Goal: Transaction & Acquisition: Purchase product/service

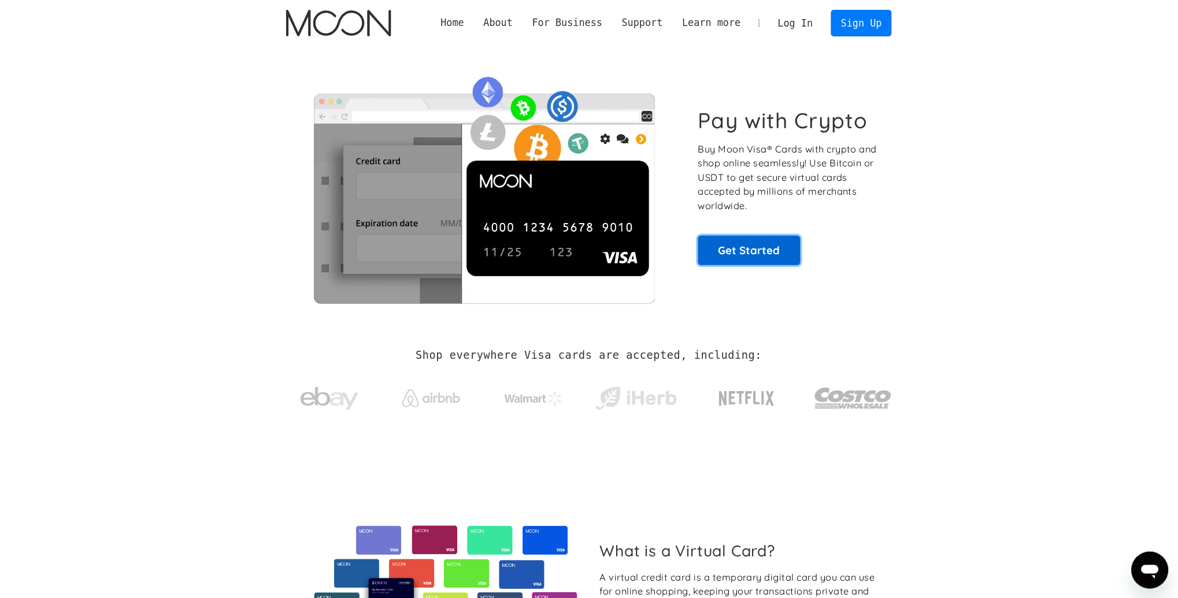
click at [755, 263] on link "Get Started" at bounding box center [749, 250] width 102 height 29
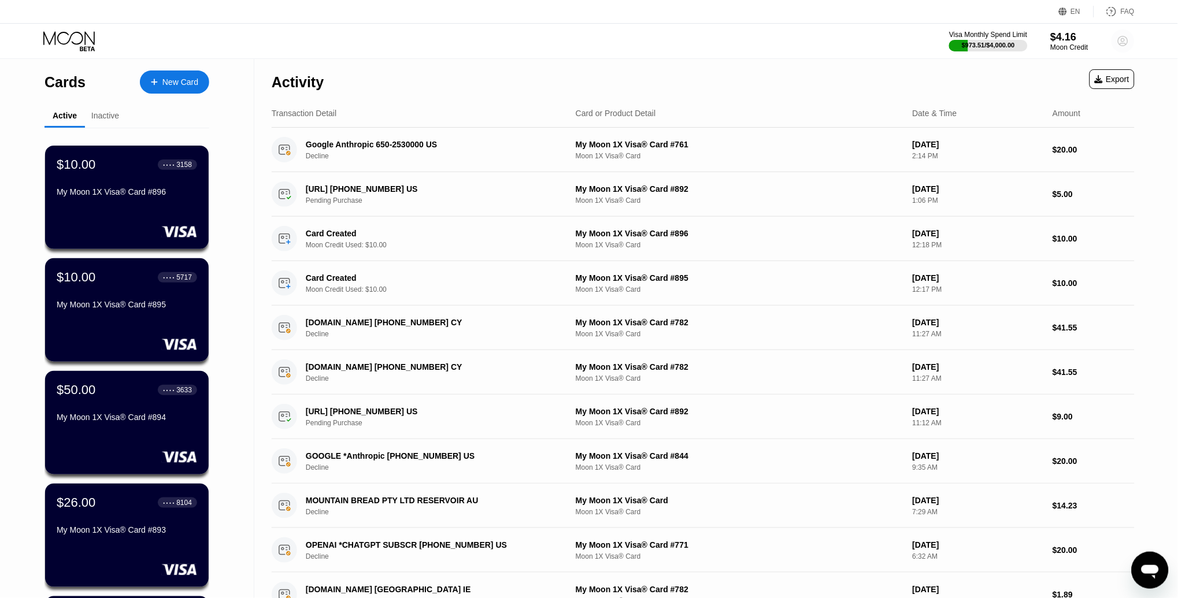
click at [1125, 45] on icon at bounding box center [1124, 41] width 10 height 10
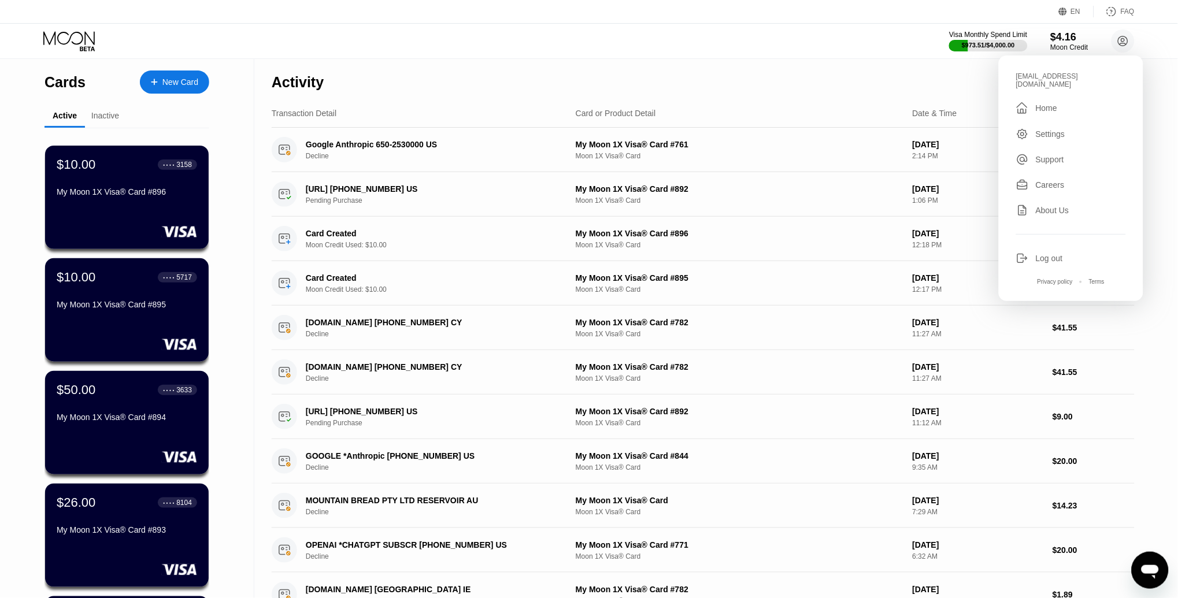
click at [1039, 254] on div "Log out" at bounding box center [1049, 258] width 27 height 9
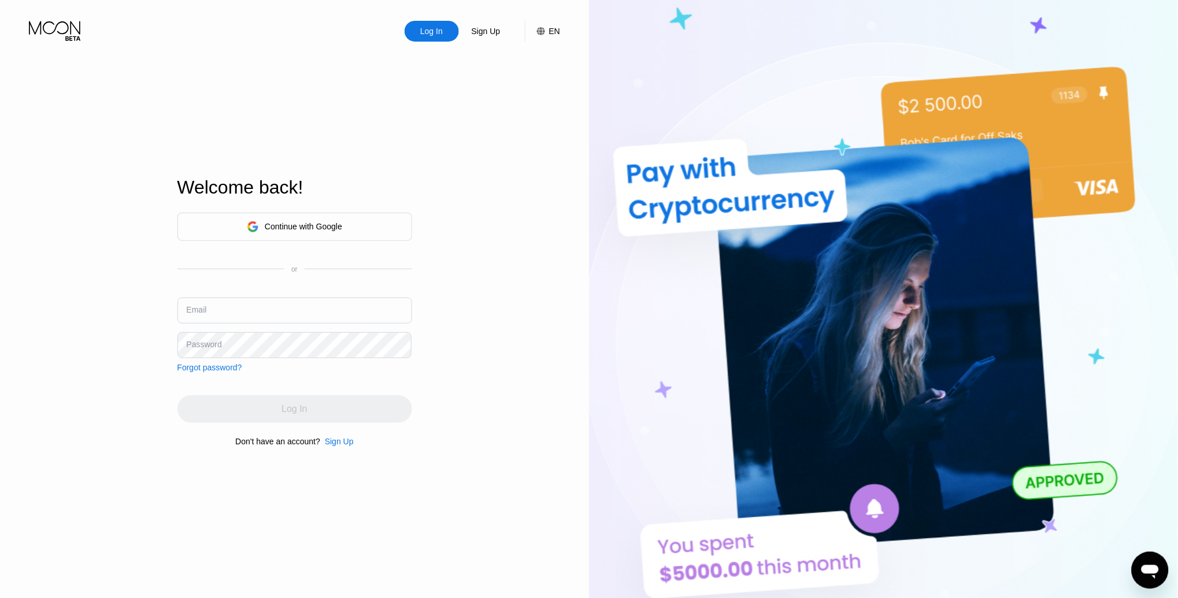
type input "[EMAIL_ADDRESS][DOMAIN_NAME]"
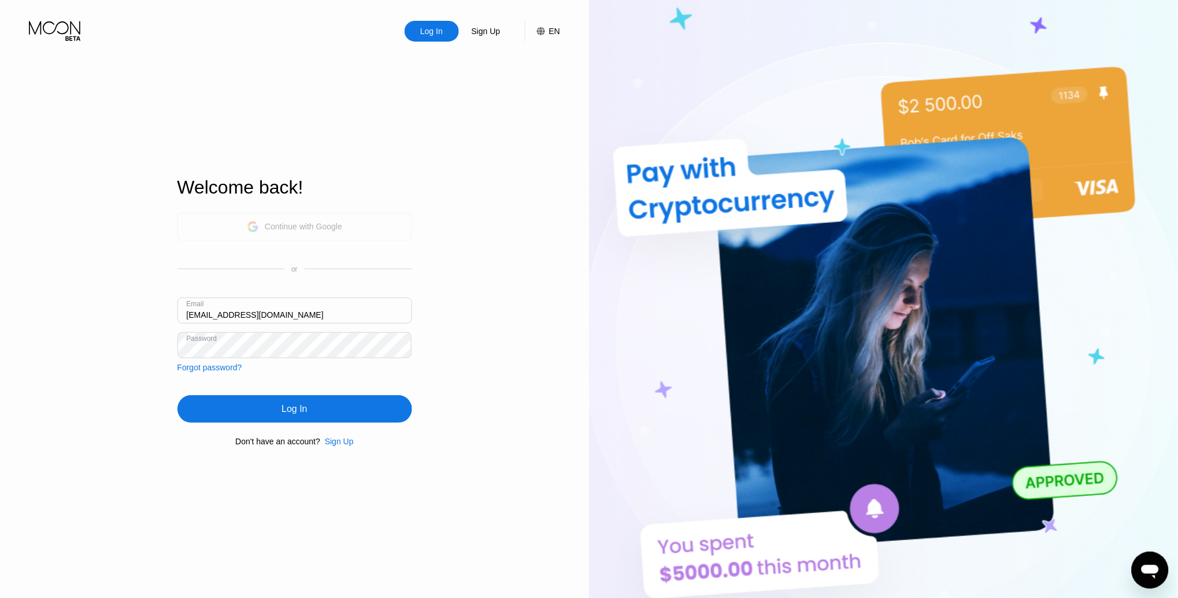
click at [329, 230] on div "Continue with Google" at bounding box center [303, 226] width 77 height 9
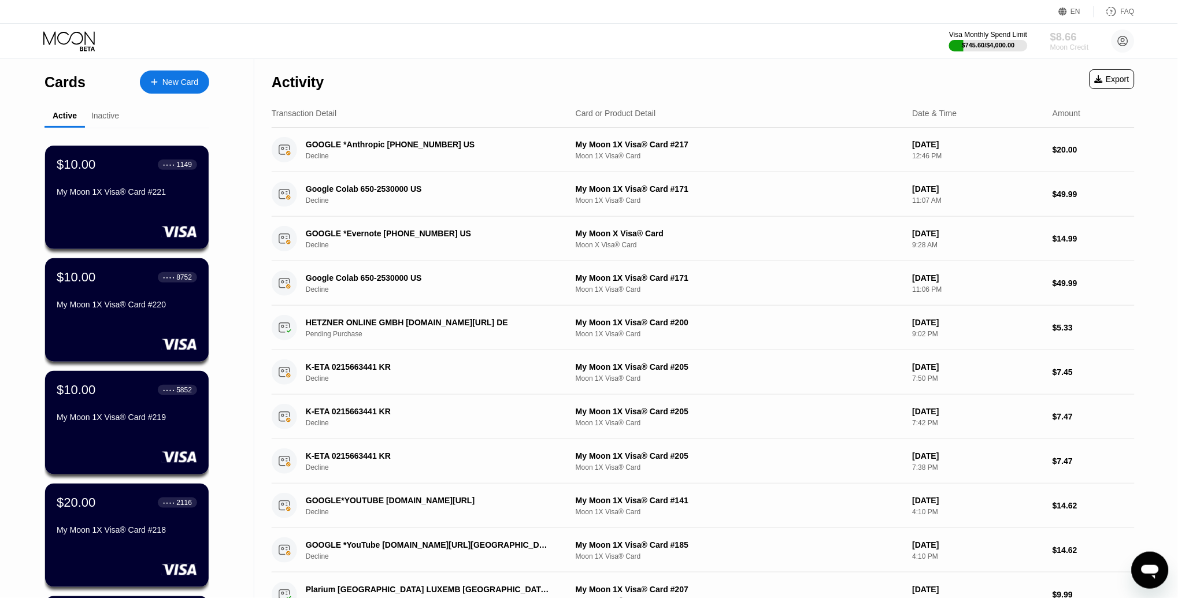
click at [1066, 34] on div "$8.66" at bounding box center [1070, 37] width 39 height 12
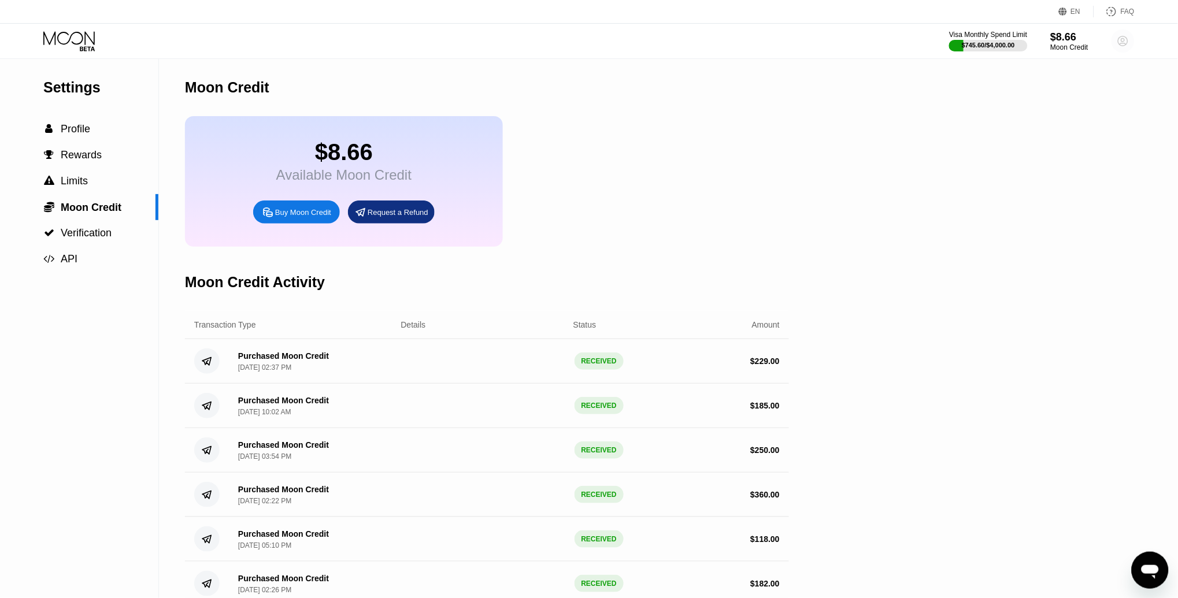
click at [1123, 39] on circle at bounding box center [1123, 40] width 23 height 23
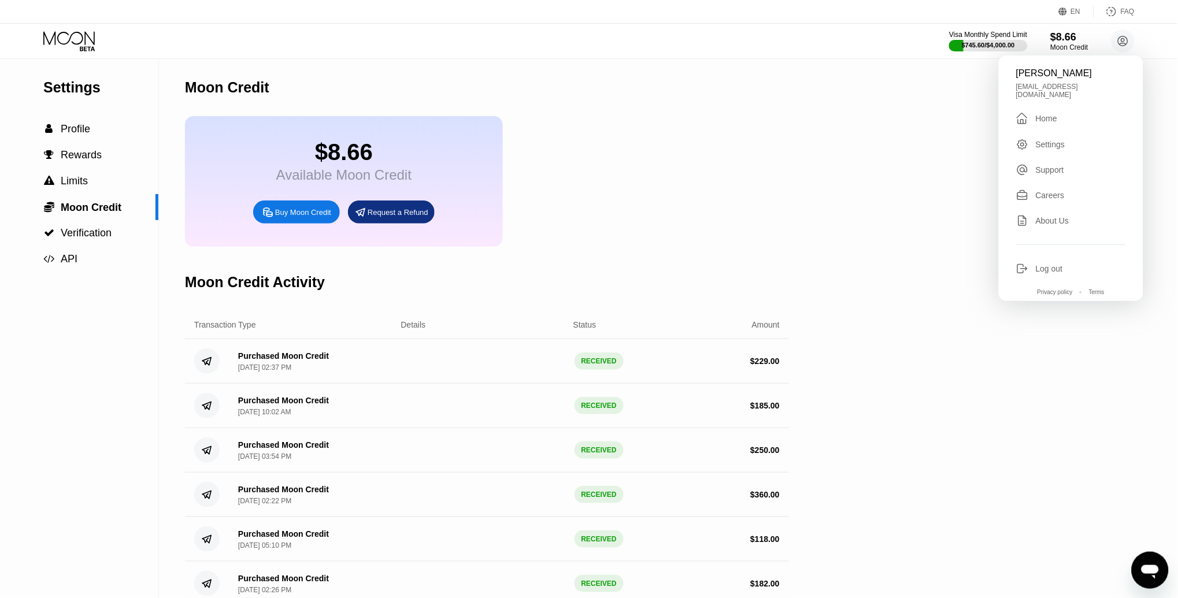
drag, startPoint x: 448, startPoint y: 60, endPoint x: 190, endPoint y: 72, distance: 258.8
click at [190, 72] on div "Moon Credit" at bounding box center [487, 87] width 604 height 57
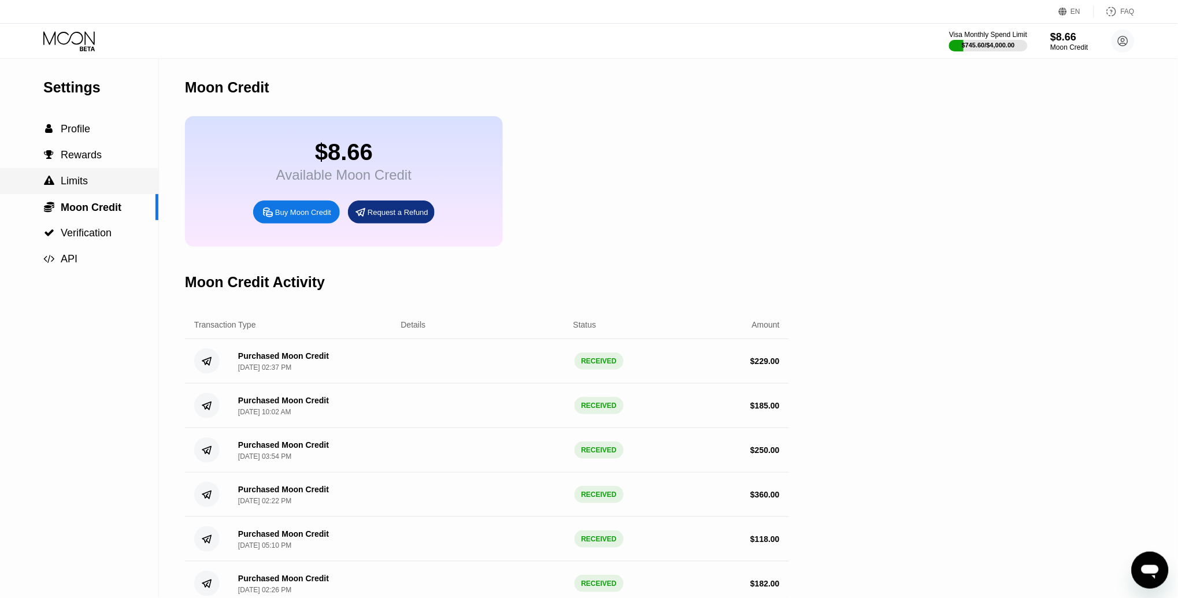
click at [72, 184] on span "Limits" at bounding box center [74, 181] width 27 height 12
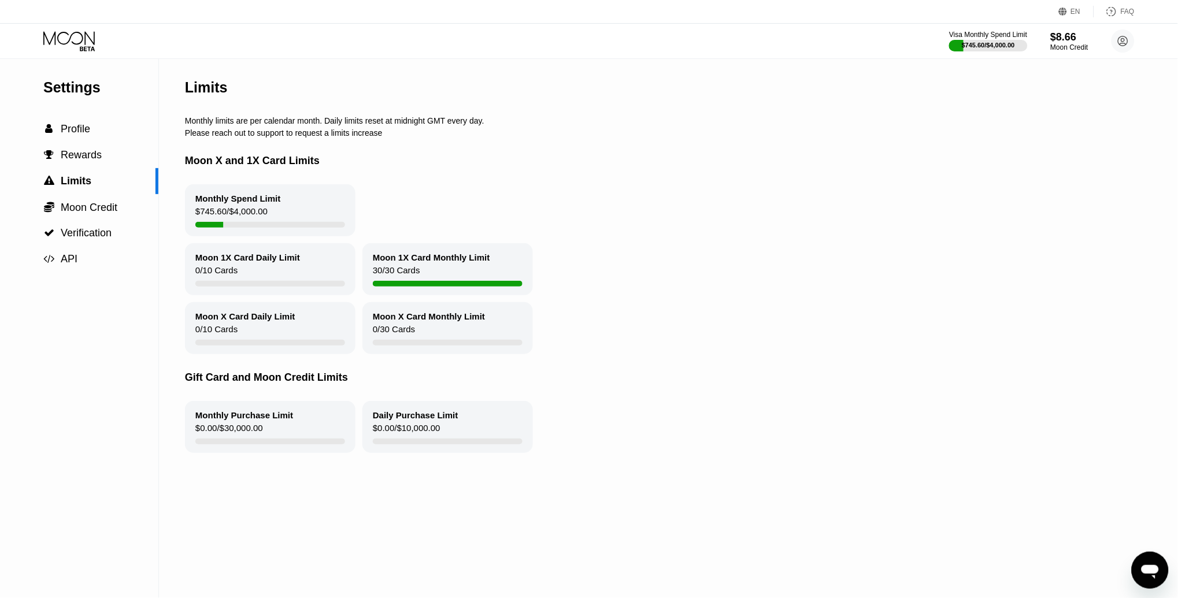
click at [64, 36] on icon at bounding box center [70, 41] width 54 height 20
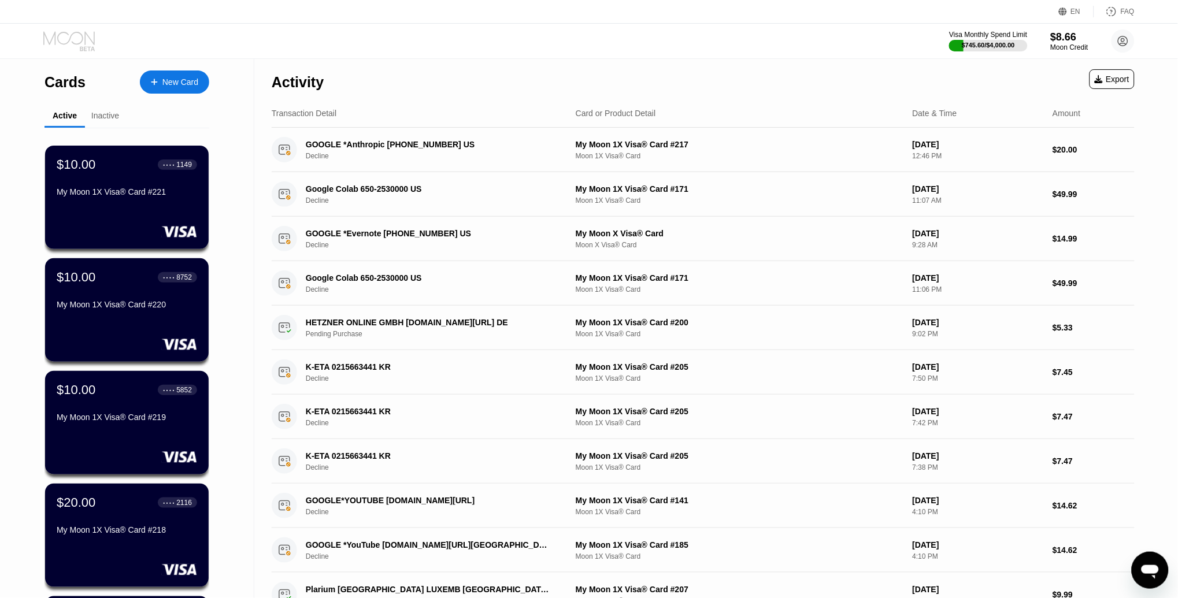
click at [83, 40] on icon at bounding box center [70, 41] width 54 height 20
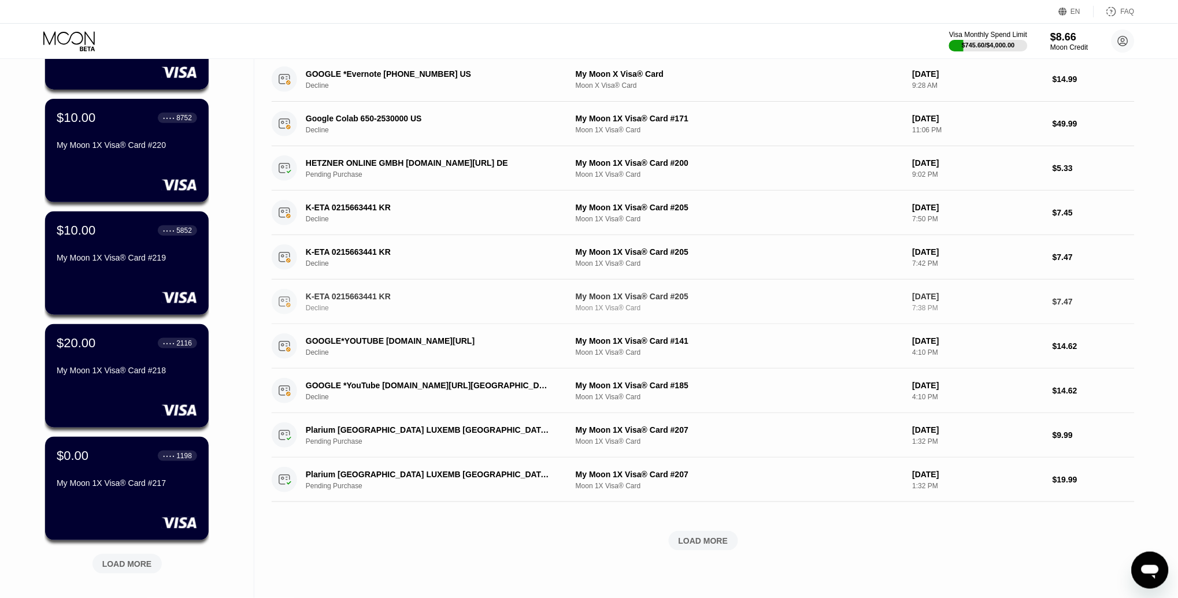
scroll to position [205, 0]
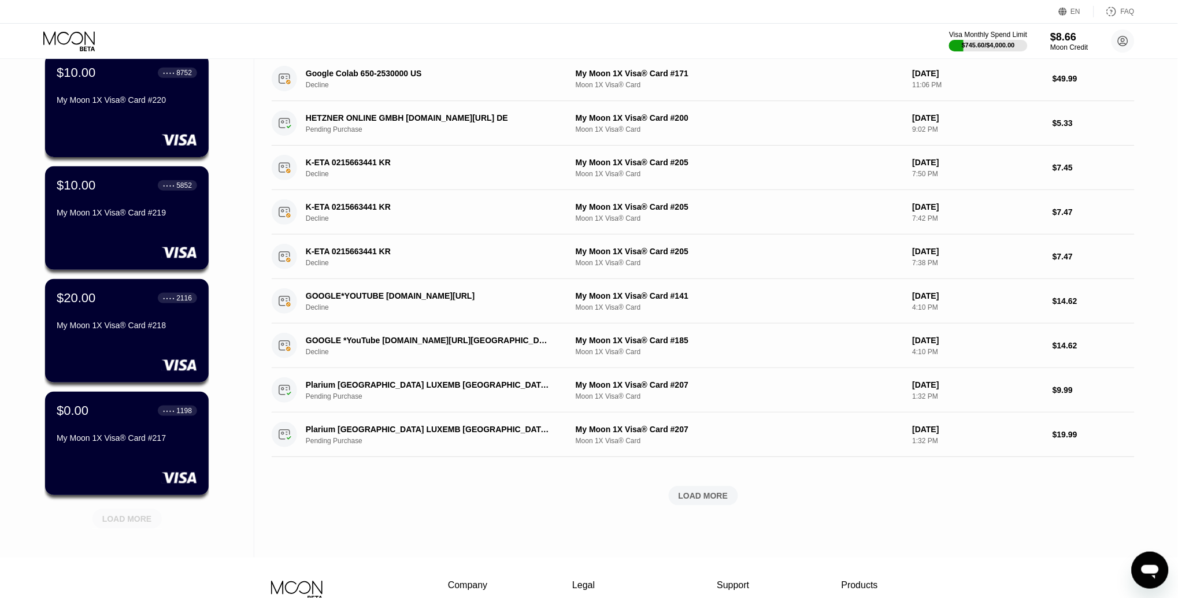
click at [128, 515] on div "LOAD MORE" at bounding box center [127, 519] width 50 height 10
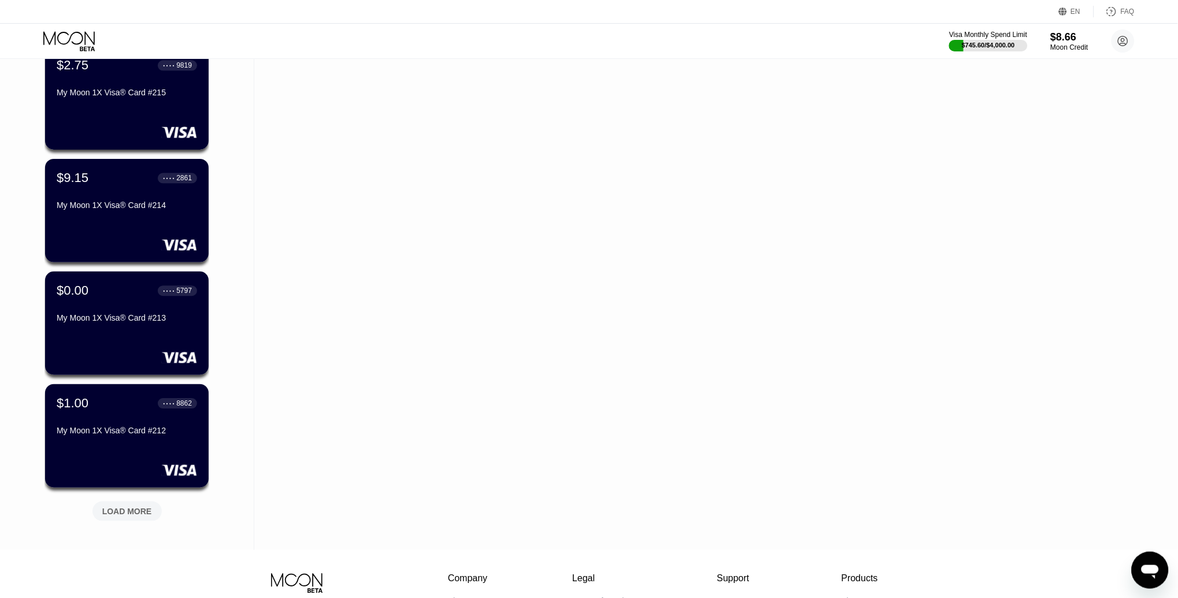
scroll to position [805, 0]
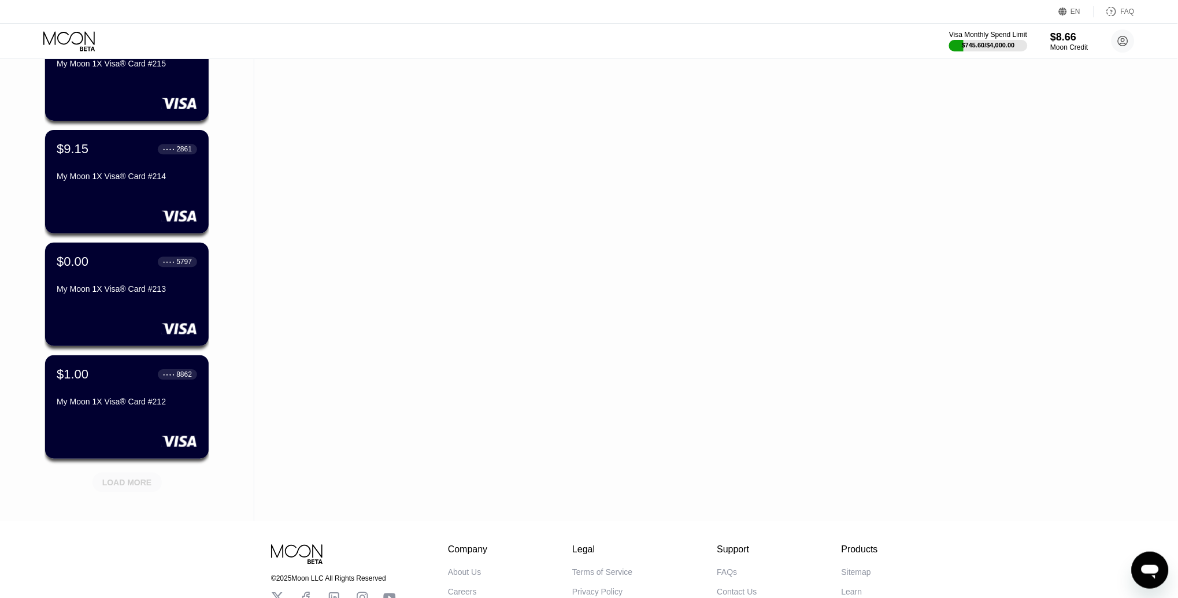
click at [119, 474] on div "LOAD MORE" at bounding box center [127, 483] width 69 height 20
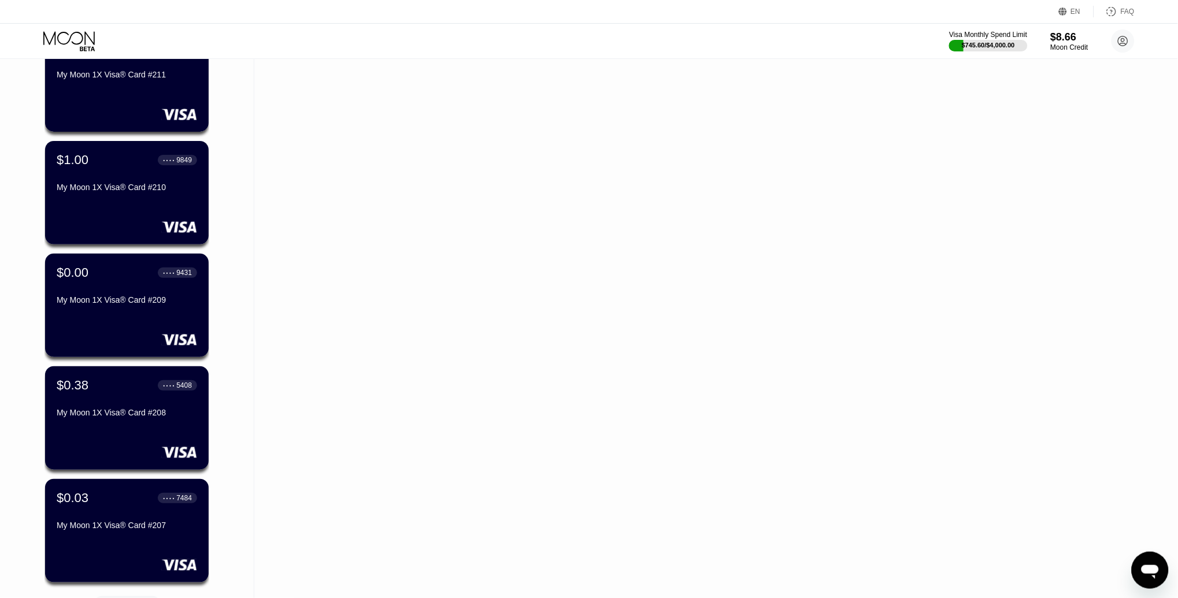
scroll to position [1289, 0]
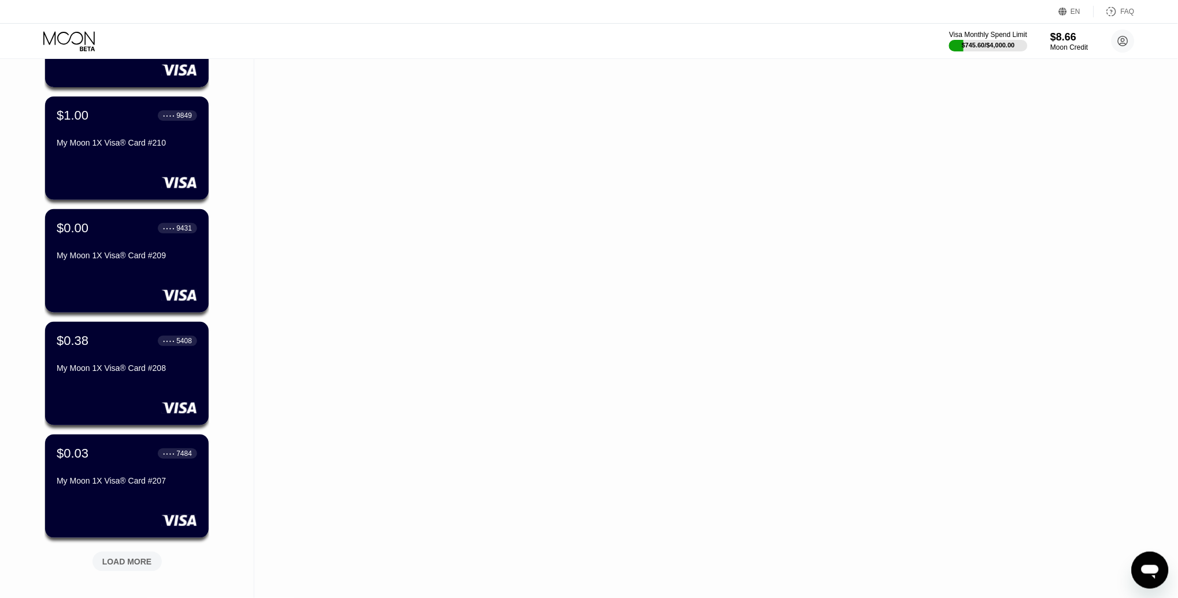
click at [141, 549] on div "LOAD MORE" at bounding box center [127, 560] width 87 height 24
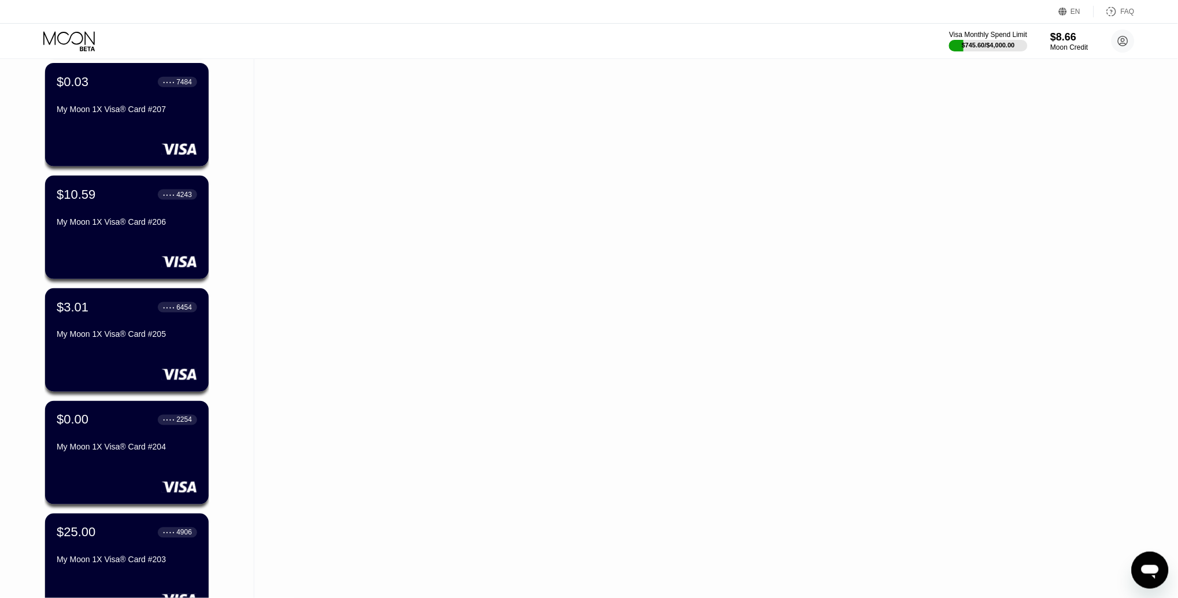
scroll to position [1664, 0]
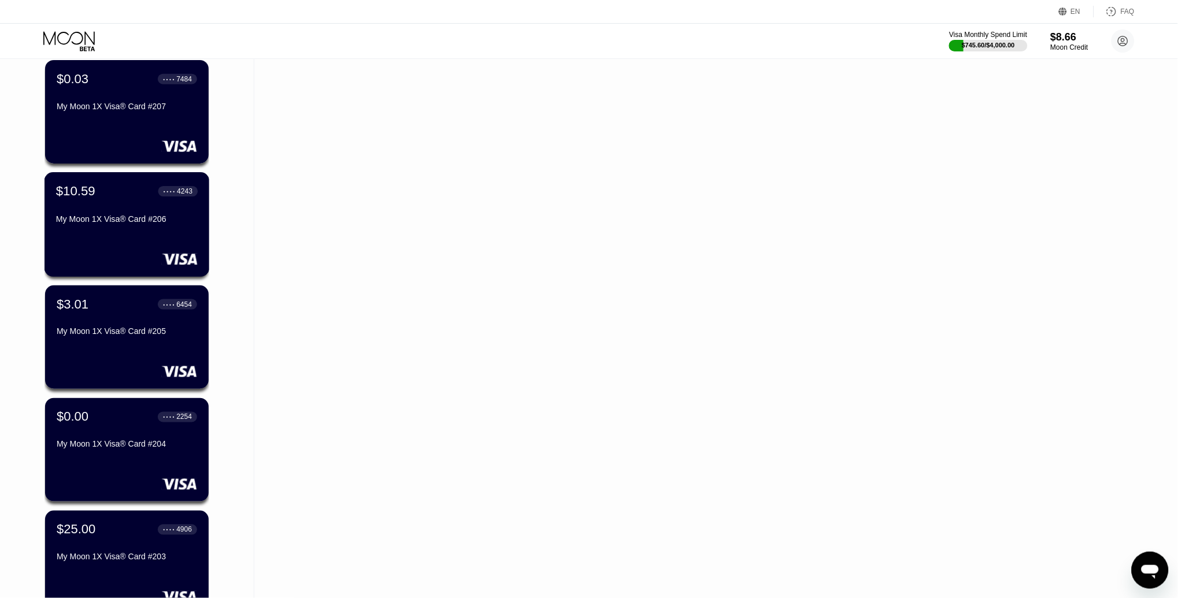
click at [101, 195] on div "$10.59 ● ● ● ● 4243" at bounding box center [127, 191] width 142 height 15
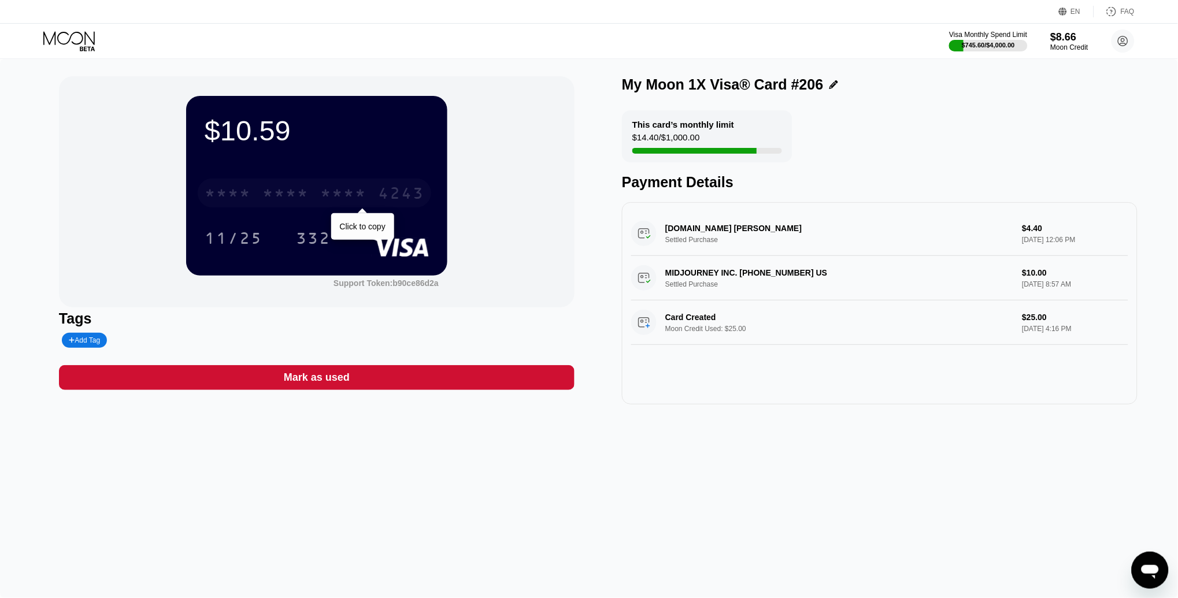
click at [381, 199] on div "4243" at bounding box center [401, 195] width 46 height 19
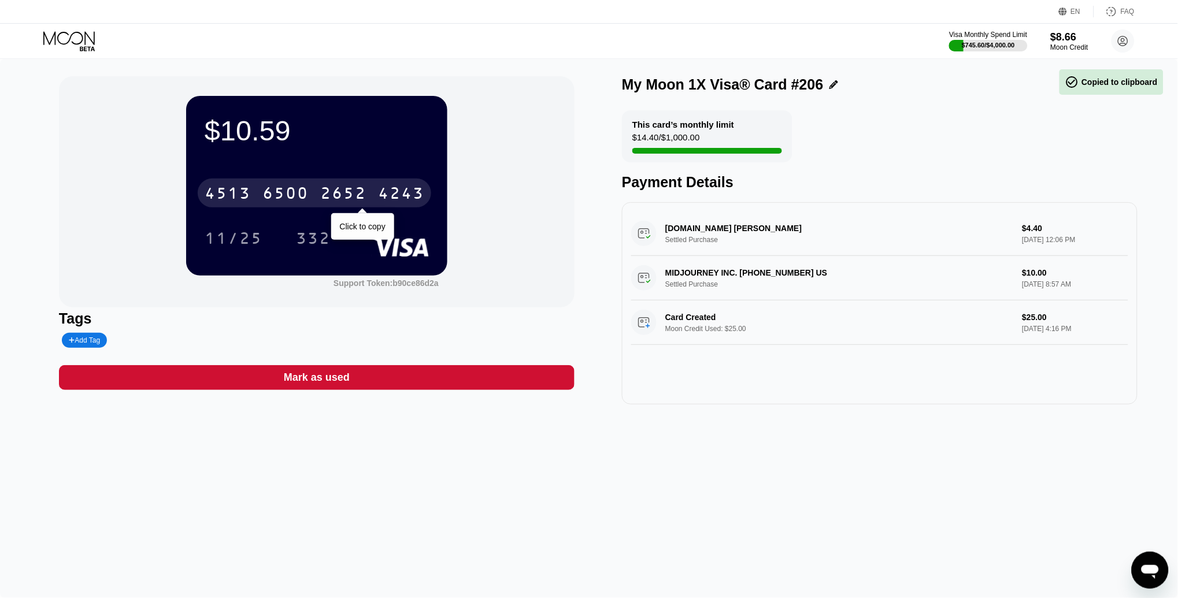
click at [381, 199] on div "4243" at bounding box center [401, 195] width 46 height 19
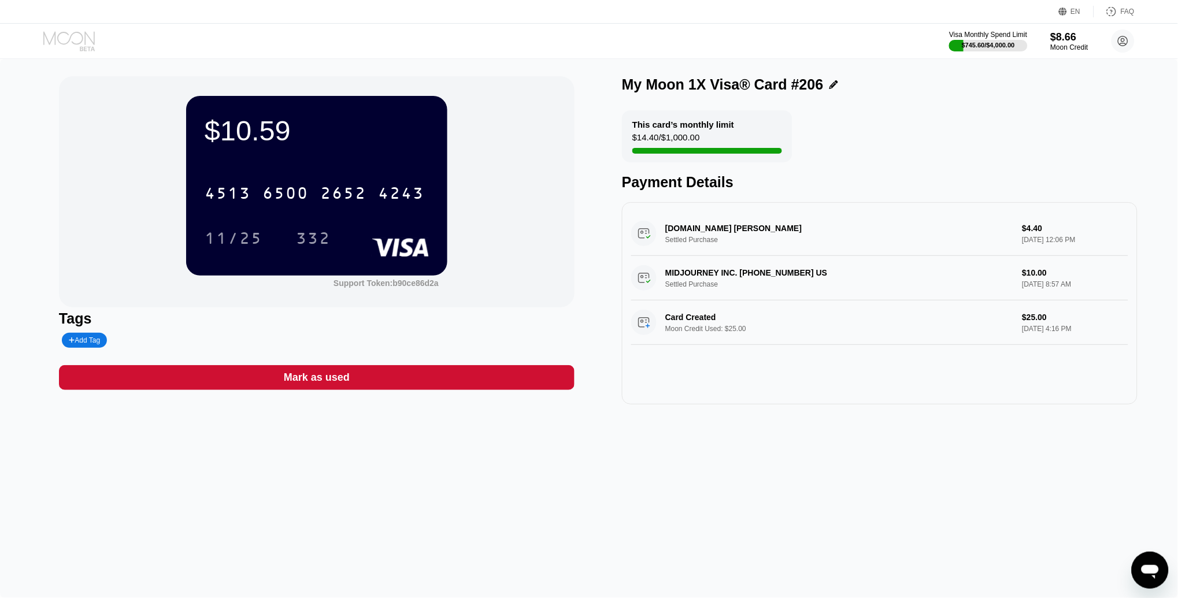
click at [80, 32] on icon at bounding box center [70, 41] width 54 height 20
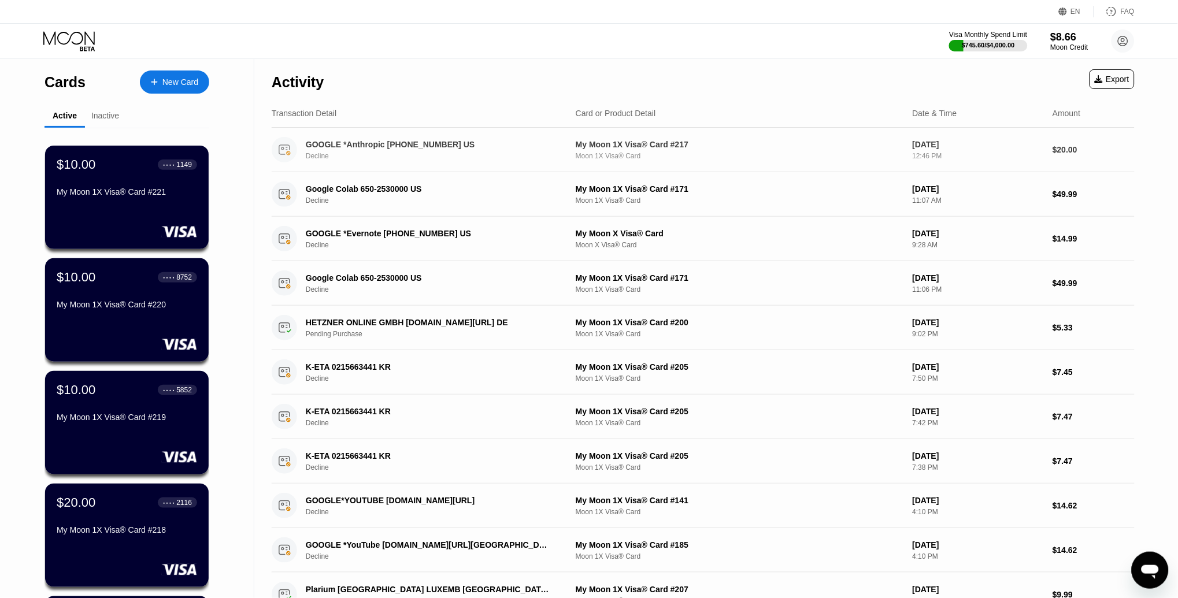
scroll to position [2022, 0]
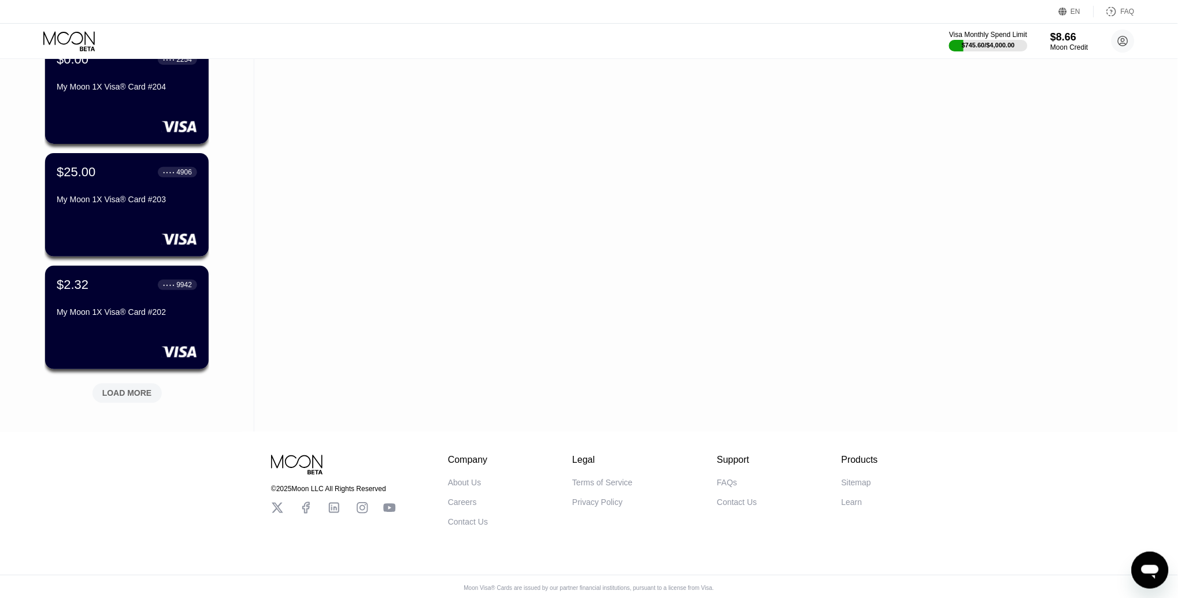
click at [1070, 54] on div "Visa Monthly Spend Limit $745.60 / $4,000.00 $8.66 Moon Credit John Doe doe7575…" at bounding box center [589, 41] width 1178 height 35
click at [1063, 43] on div "Moon Credit" at bounding box center [1070, 47] width 39 height 8
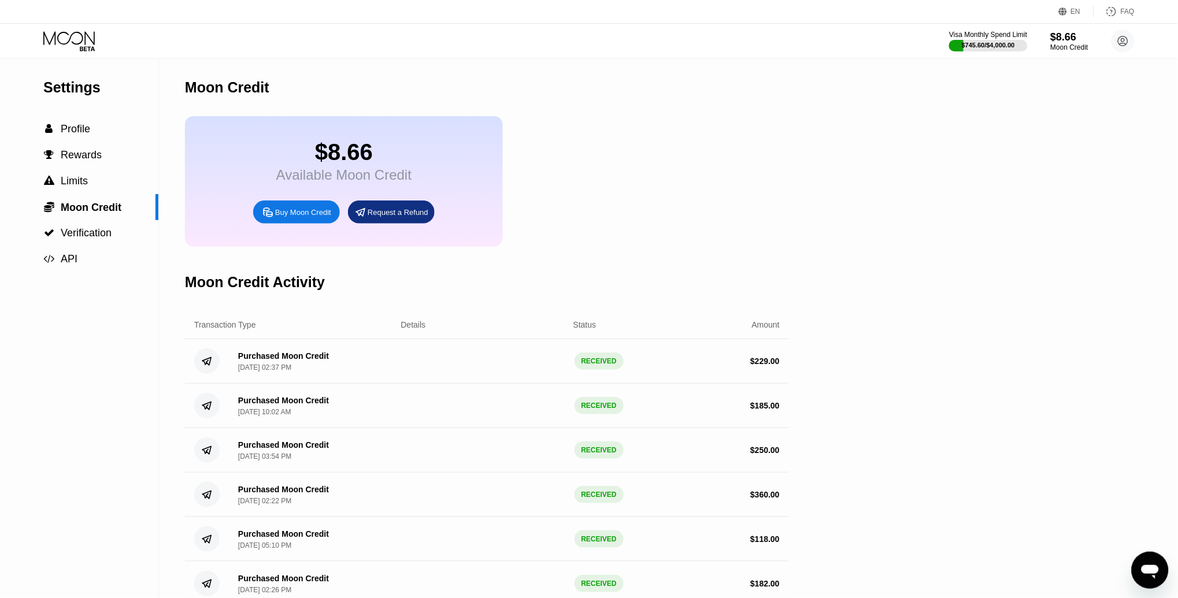
click at [68, 44] on icon at bounding box center [70, 41] width 54 height 20
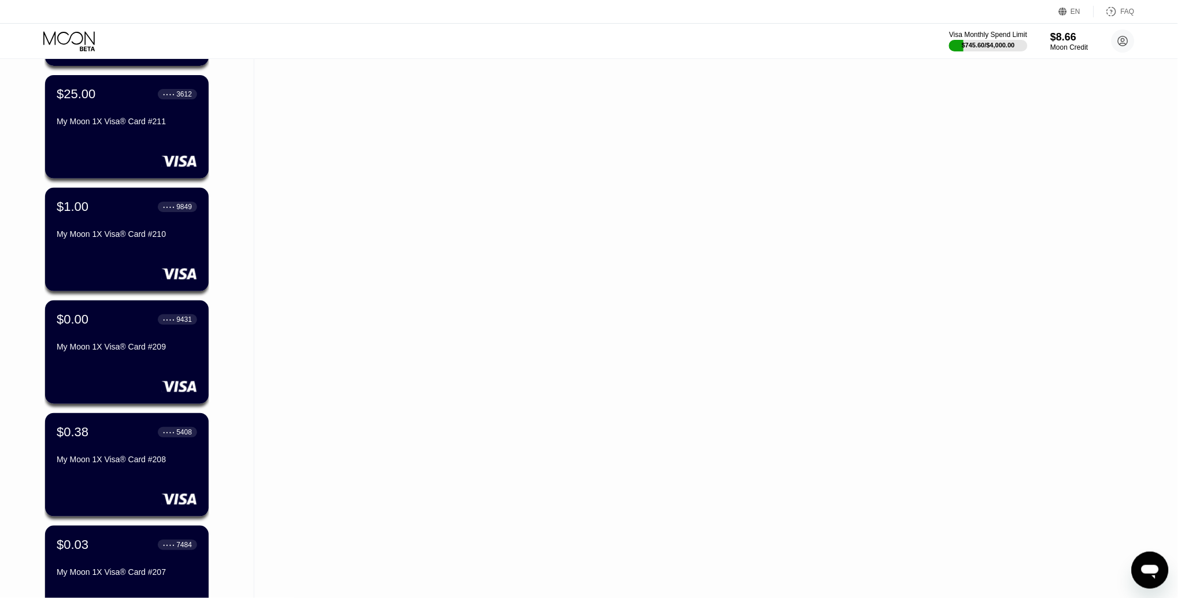
scroll to position [1207, 0]
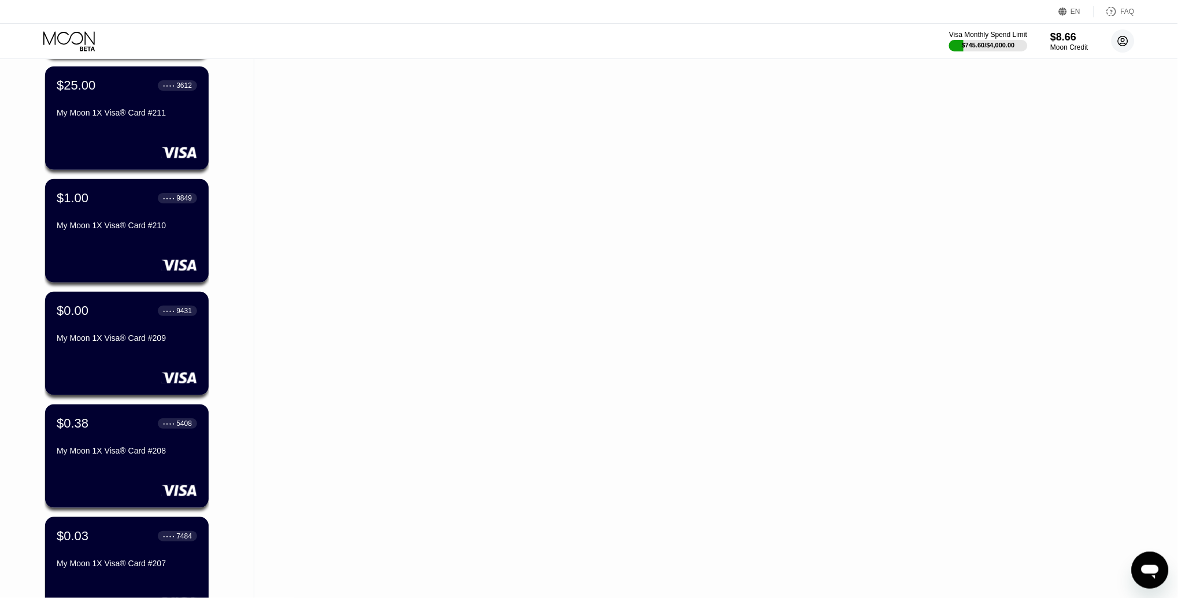
click at [1134, 42] on circle at bounding box center [1123, 40] width 23 height 23
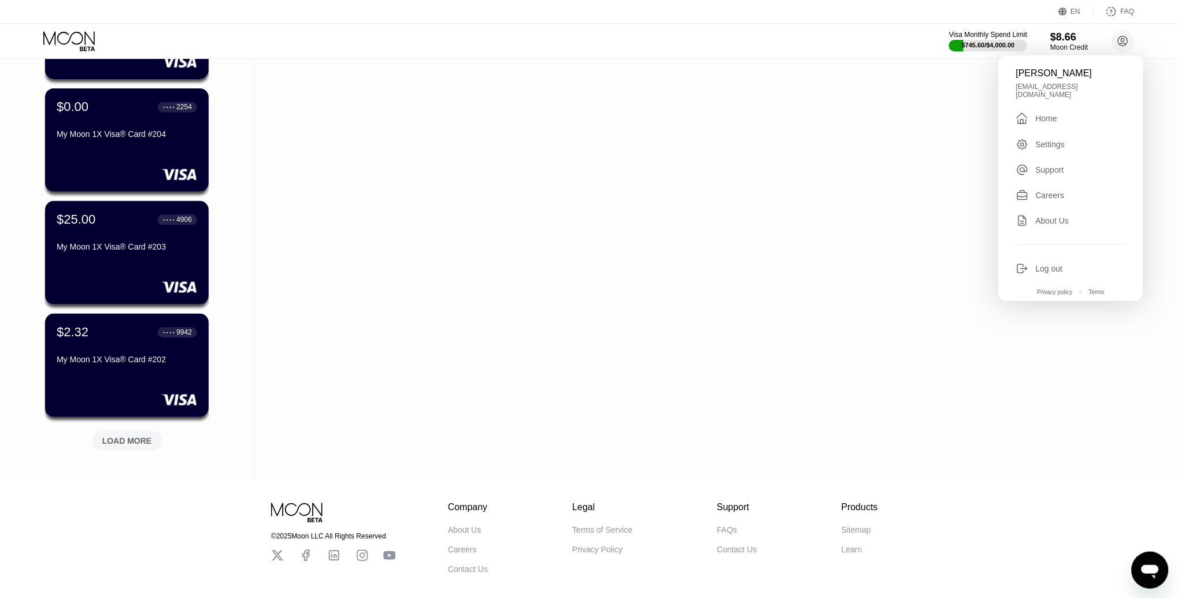
scroll to position [2022, 0]
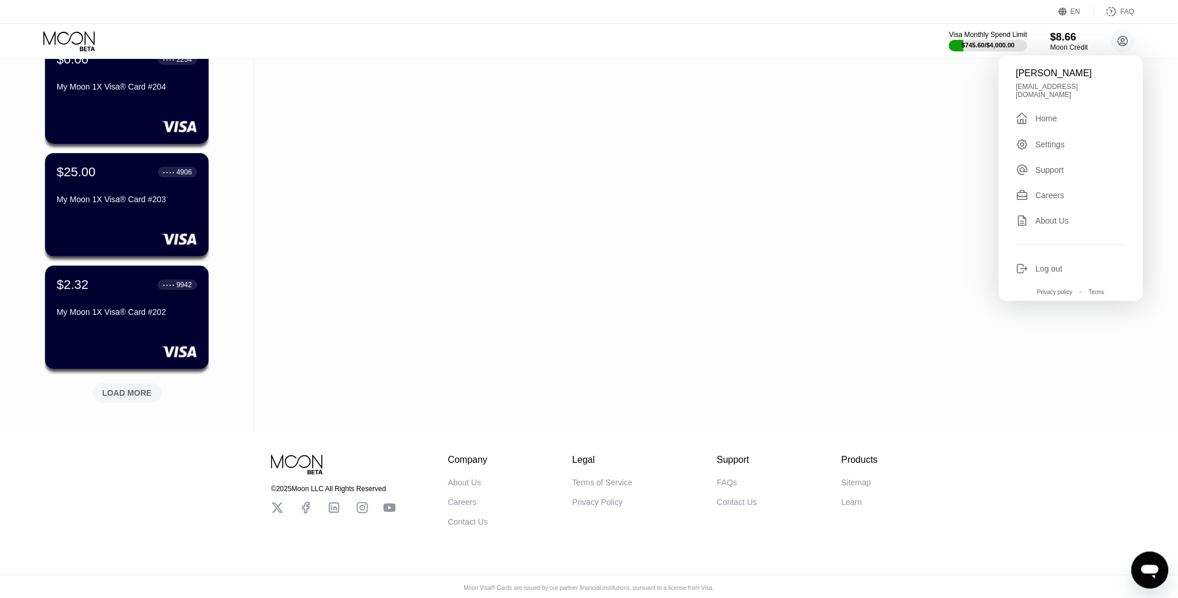
click at [135, 388] on div "LOAD MORE" at bounding box center [127, 393] width 50 height 10
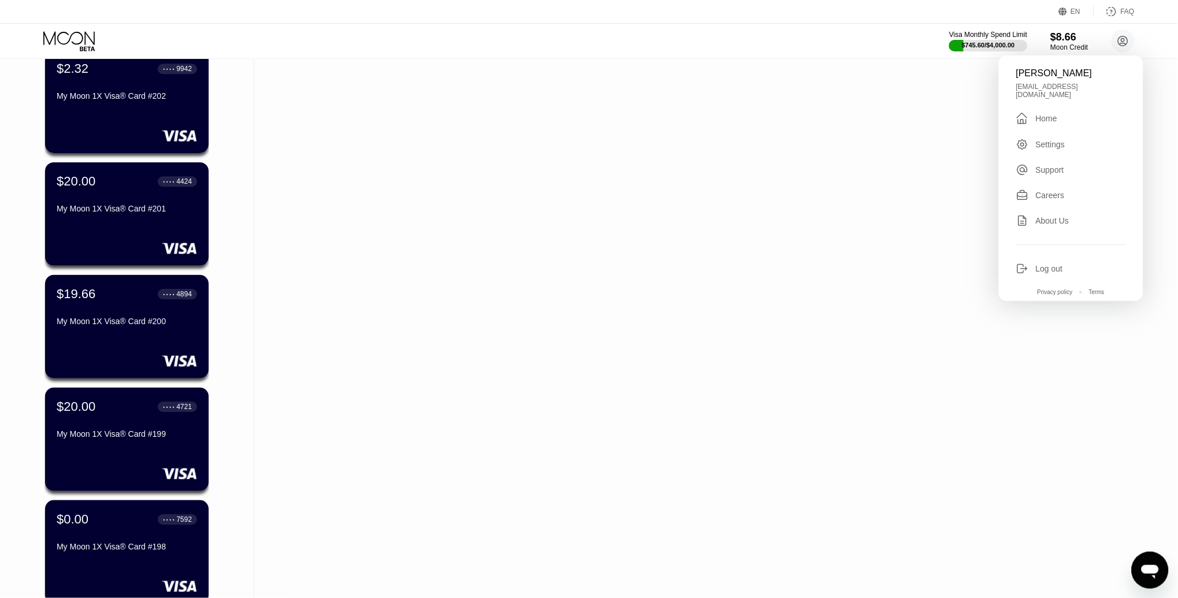
scroll to position [2251, 0]
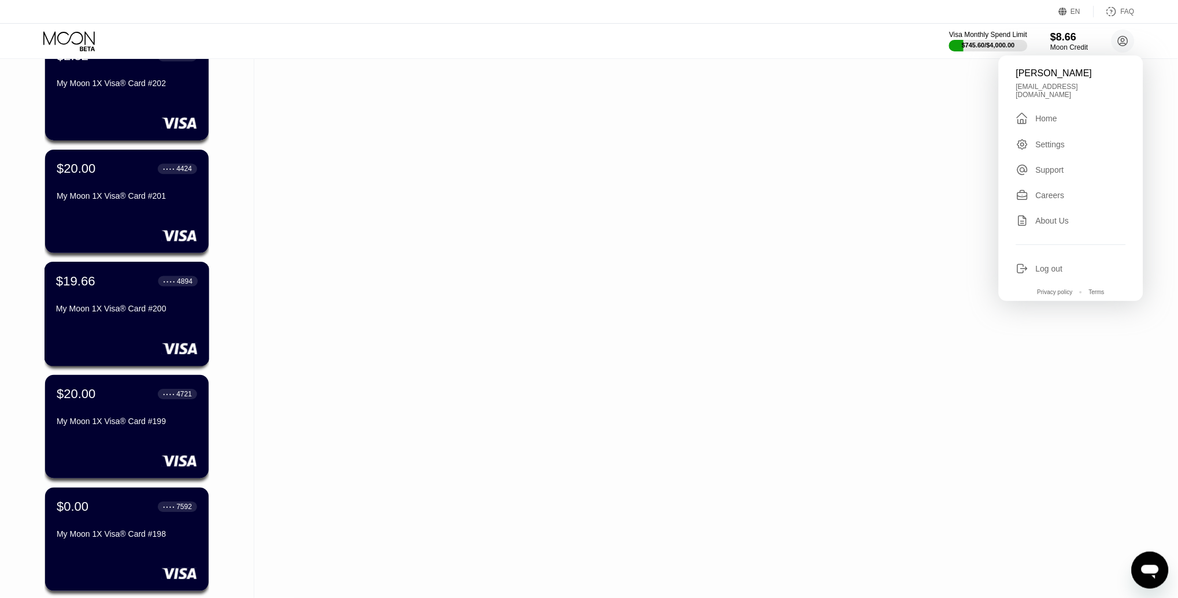
click at [108, 281] on div "$19.66 ● ● ● ● 4894" at bounding box center [127, 281] width 142 height 15
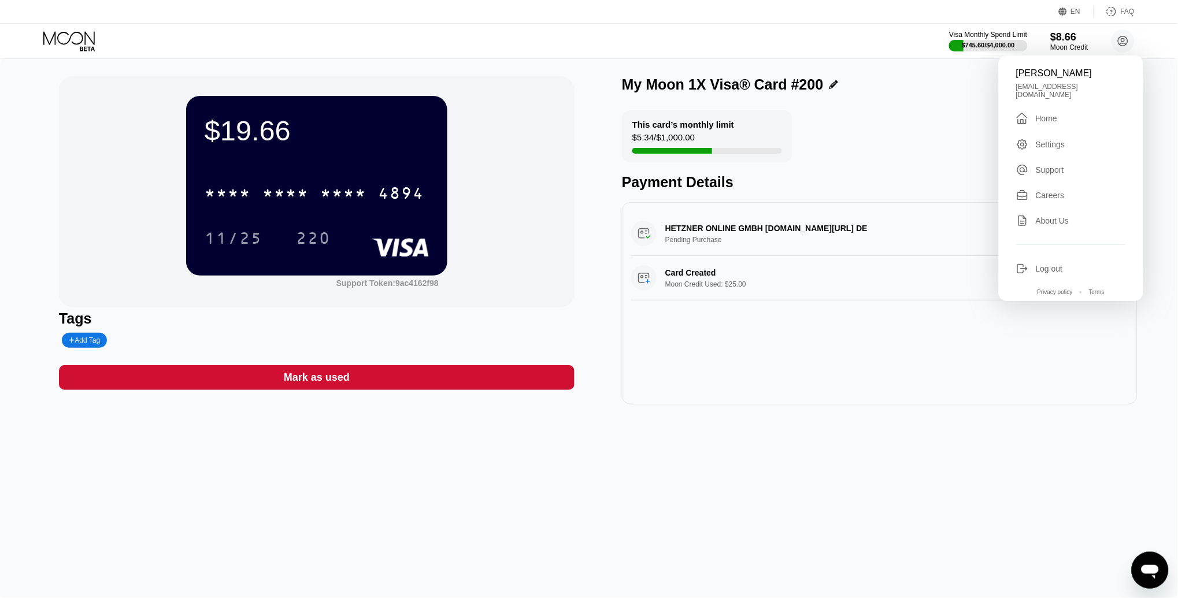
click at [878, 110] on div "This card’s monthly limit $5.34 / $1,000.00 Payment Details" at bounding box center [880, 150] width 516 height 80
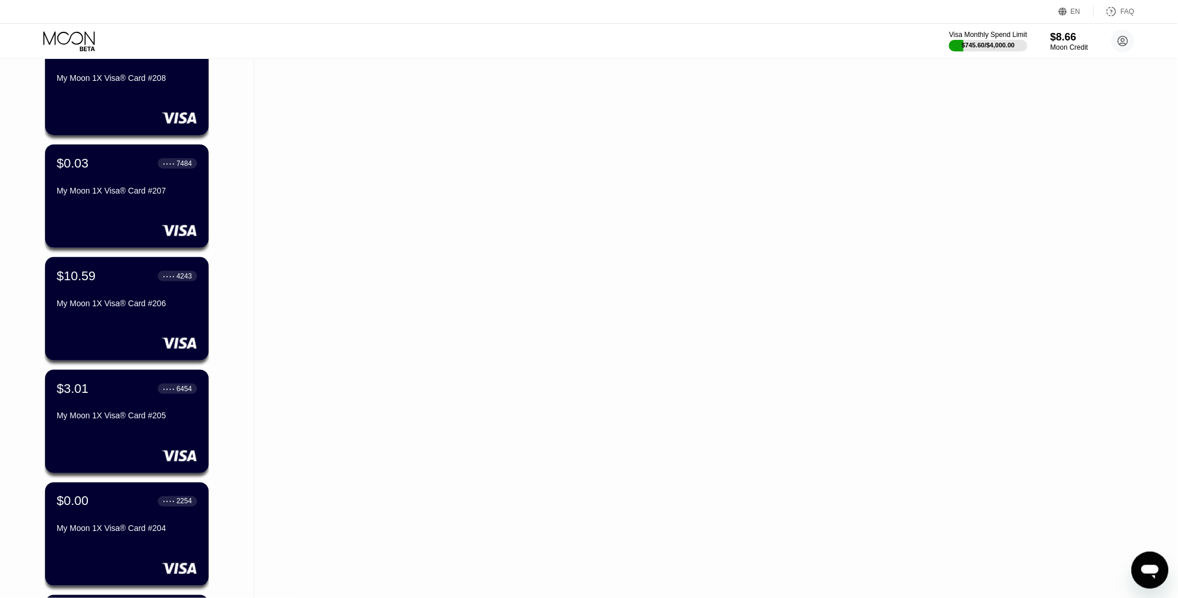
scroll to position [1584, 0]
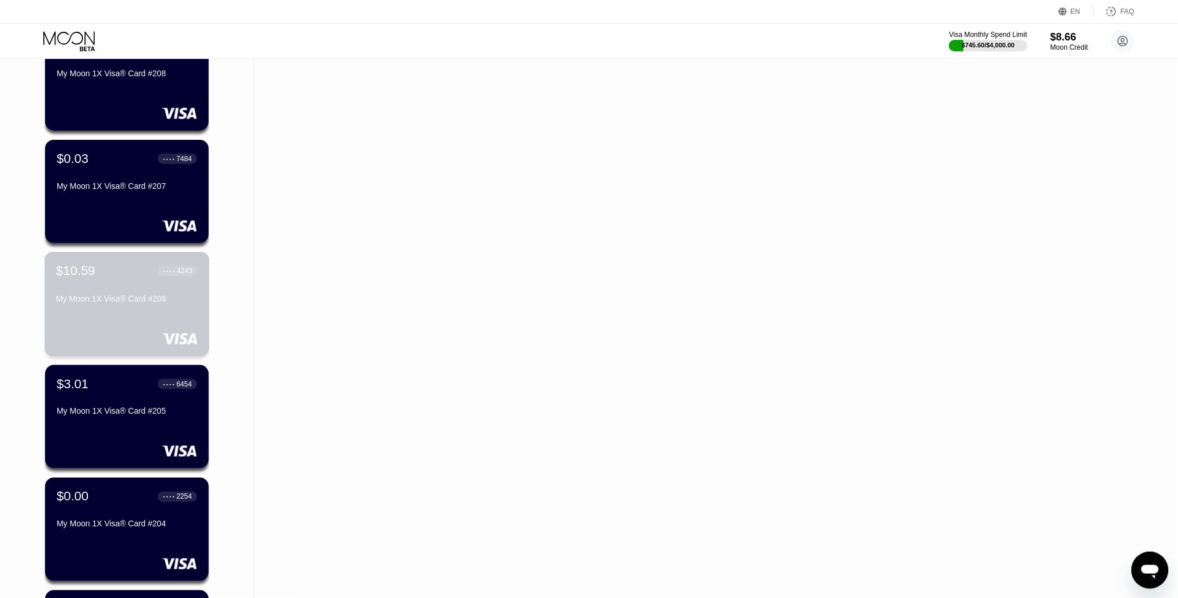
click at [136, 297] on div "My Moon 1X Visa® Card #206" at bounding box center [127, 298] width 142 height 9
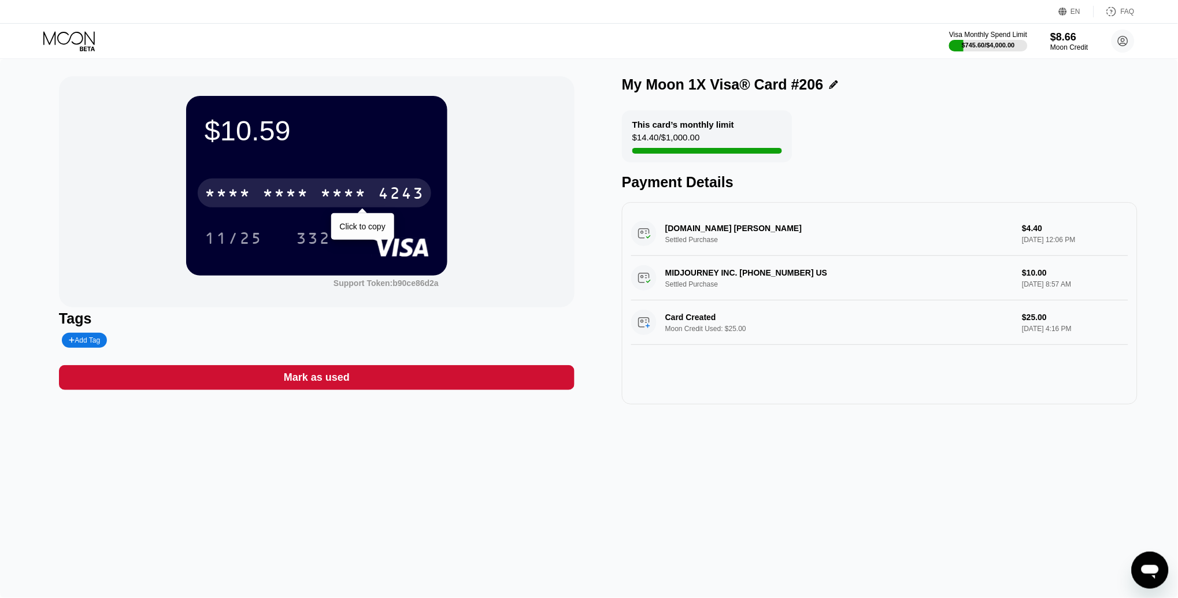
click at [350, 188] on div "* * * *" at bounding box center [343, 195] width 46 height 19
click at [308, 196] on div "6500" at bounding box center [286, 195] width 46 height 19
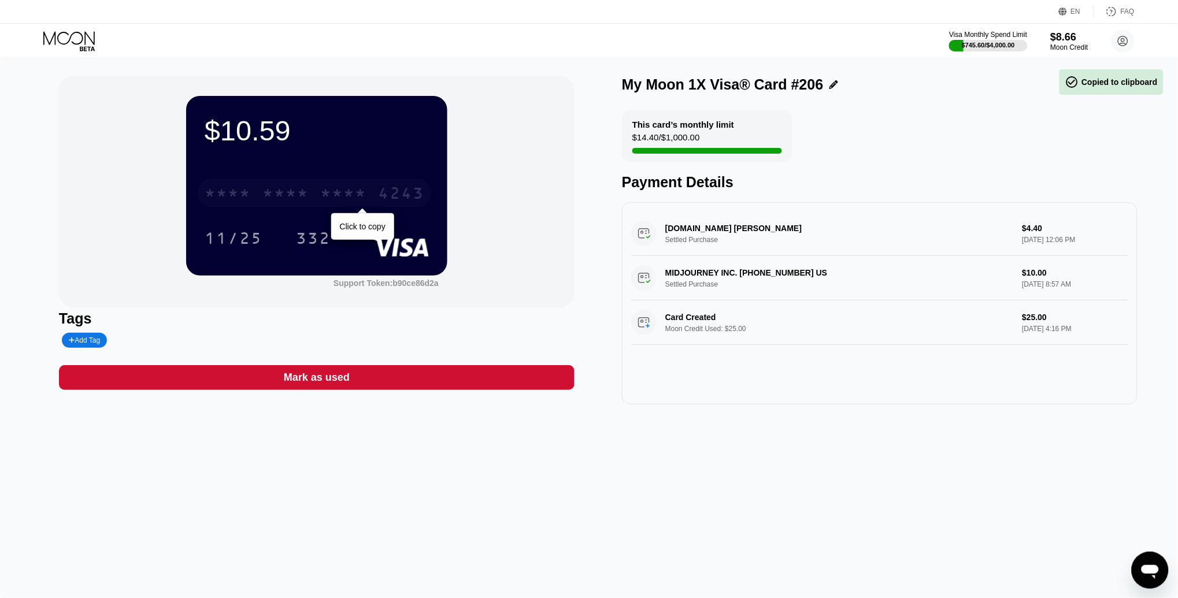
click at [308, 196] on div "* * * *" at bounding box center [286, 195] width 46 height 19
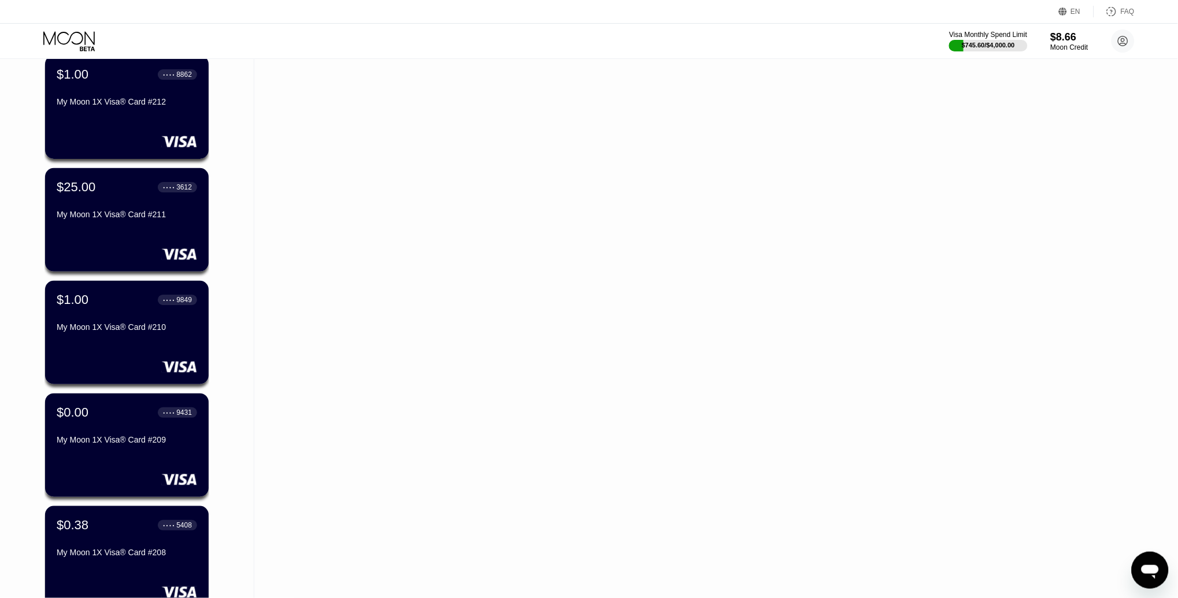
scroll to position [1180, 0]
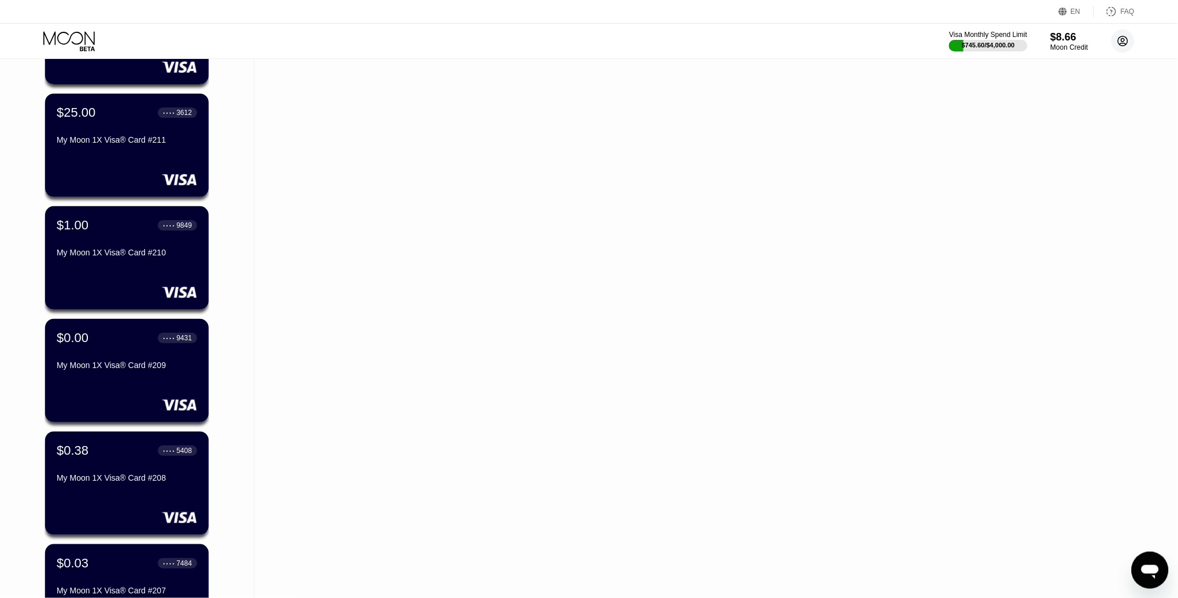
click at [1125, 42] on circle at bounding box center [1123, 40] width 23 height 23
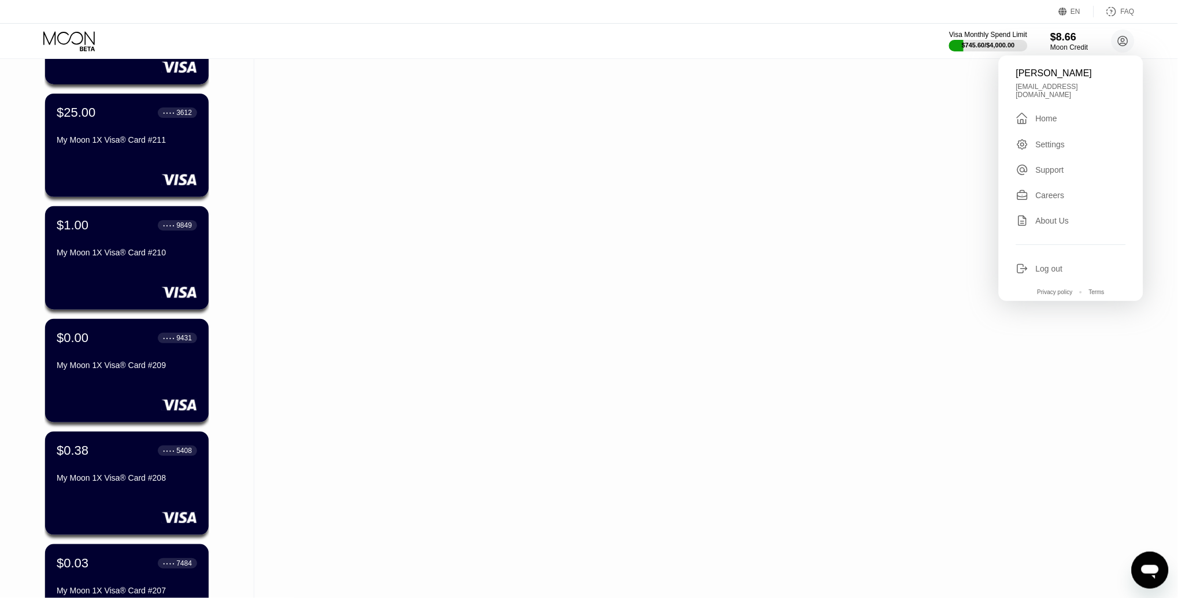
click at [457, 307] on div "Activity Export Transaction Detail Card or Product Detail Date & Time Amount GO…" at bounding box center [703, 358] width 898 height 2959
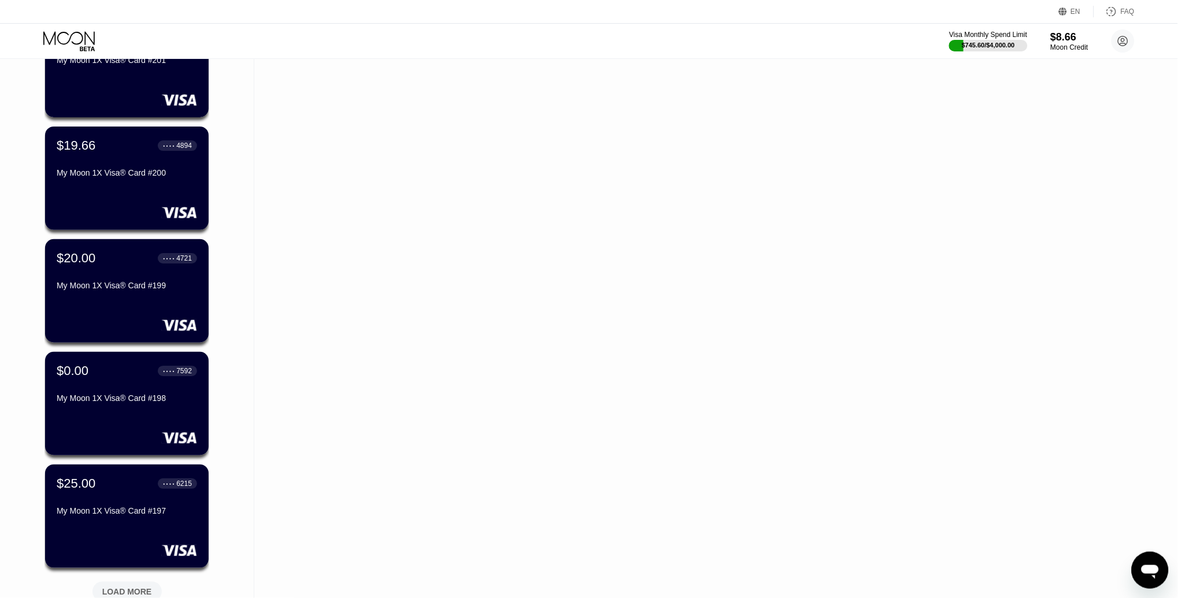
scroll to position [2401, 0]
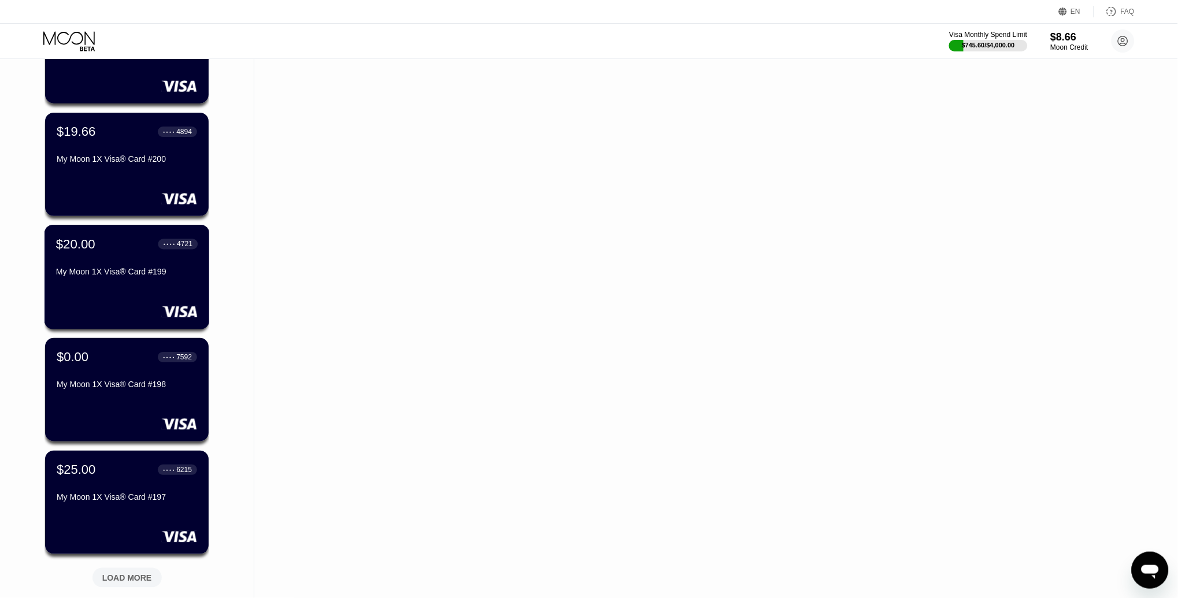
click at [106, 252] on div "$20.00 ● ● ● ● 4721 My Moon 1X Visa® Card #199" at bounding box center [127, 258] width 142 height 45
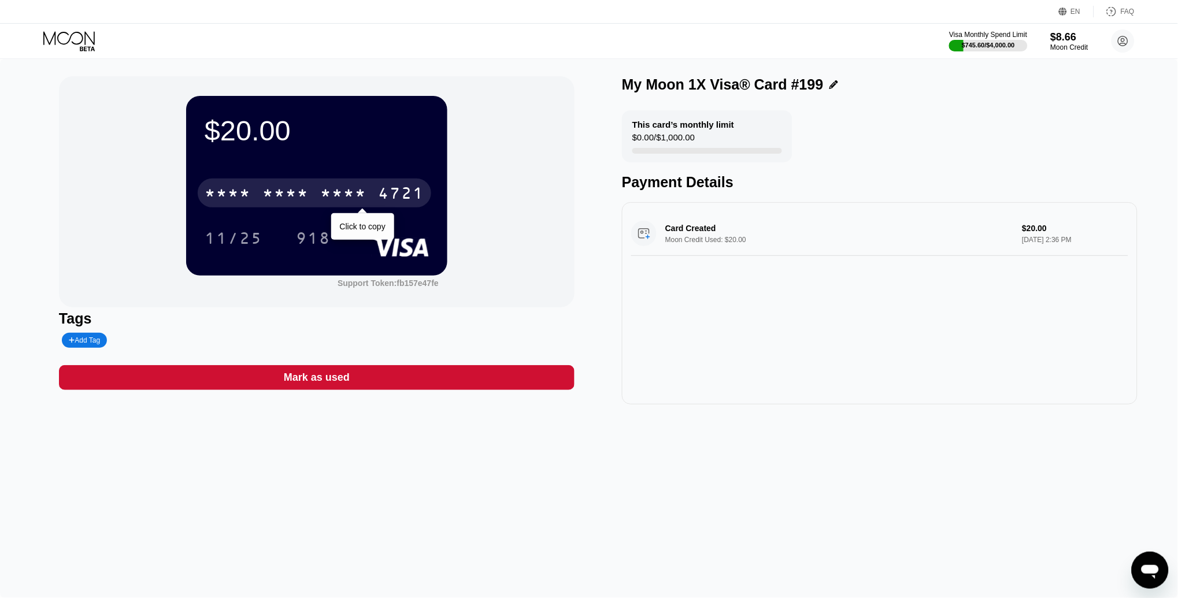
click at [360, 191] on div "* * * *" at bounding box center [343, 195] width 46 height 19
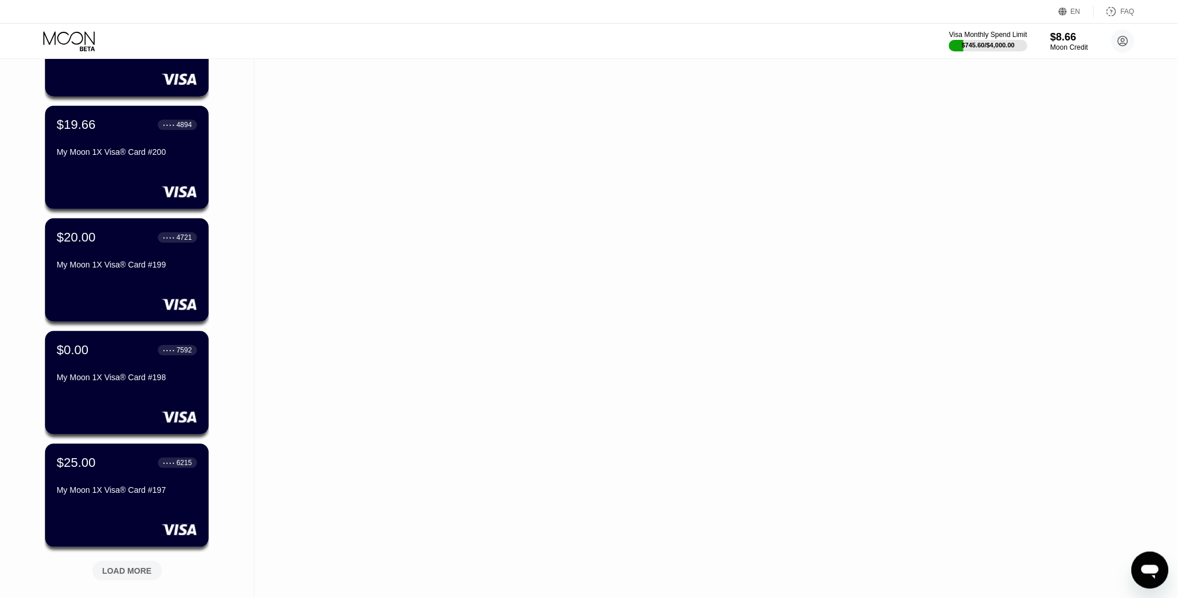
scroll to position [2381, 0]
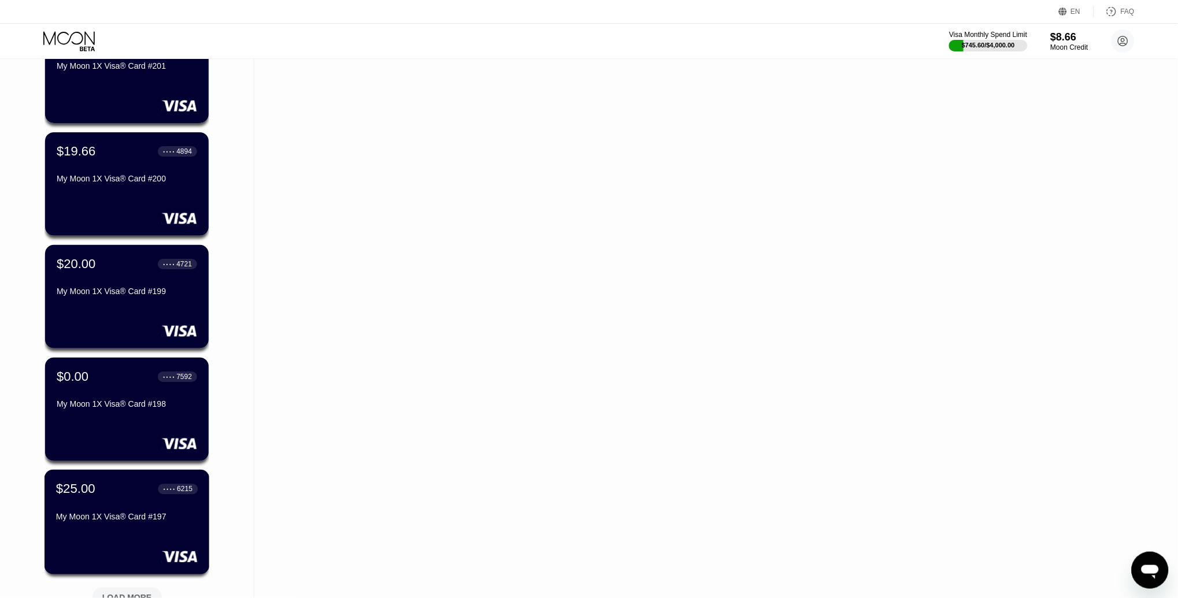
click at [102, 509] on div "$25.00 ● ● ● ● 6215 My Moon 1X Visa® Card #197" at bounding box center [127, 504] width 142 height 45
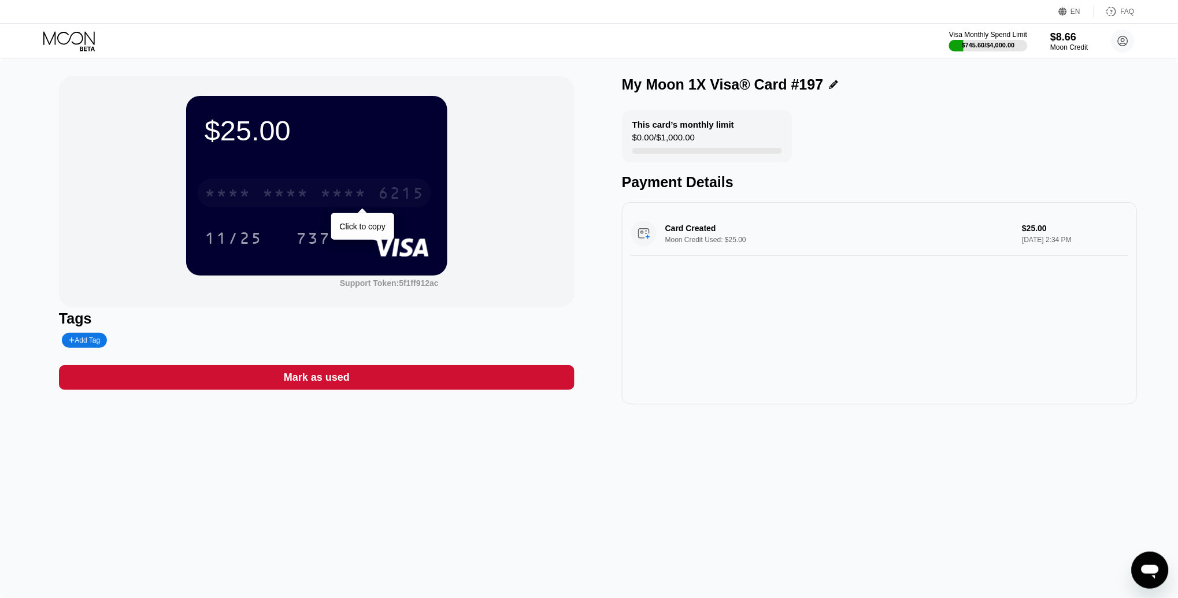
click at [364, 188] on div "* * * *" at bounding box center [343, 195] width 46 height 19
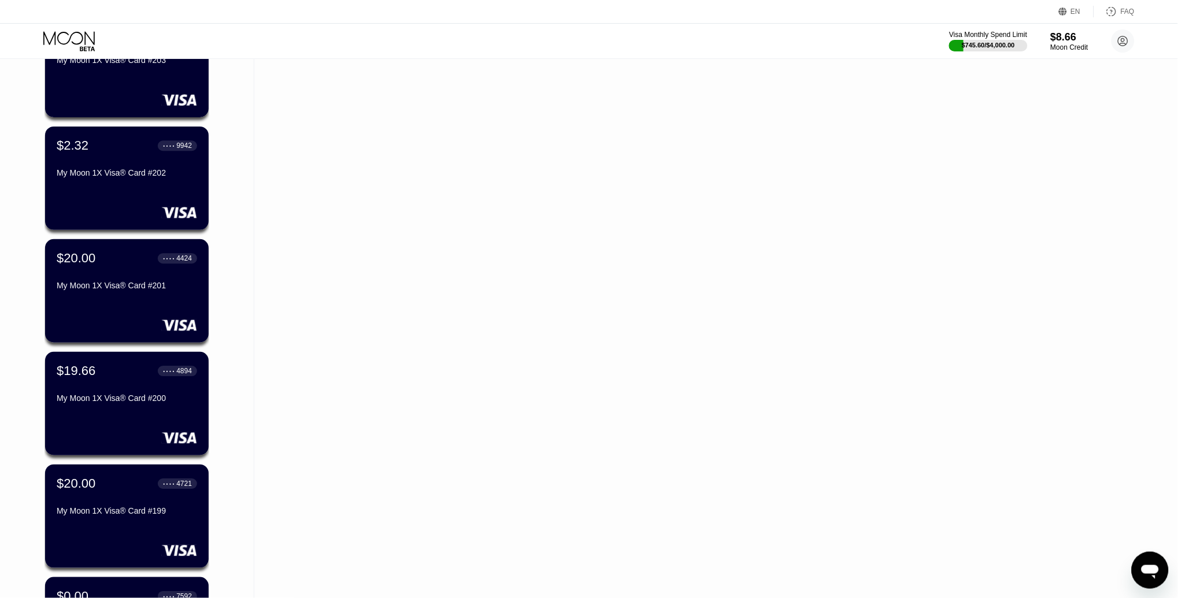
scroll to position [2586, 0]
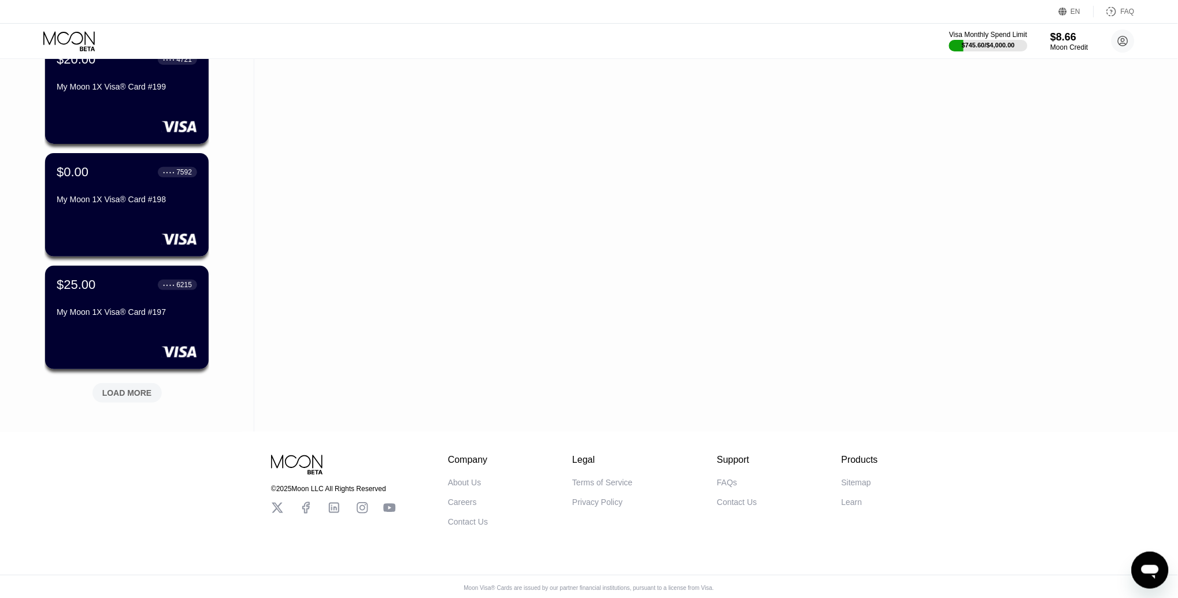
click at [124, 398] on div "LOAD MORE" at bounding box center [127, 393] width 69 height 20
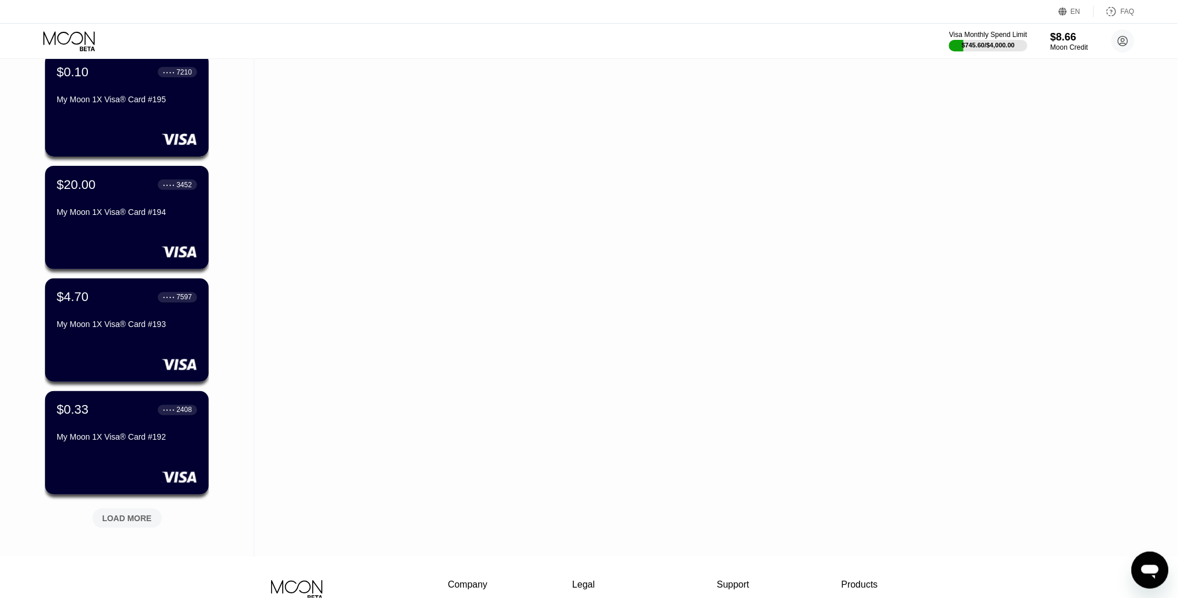
scroll to position [3025, 0]
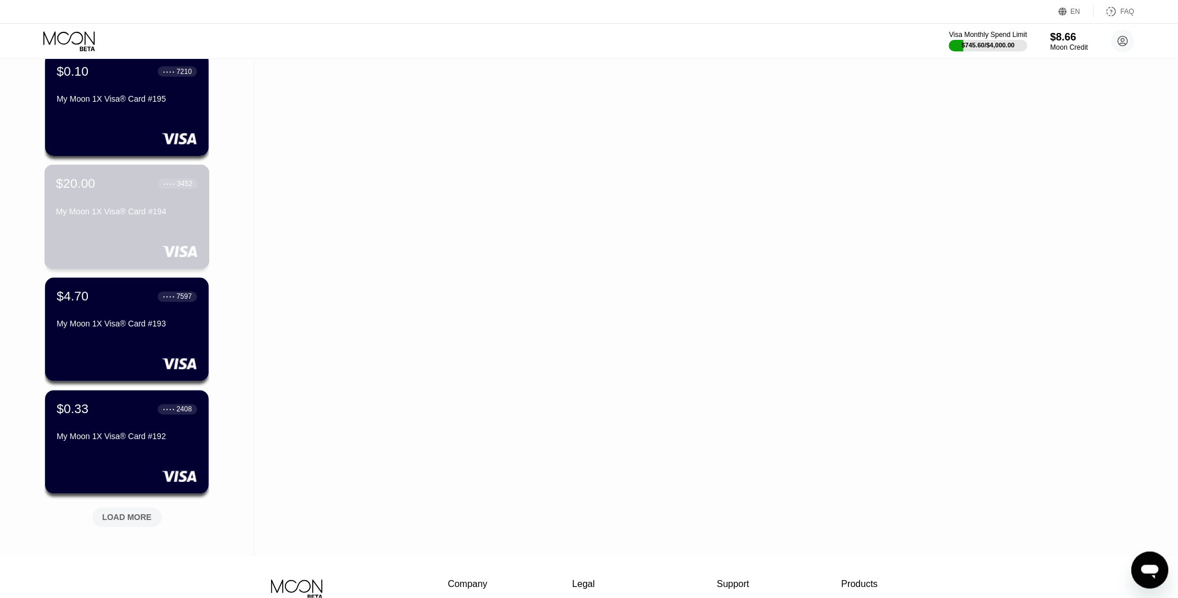
click at [106, 202] on div "$20.00 ● ● ● ● 3452 My Moon 1X Visa® Card #194" at bounding box center [127, 198] width 142 height 45
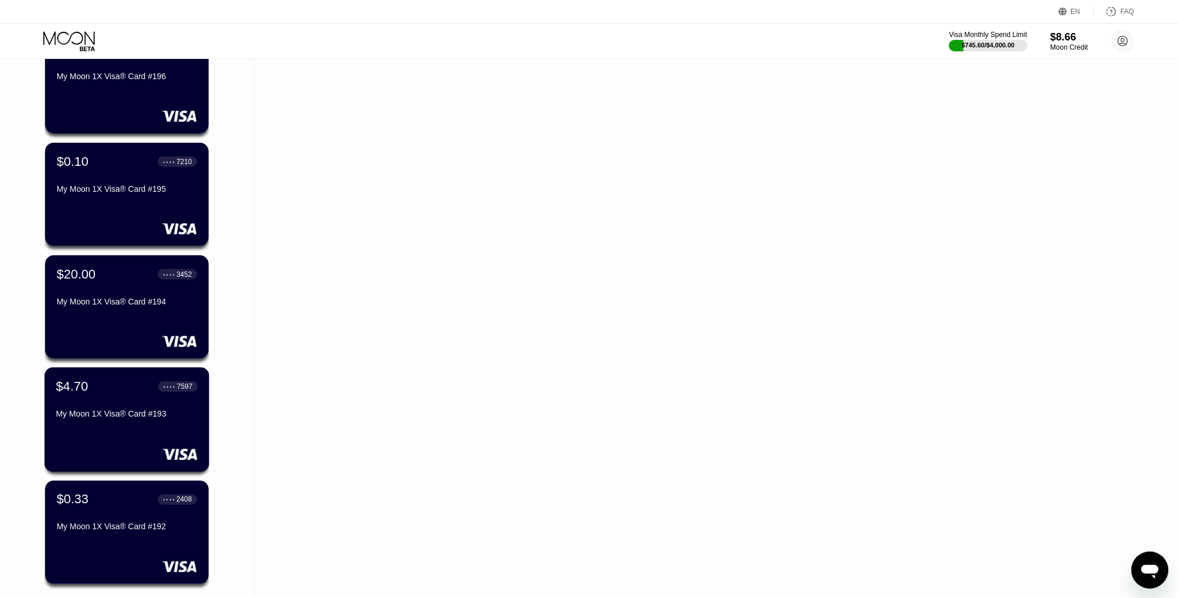
scroll to position [3150, 0]
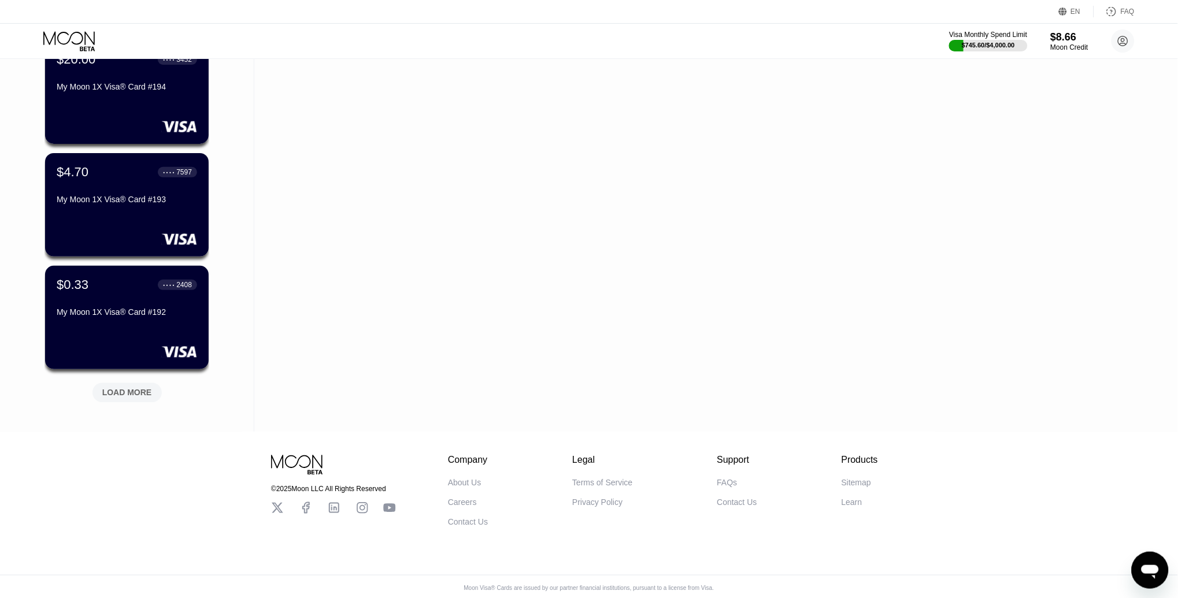
click at [121, 391] on div "LOAD MORE" at bounding box center [127, 393] width 50 height 10
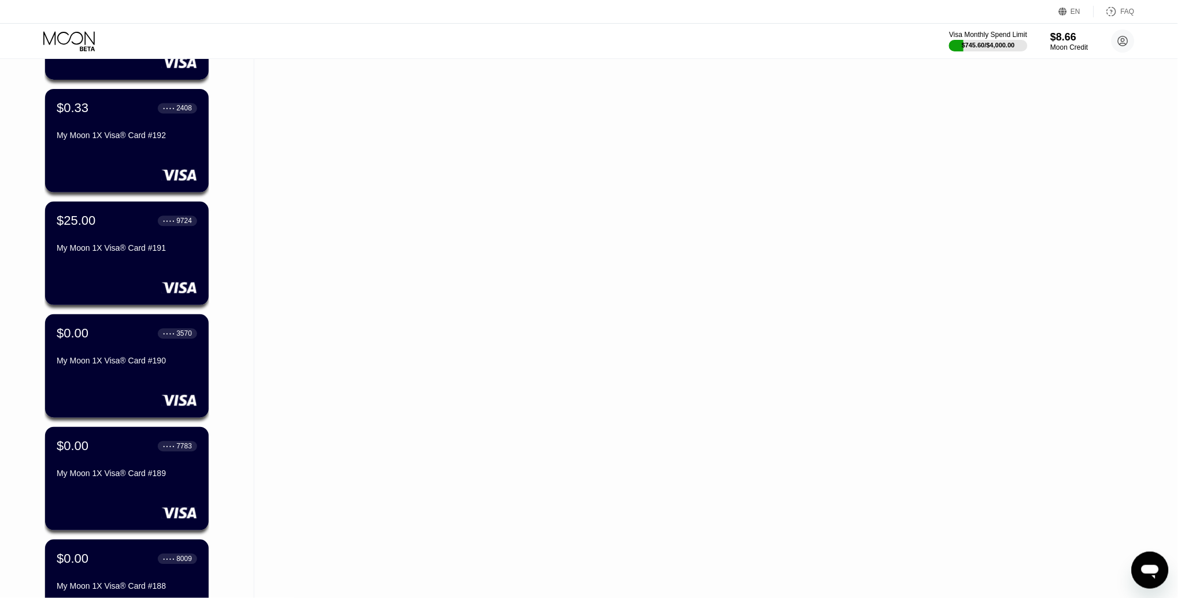
scroll to position [3354, 0]
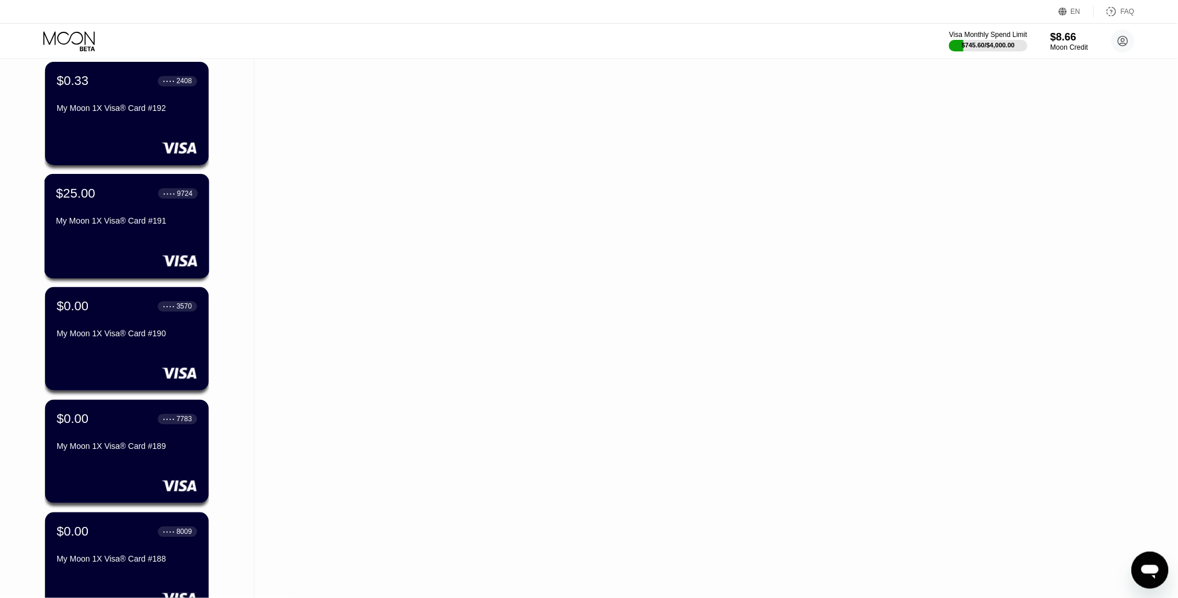
click at [91, 200] on div "$25.00 ● ● ● ● 9724 My Moon 1X Visa® Card #191" at bounding box center [127, 208] width 142 height 45
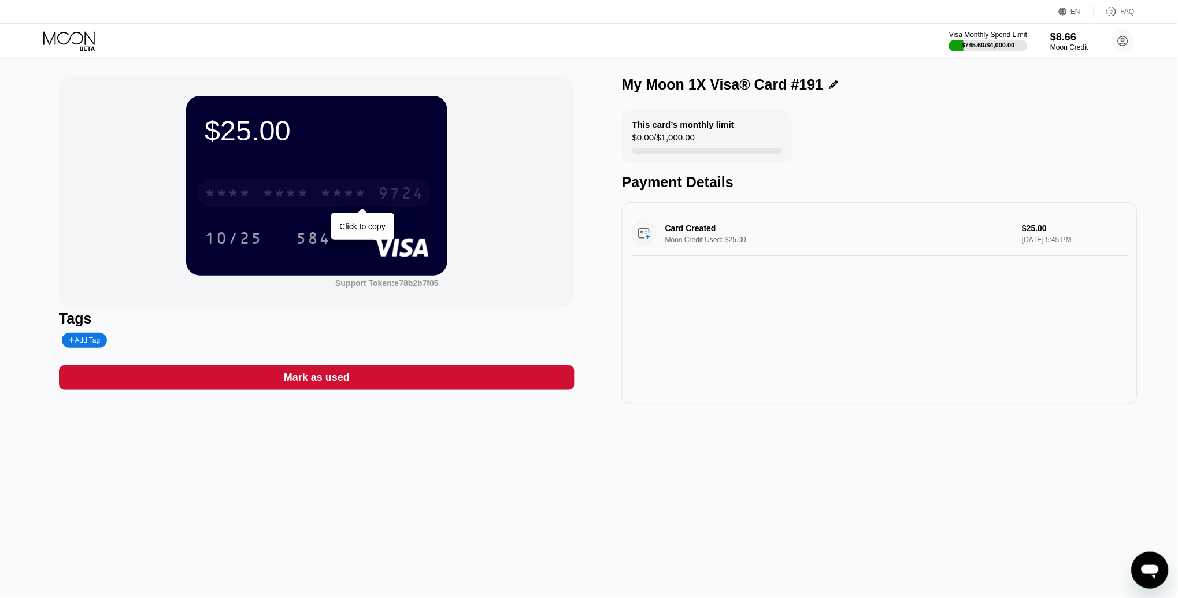
click at [289, 191] on div "* * * *" at bounding box center [286, 195] width 46 height 19
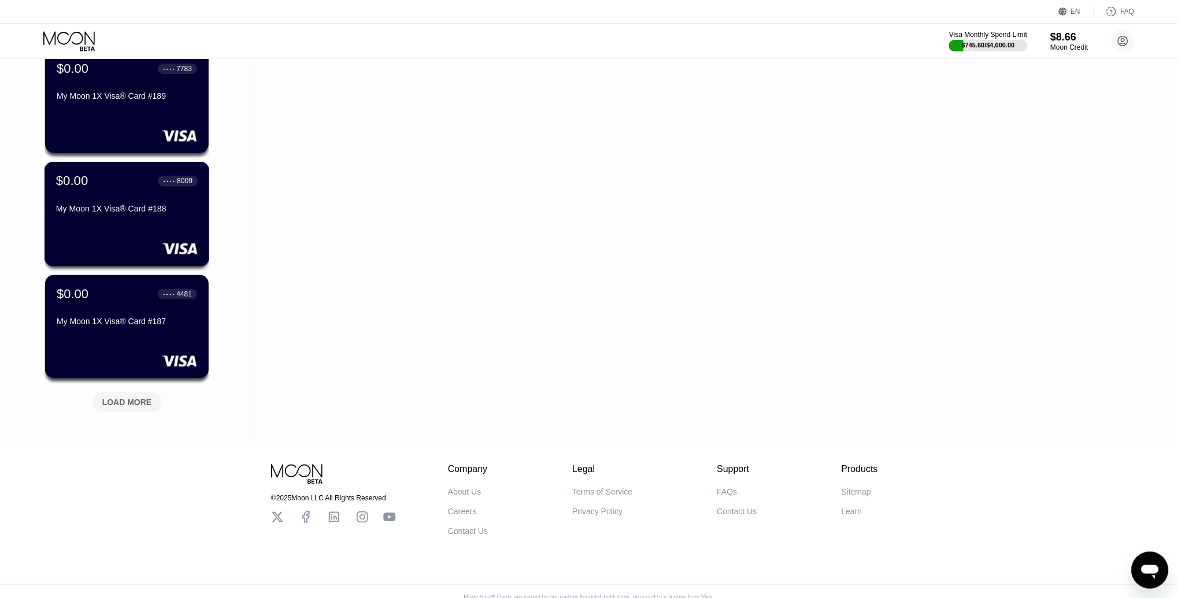
scroll to position [3713, 0]
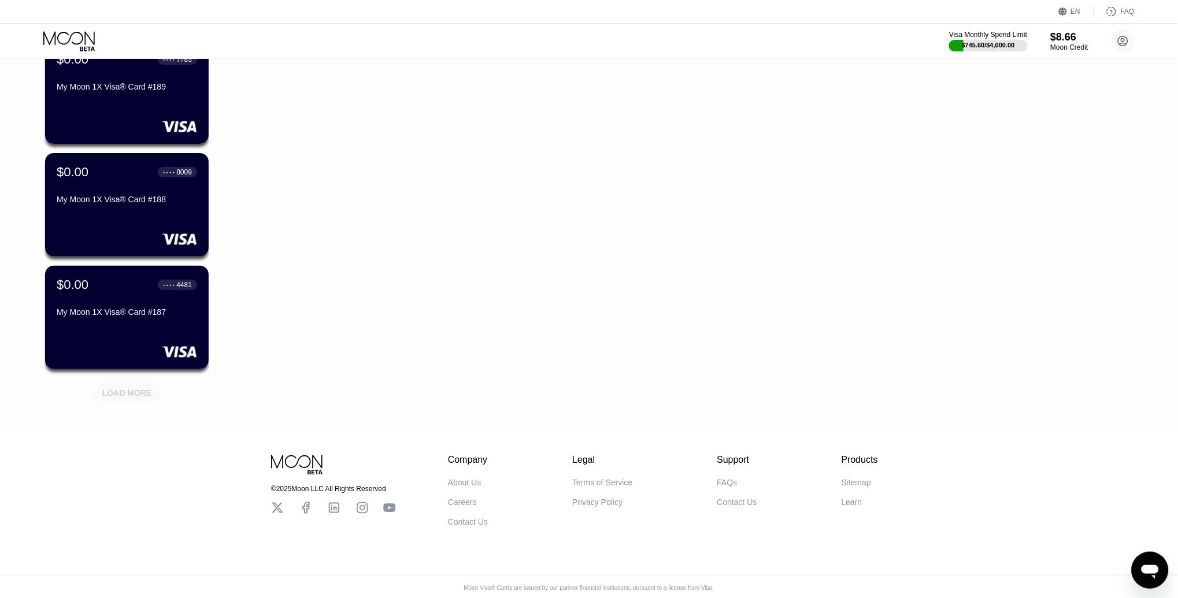
click at [128, 388] on div "LOAD MORE" at bounding box center [127, 393] width 50 height 10
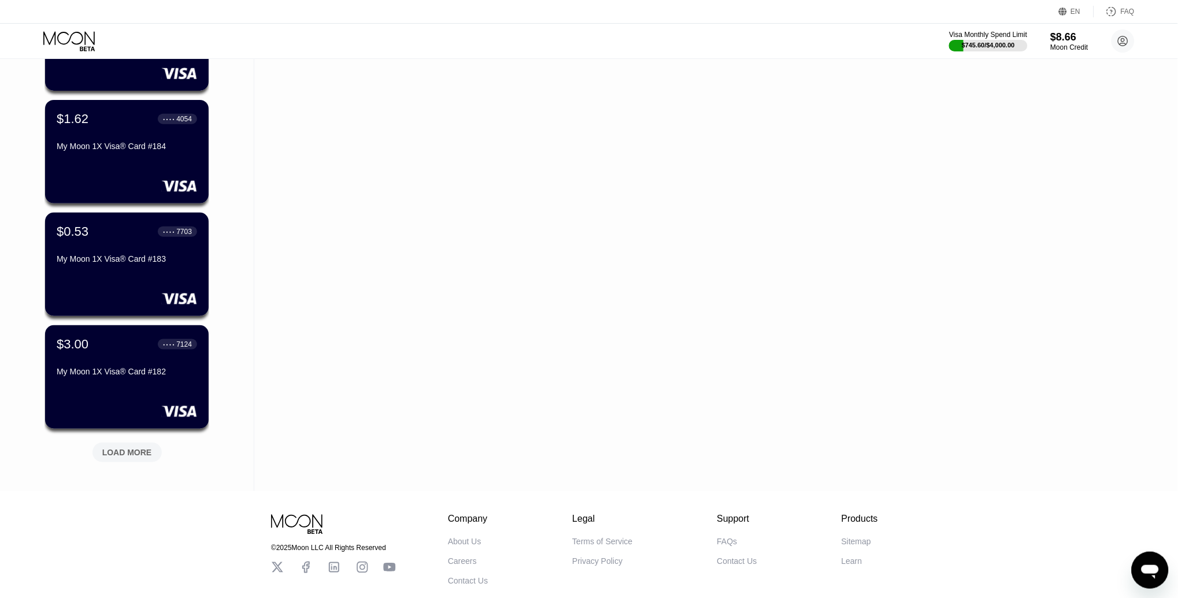
scroll to position [4227, 0]
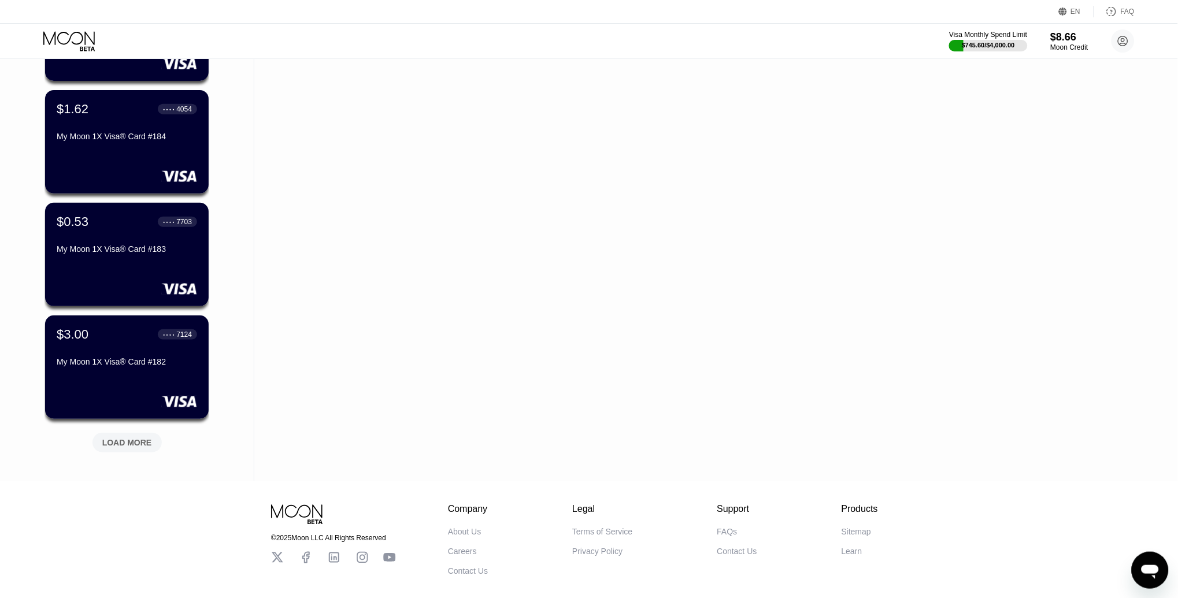
click at [136, 442] on div "LOAD MORE" at bounding box center [127, 443] width 50 height 10
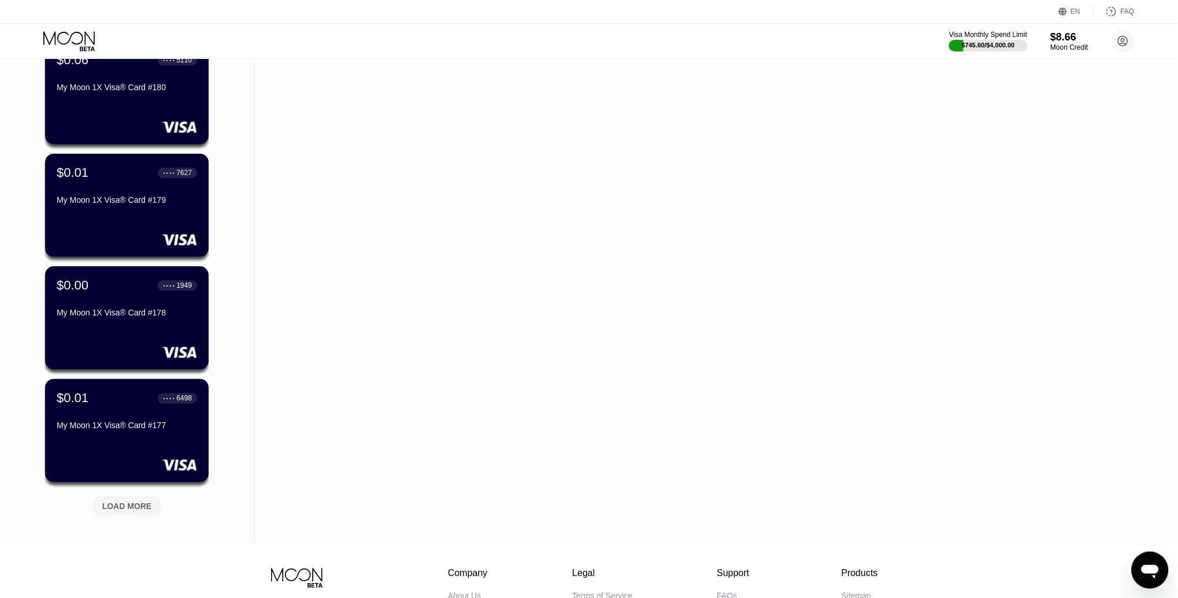
scroll to position [4733, 0]
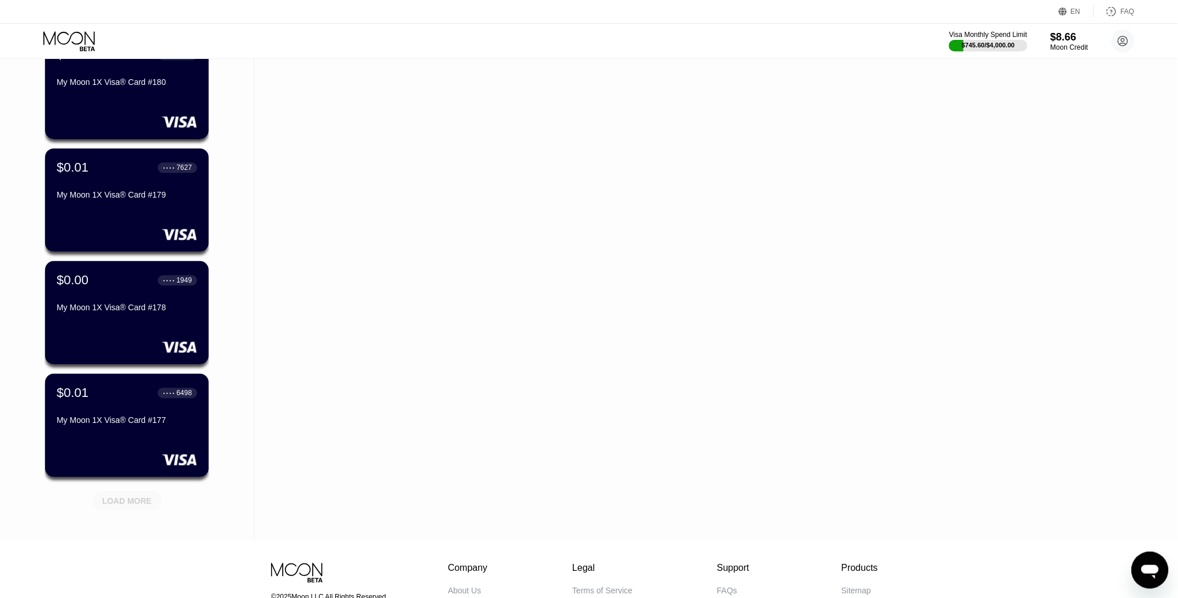
click at [121, 494] on div "LOAD MORE" at bounding box center [127, 501] width 69 height 20
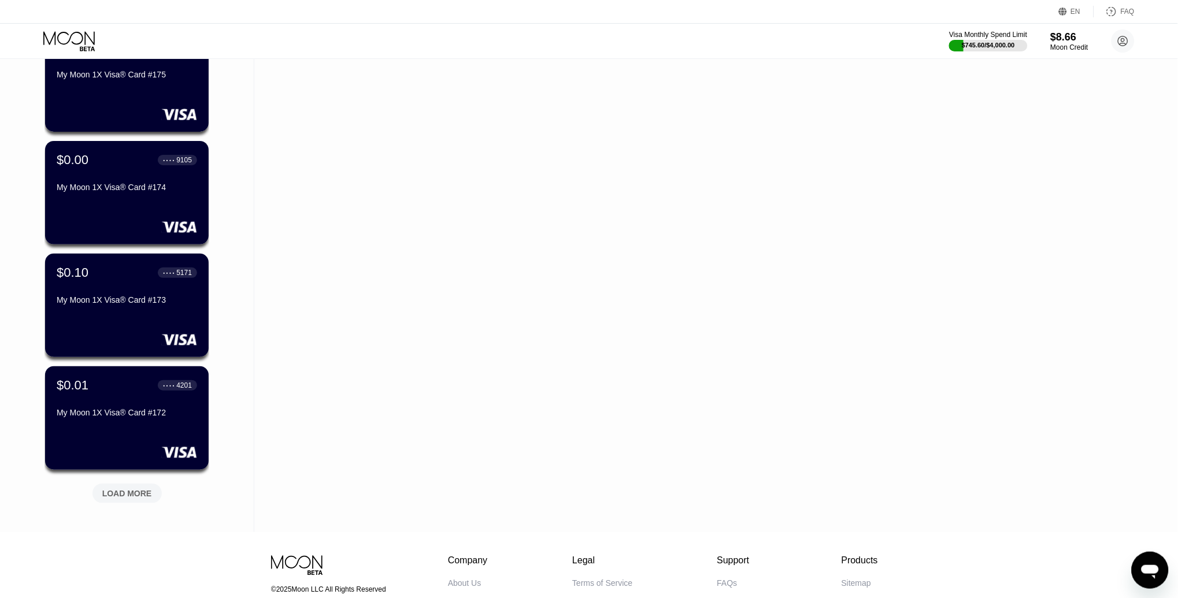
scroll to position [5330, 0]
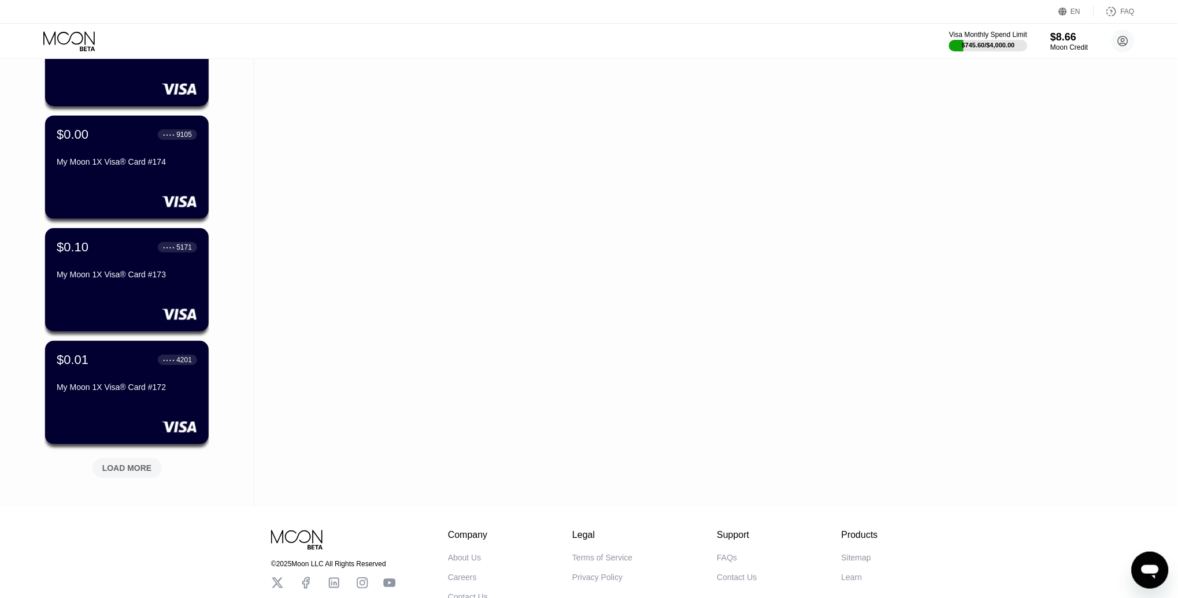
click at [134, 454] on div "LOAD MORE" at bounding box center [127, 466] width 87 height 24
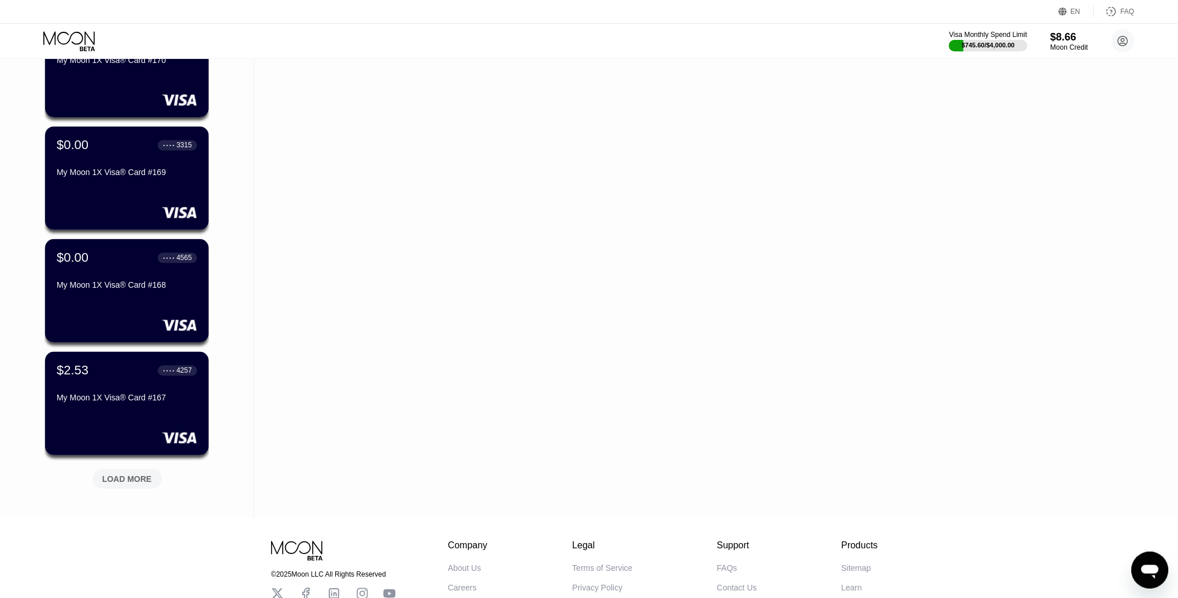
scroll to position [5884, 0]
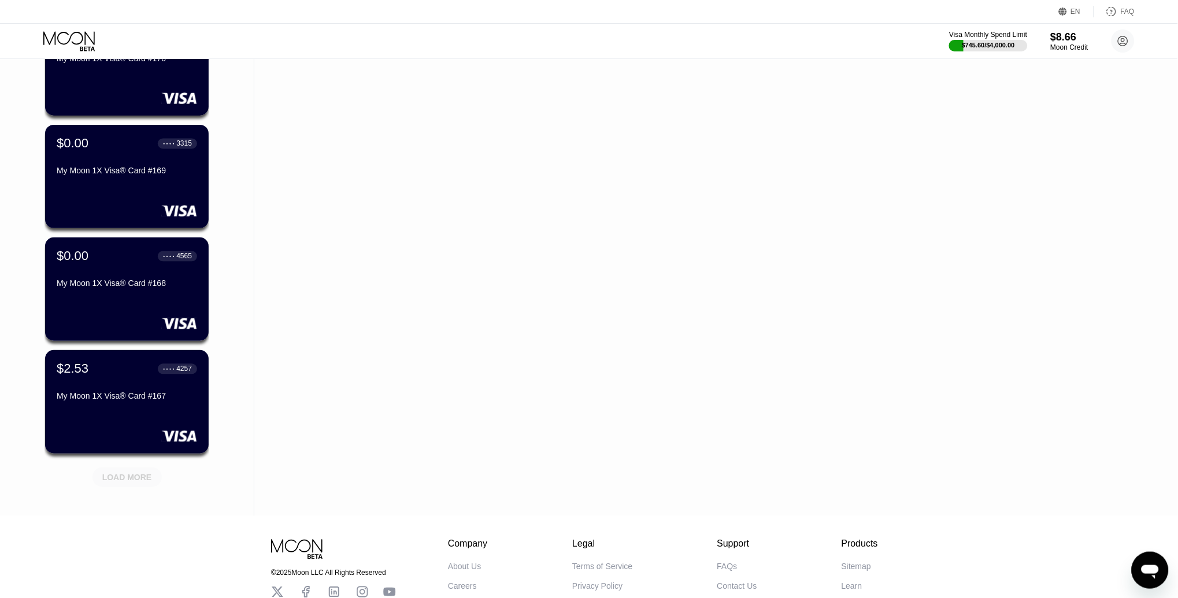
click at [139, 468] on div "LOAD MORE" at bounding box center [127, 478] width 69 height 20
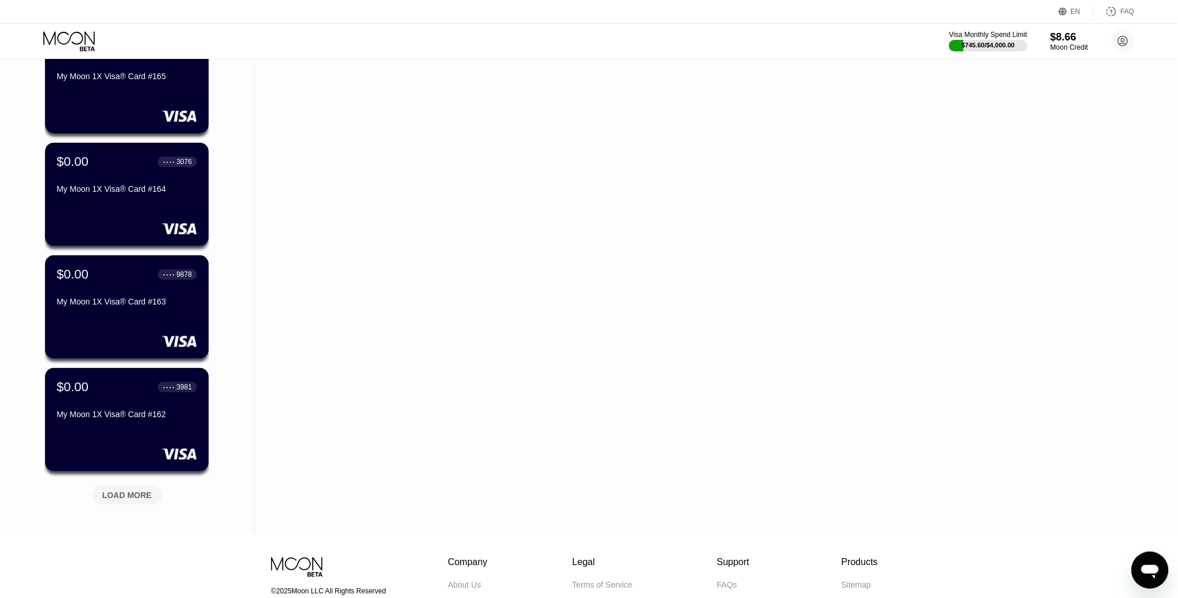
scroll to position [6460, 0]
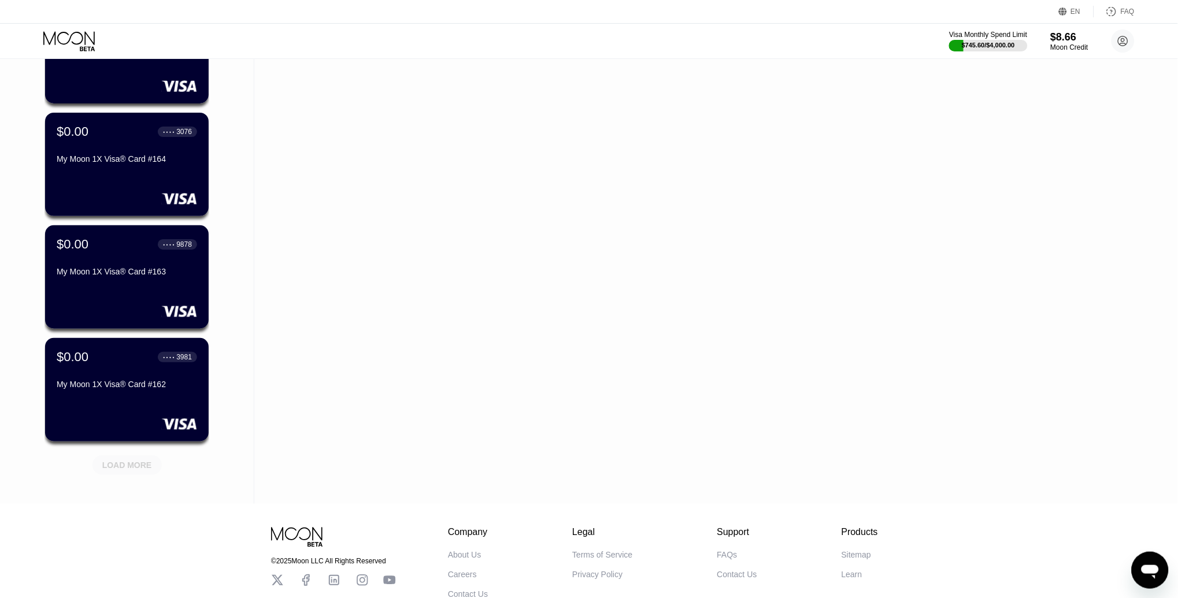
click at [140, 465] on div "LOAD MORE" at bounding box center [127, 465] width 50 height 10
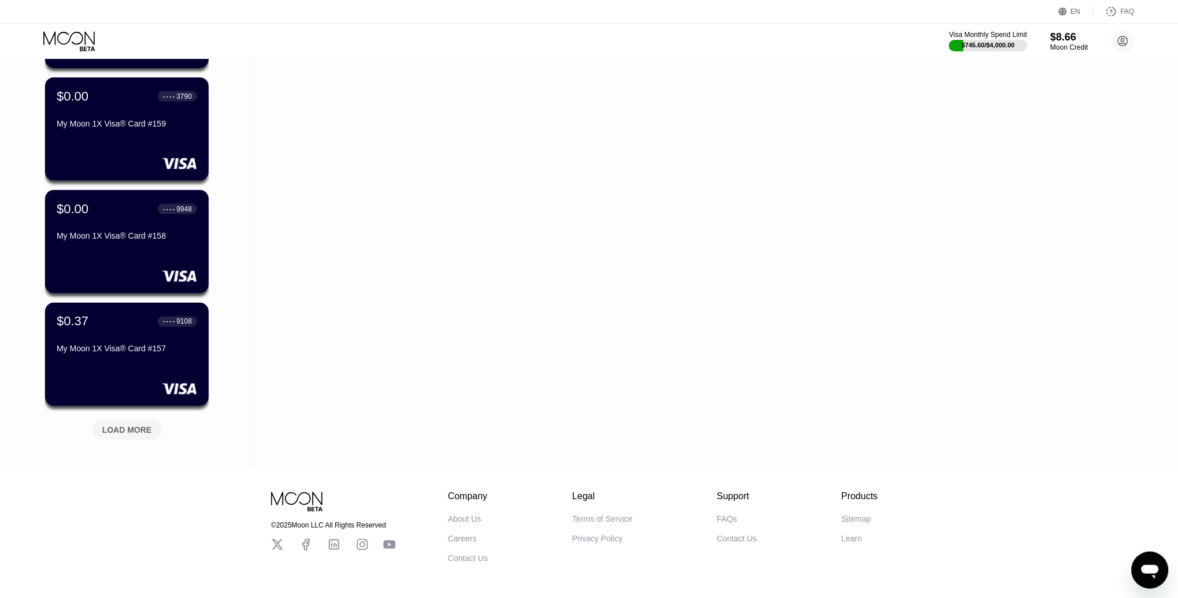
scroll to position [7071, 0]
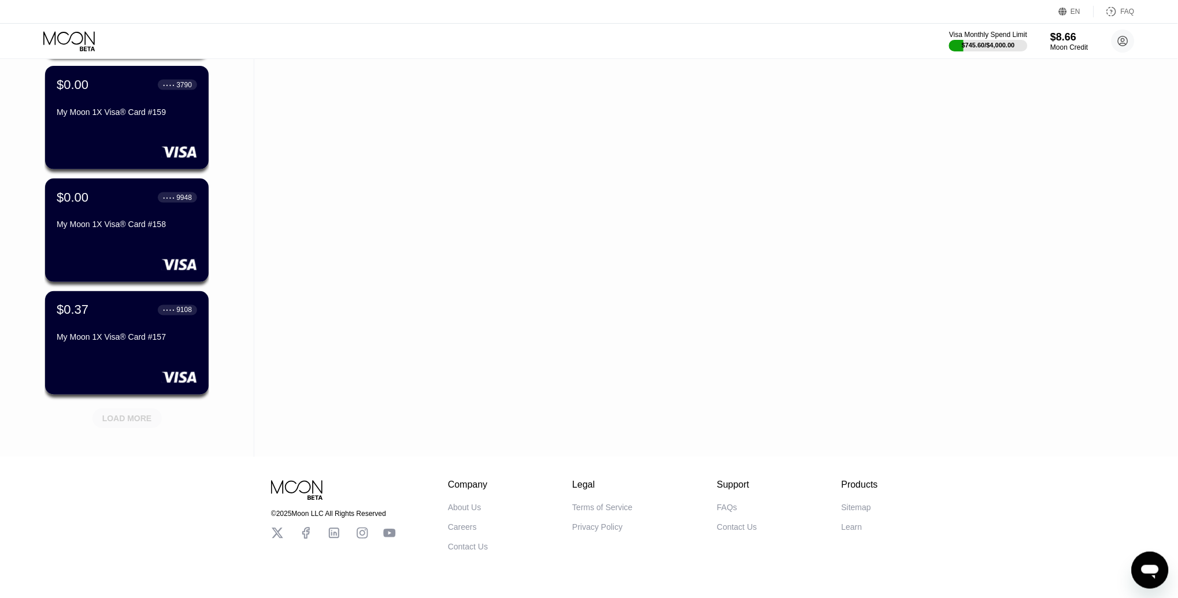
click at [126, 424] on div "LOAD MORE" at bounding box center [127, 419] width 69 height 20
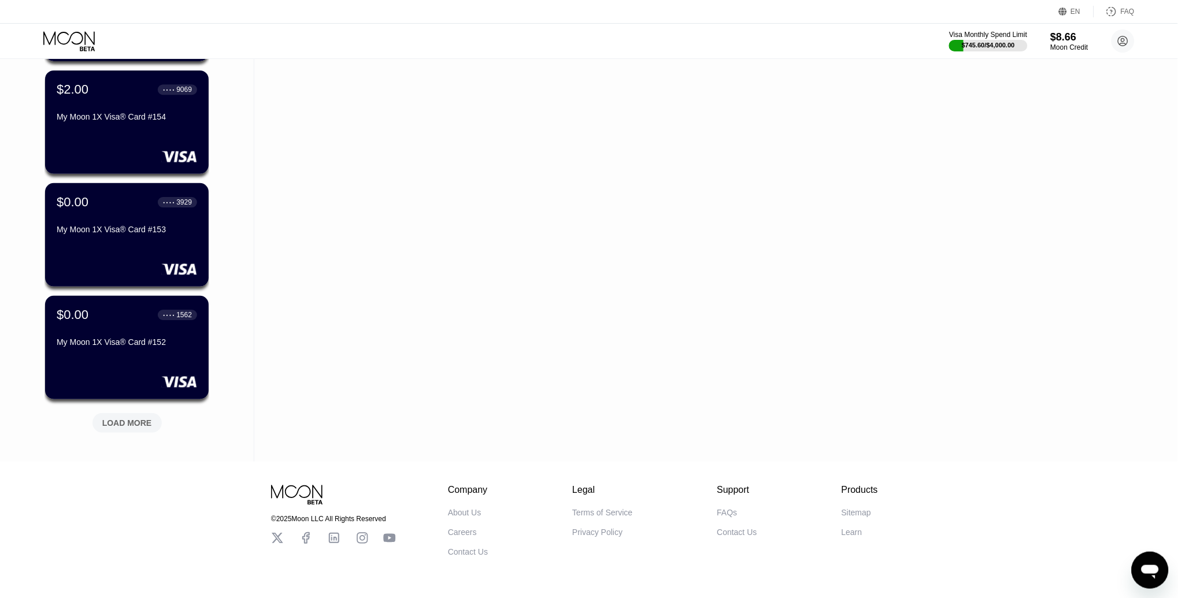
scroll to position [7659, 0]
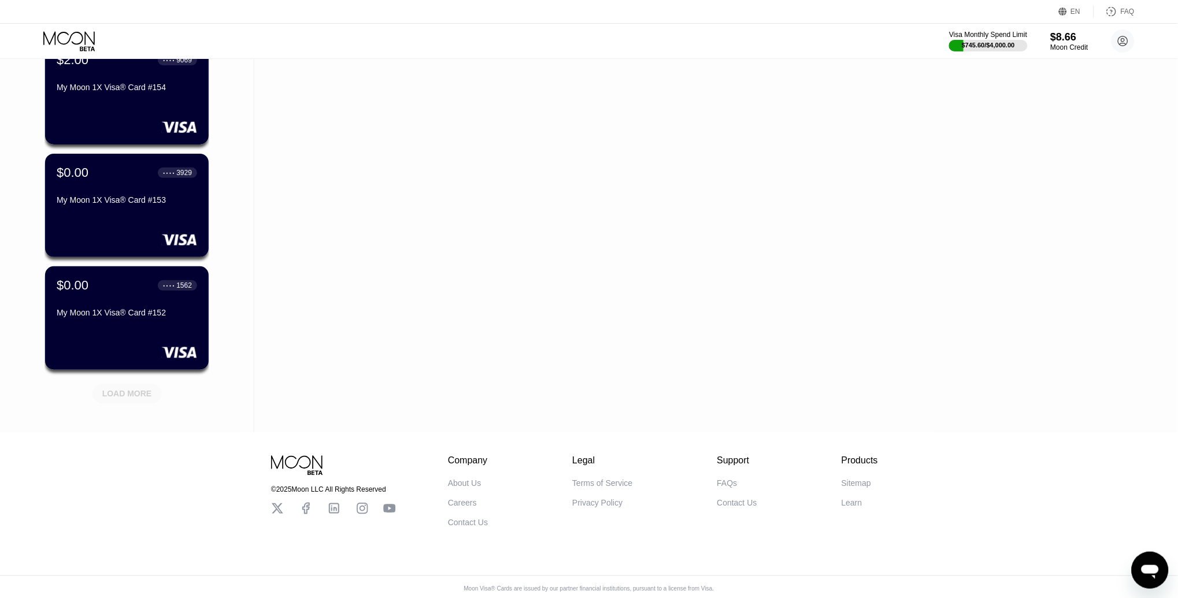
click at [116, 401] on div "LOAD MORE" at bounding box center [127, 394] width 69 height 20
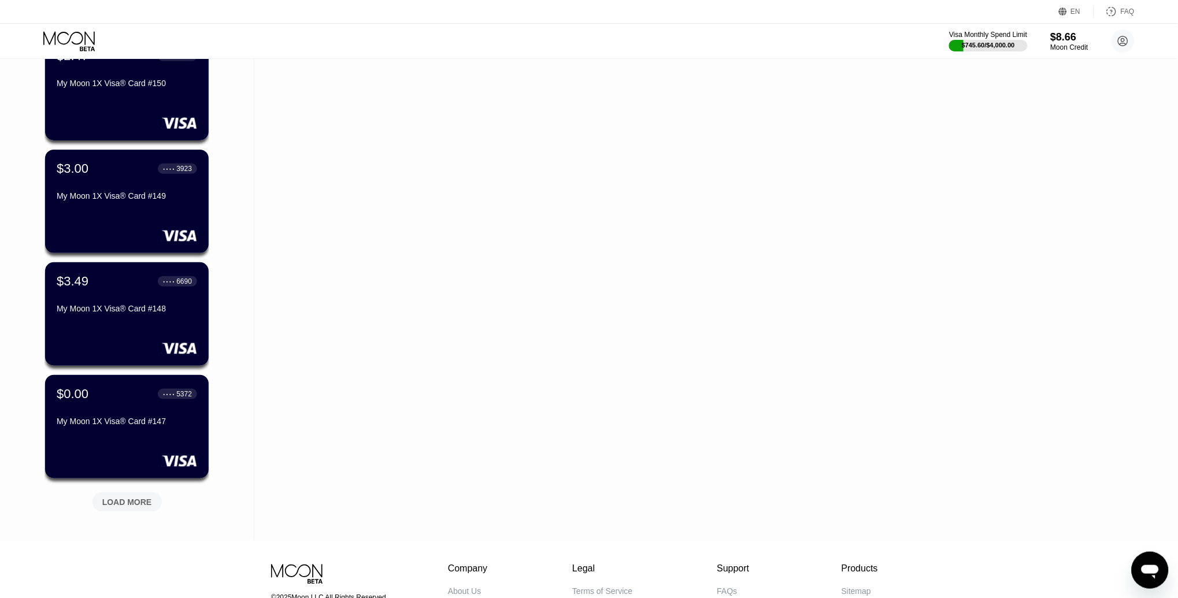
scroll to position [8117, 0]
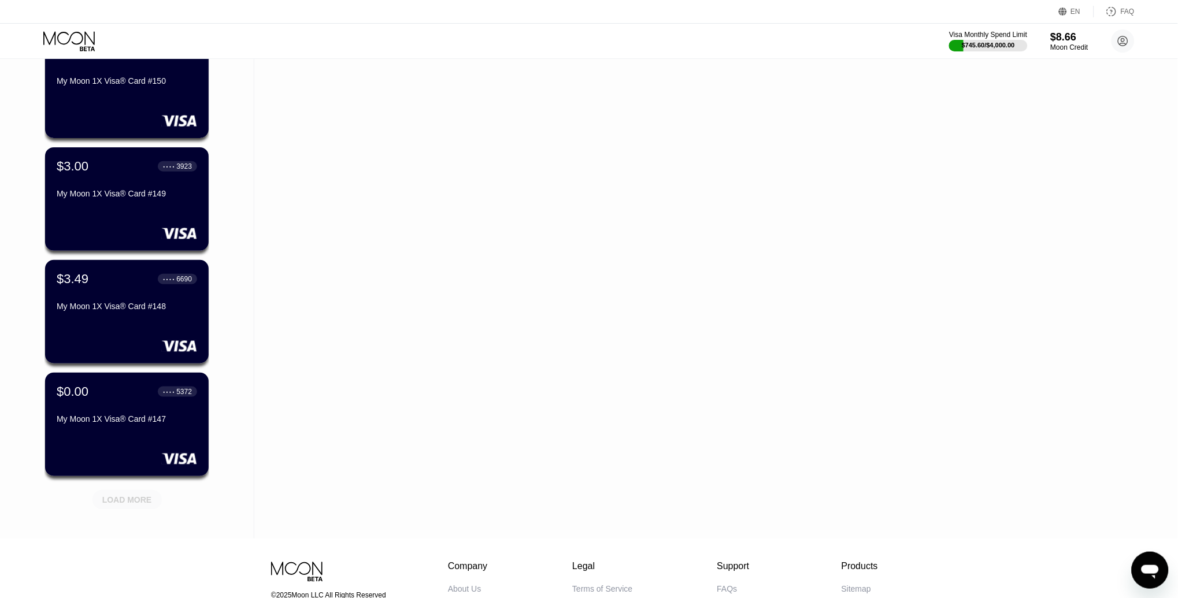
click at [138, 495] on div "LOAD MORE" at bounding box center [127, 500] width 50 height 10
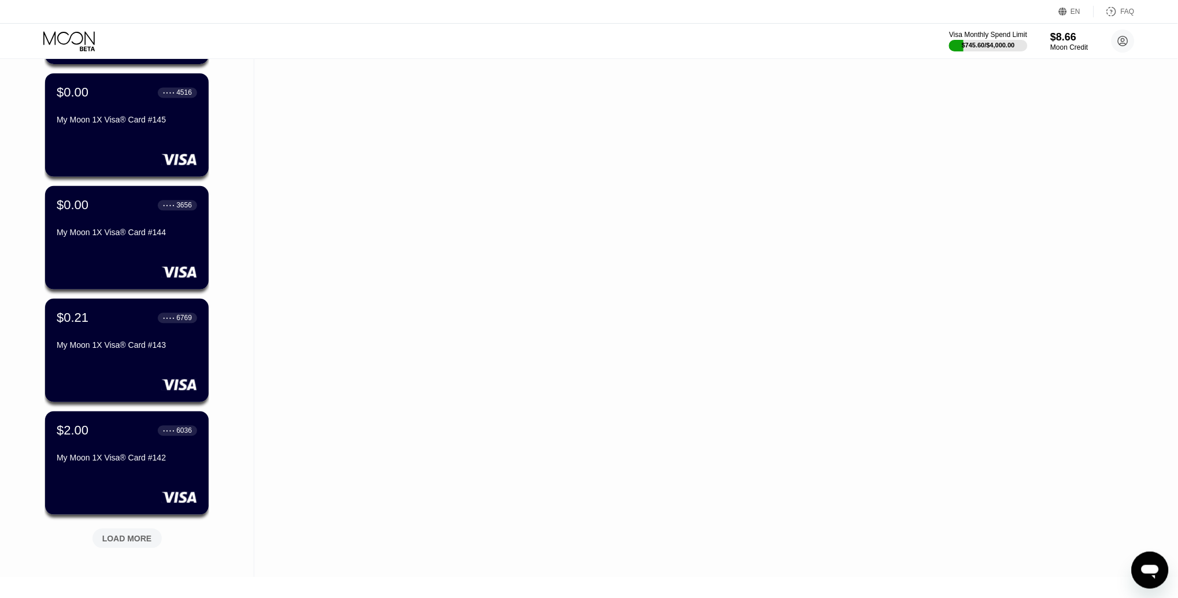
scroll to position [8649, 0]
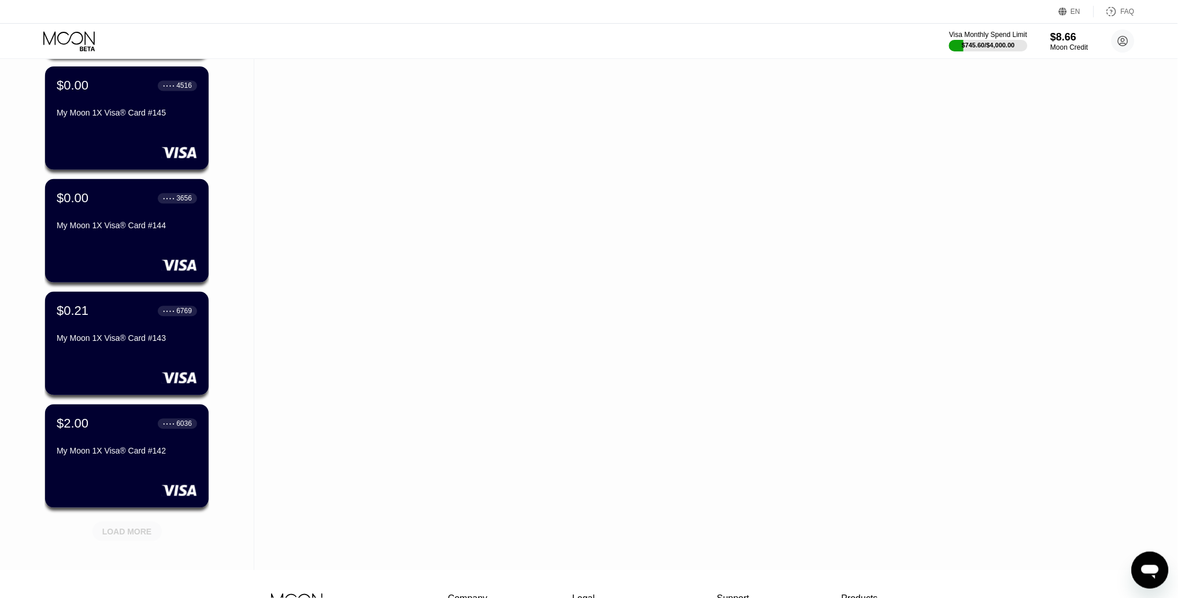
click at [136, 527] on div "LOAD MORE" at bounding box center [127, 532] width 50 height 10
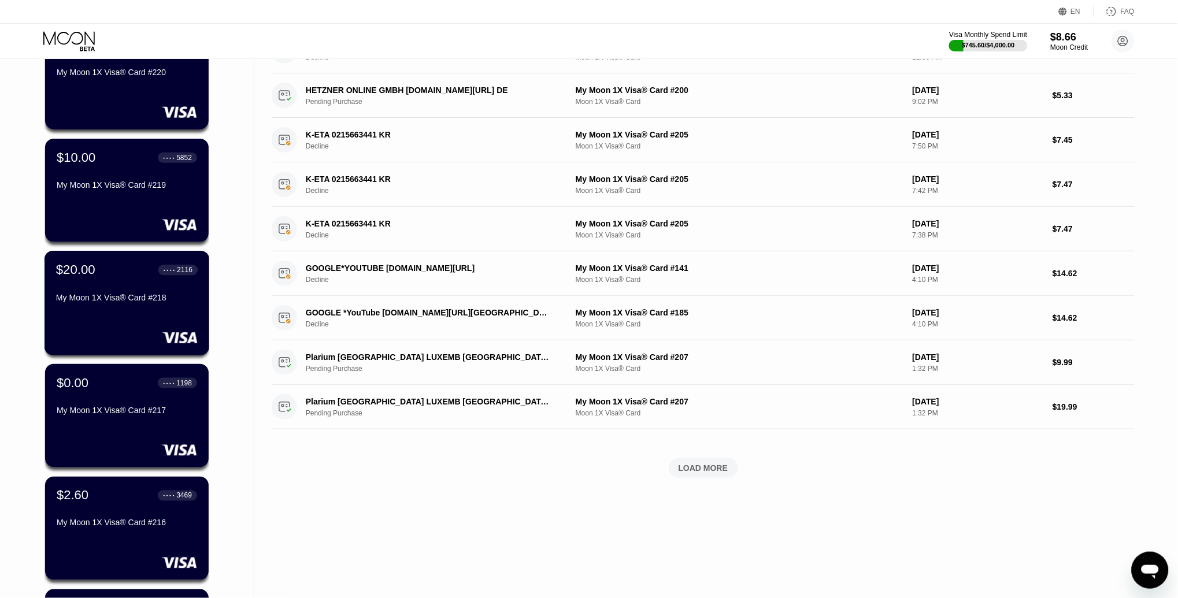
scroll to position [236, 0]
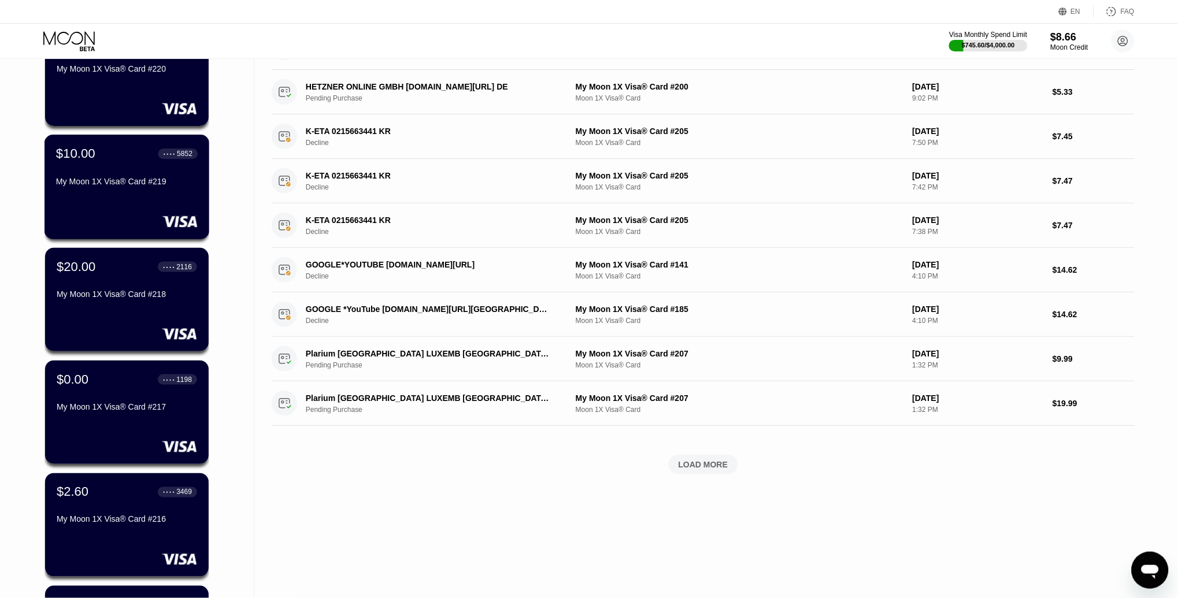
click at [104, 202] on div "$10.00 ● ● ● ● 5852 My Moon 1X Visa® Card #219" at bounding box center [127, 187] width 165 height 105
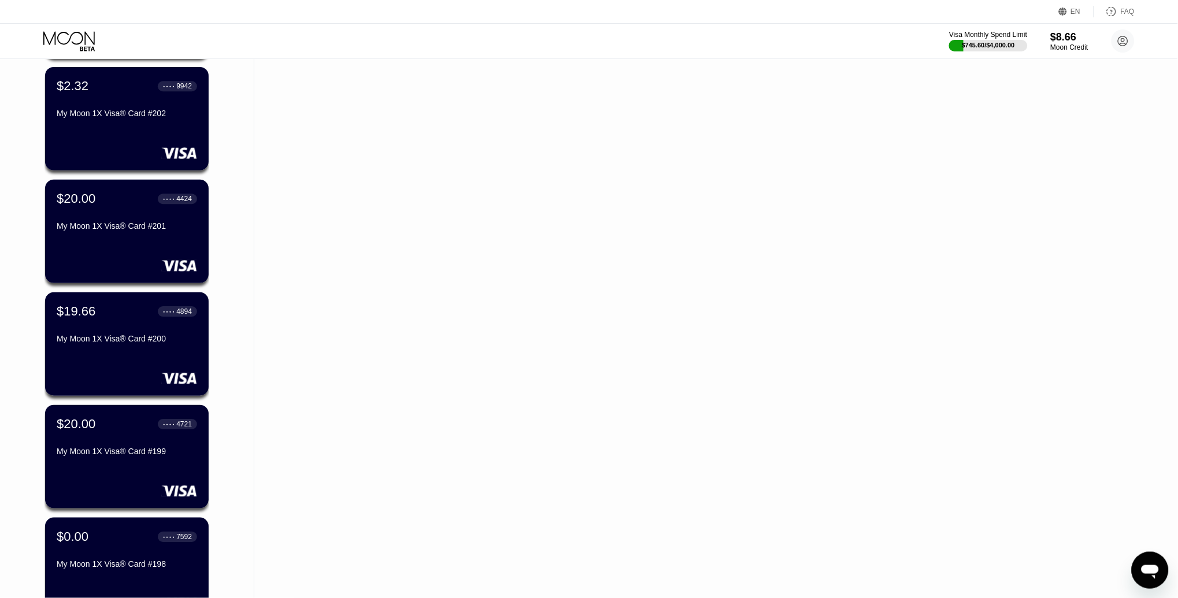
scroll to position [2225, 0]
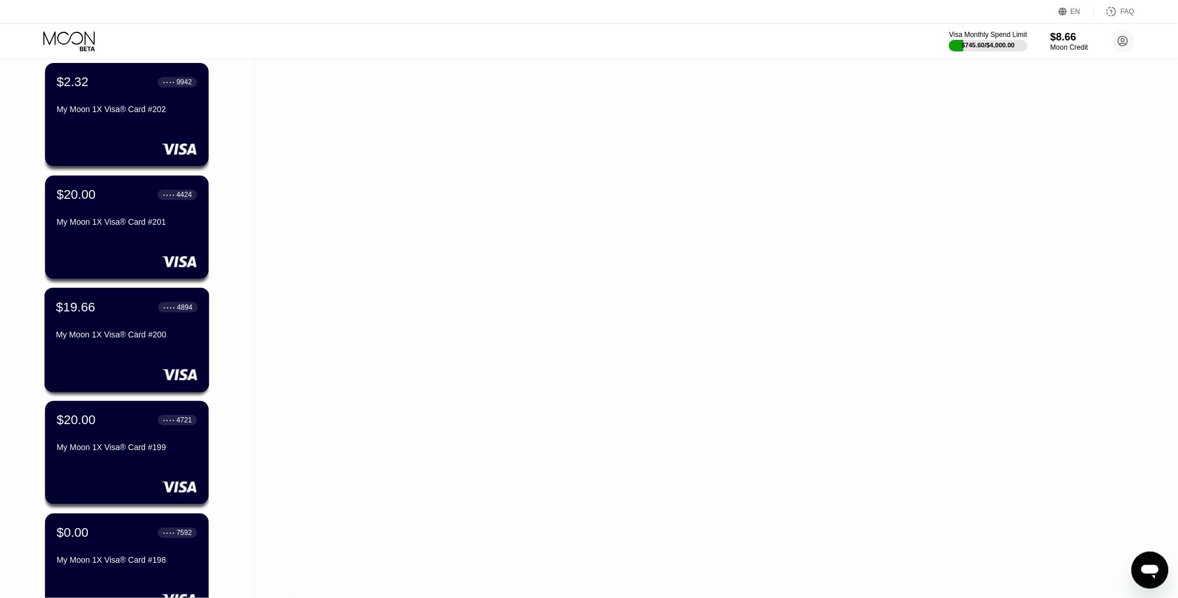
click at [112, 320] on div "$19.66 ● ● ● ● 4894 My Moon 1X Visa® Card #200" at bounding box center [127, 322] width 142 height 45
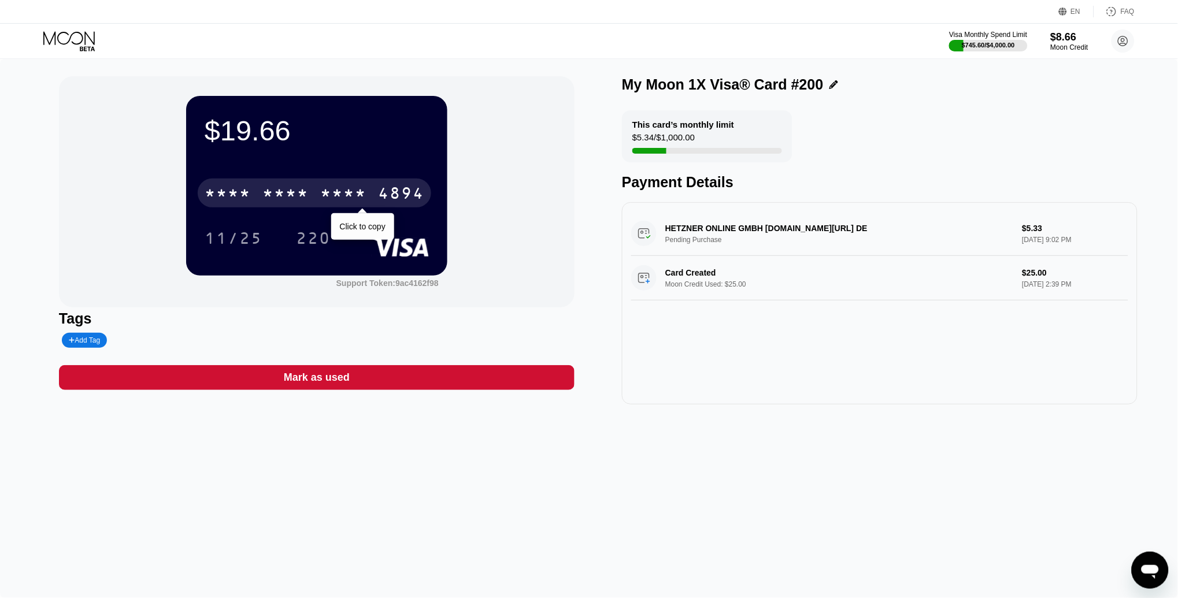
click at [374, 197] on div "* * * * * * * * * * * * 4894" at bounding box center [315, 193] width 234 height 29
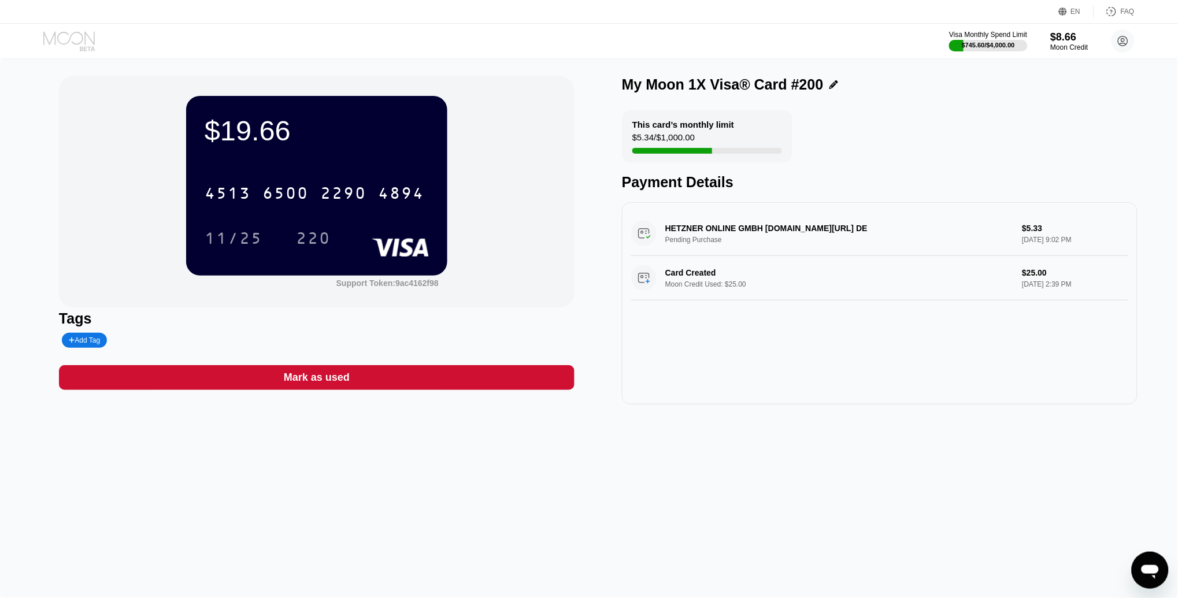
click at [71, 36] on icon at bounding box center [68, 37] width 51 height 13
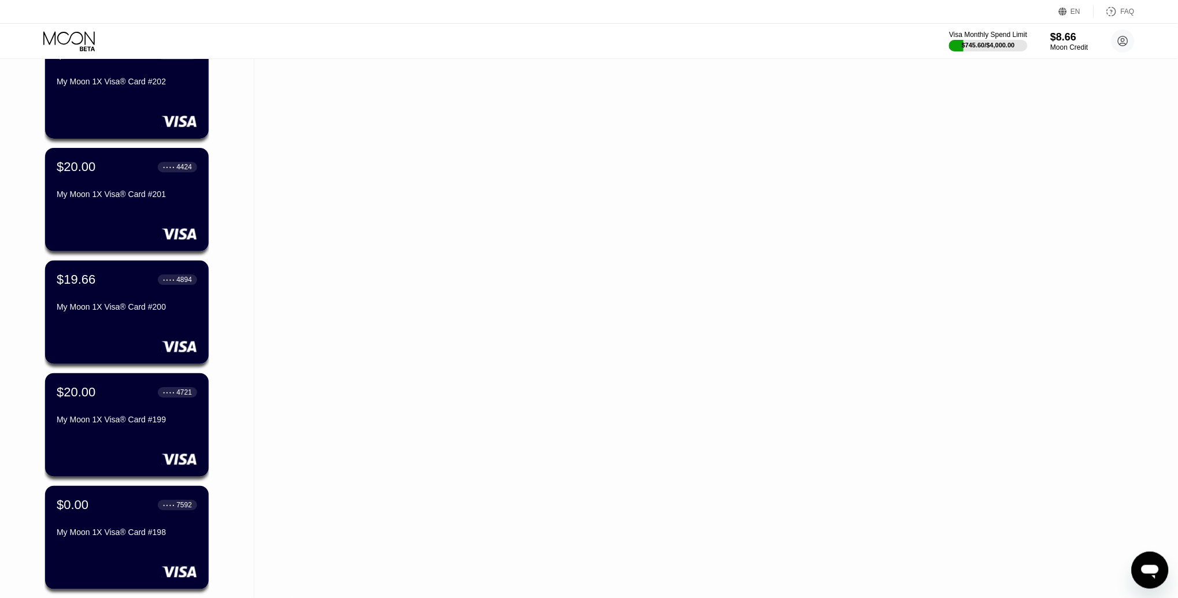
scroll to position [2252, 0]
click at [185, 247] on div "$20.00 ● ● ● ● 4424 My Moon 1X Visa® Card #201" at bounding box center [127, 200] width 165 height 105
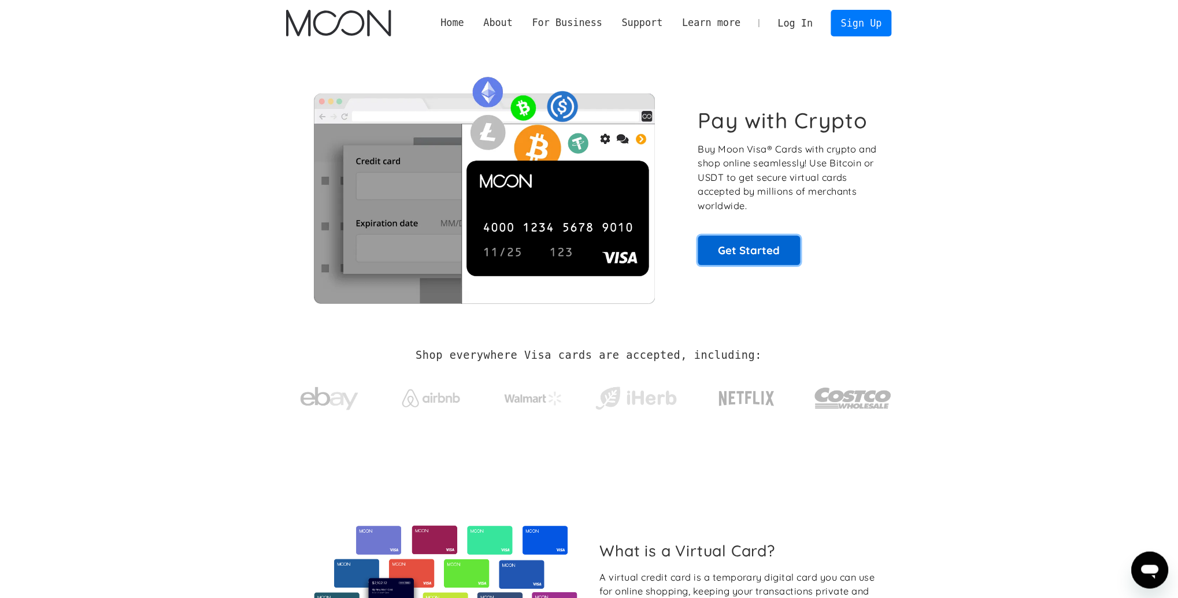
click at [749, 250] on link "Get Started" at bounding box center [749, 250] width 102 height 29
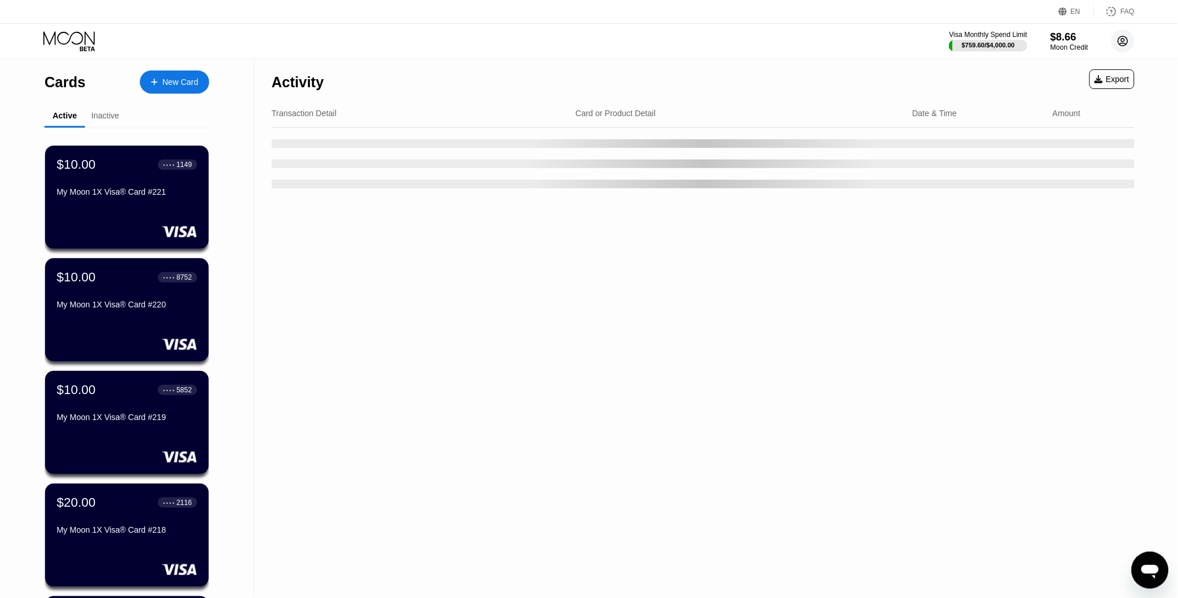
click at [1121, 43] on icon at bounding box center [1124, 41] width 6 height 6
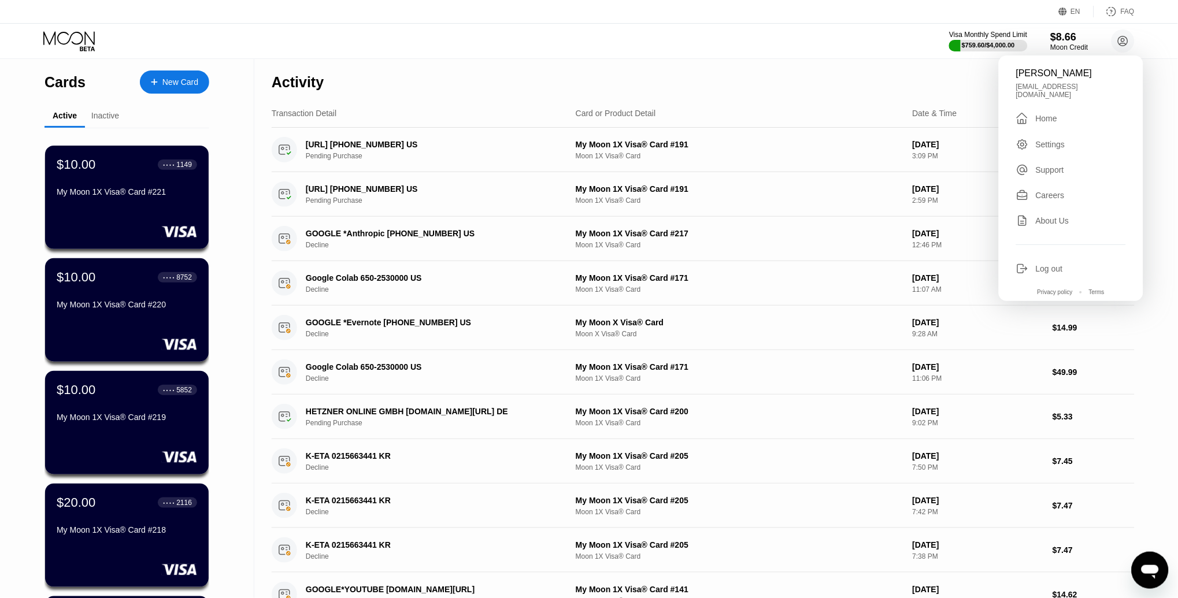
click at [1032, 263] on div "Log out" at bounding box center [1072, 269] width 110 height 13
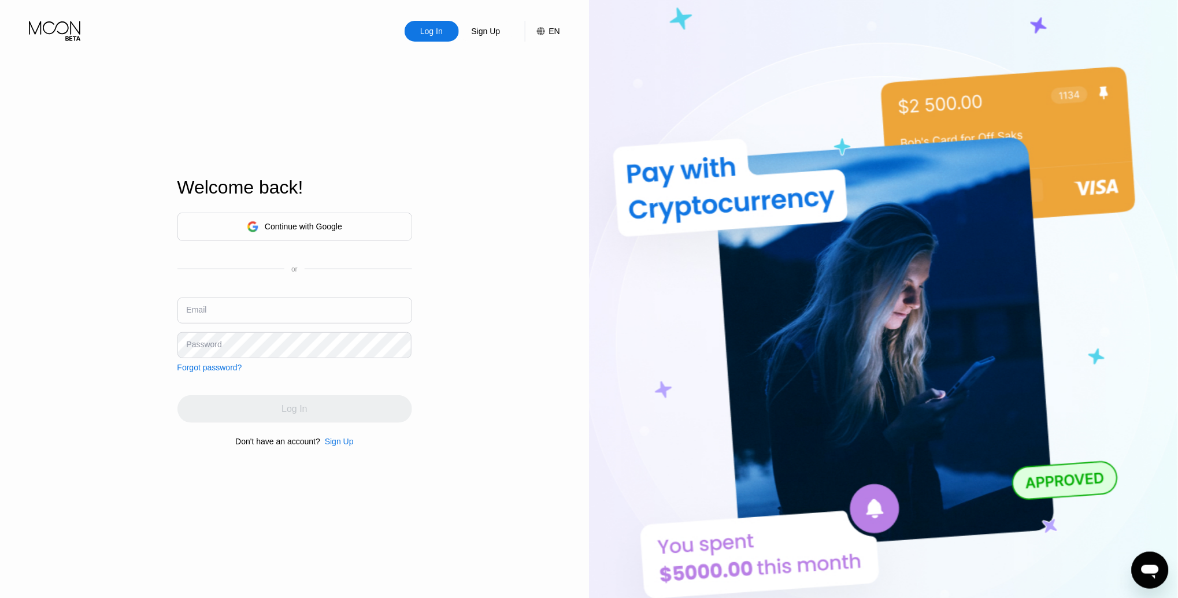
type input "[EMAIL_ADDRESS][DOMAIN_NAME]"
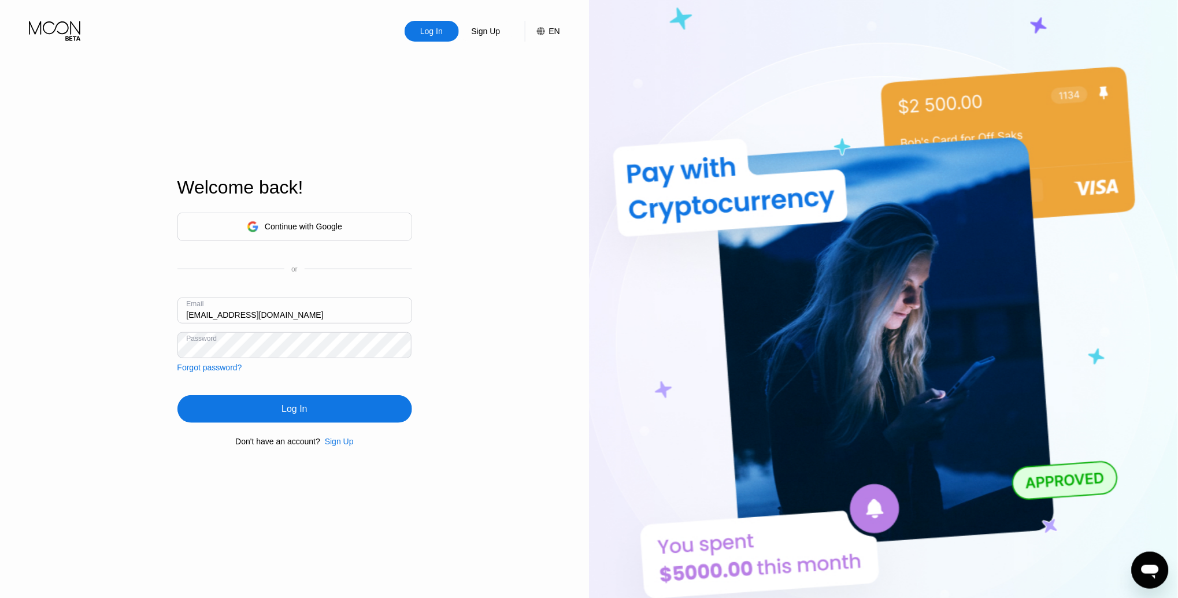
click at [128, 413] on div "Log In Sign Up EN Language Select an item Save Welcome back! Continue with Goog…" at bounding box center [294, 329] width 589 height 659
click at [243, 412] on div "Log In" at bounding box center [295, 410] width 235 height 28
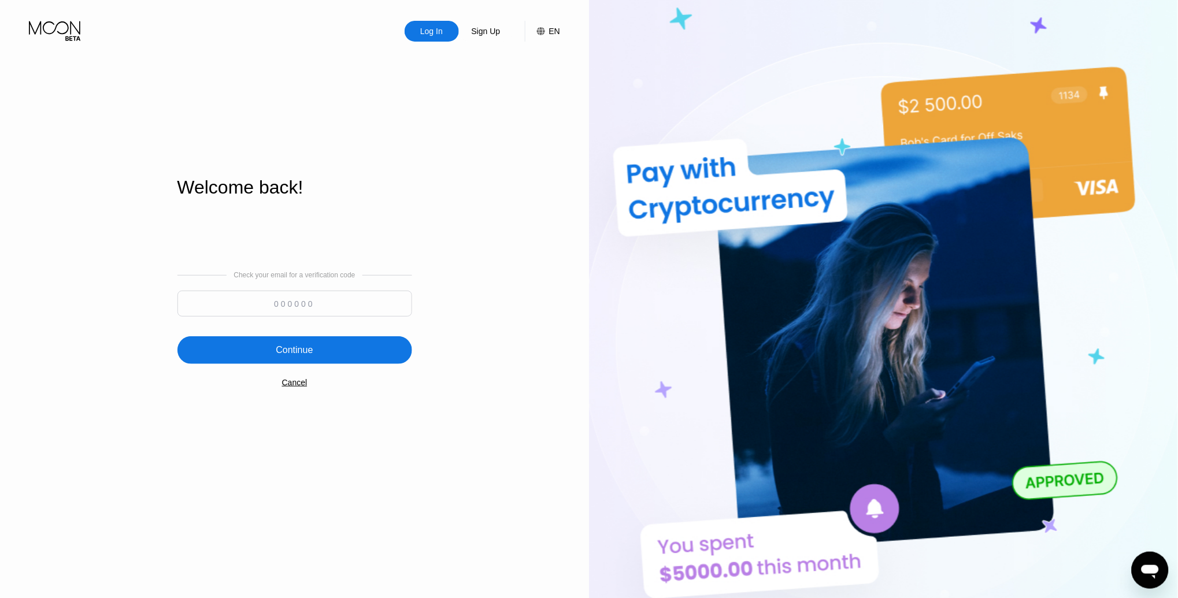
click at [317, 308] on input at bounding box center [295, 304] width 235 height 26
paste input "538020"
type input "538020"
click at [304, 352] on div "Continue" at bounding box center [294, 351] width 37 height 12
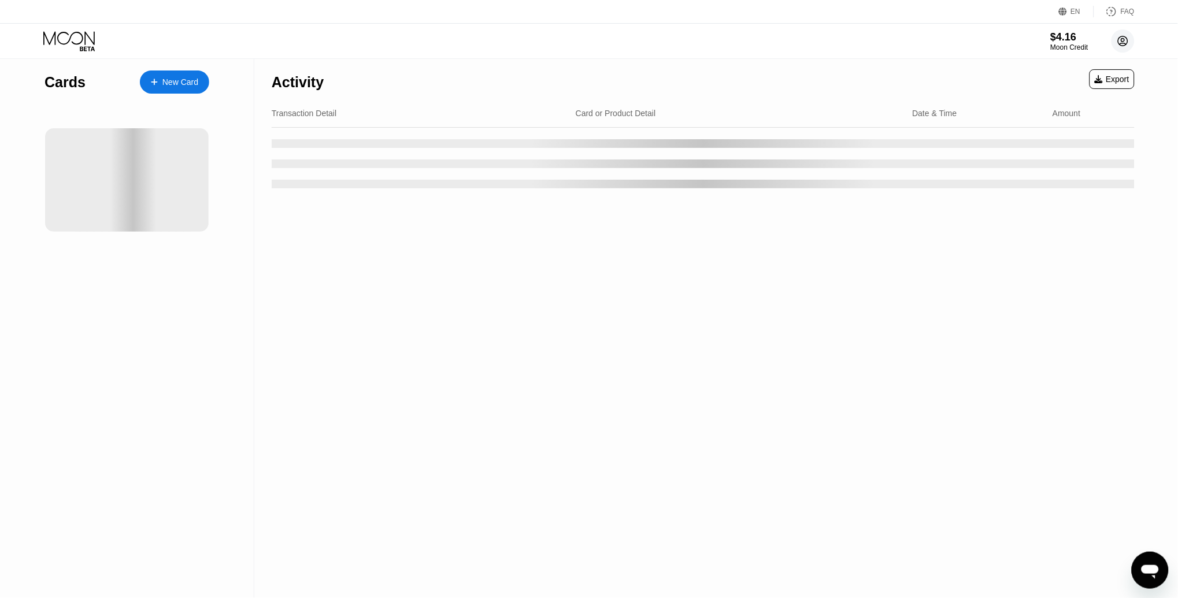
click at [1128, 46] on circle at bounding box center [1123, 40] width 23 height 23
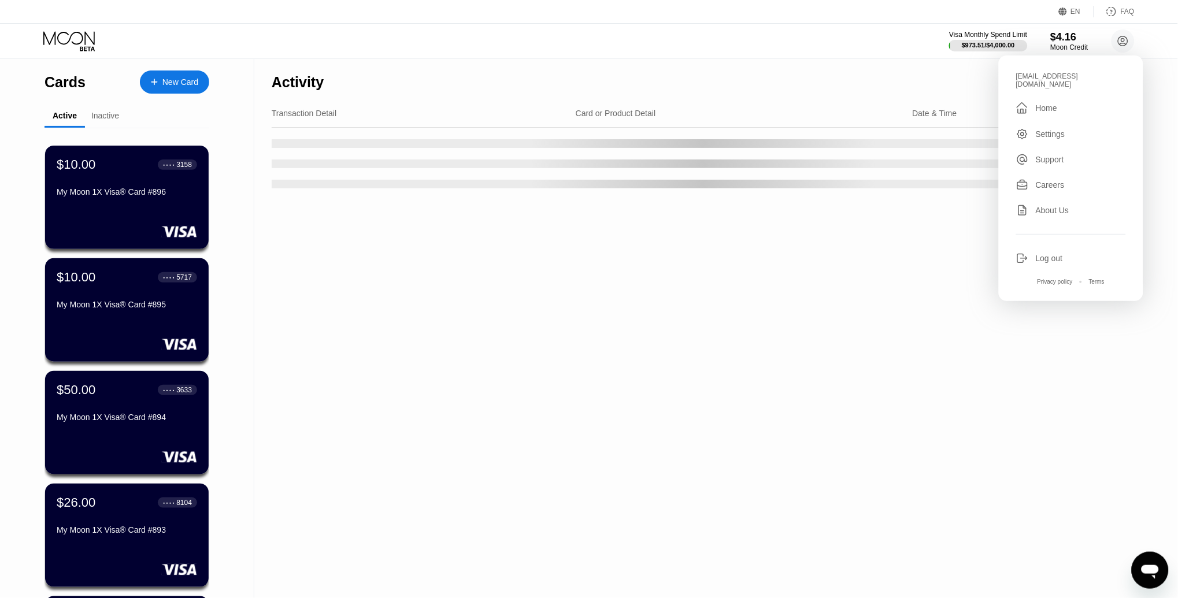
click at [1045, 130] on div "Settings" at bounding box center [1050, 134] width 29 height 9
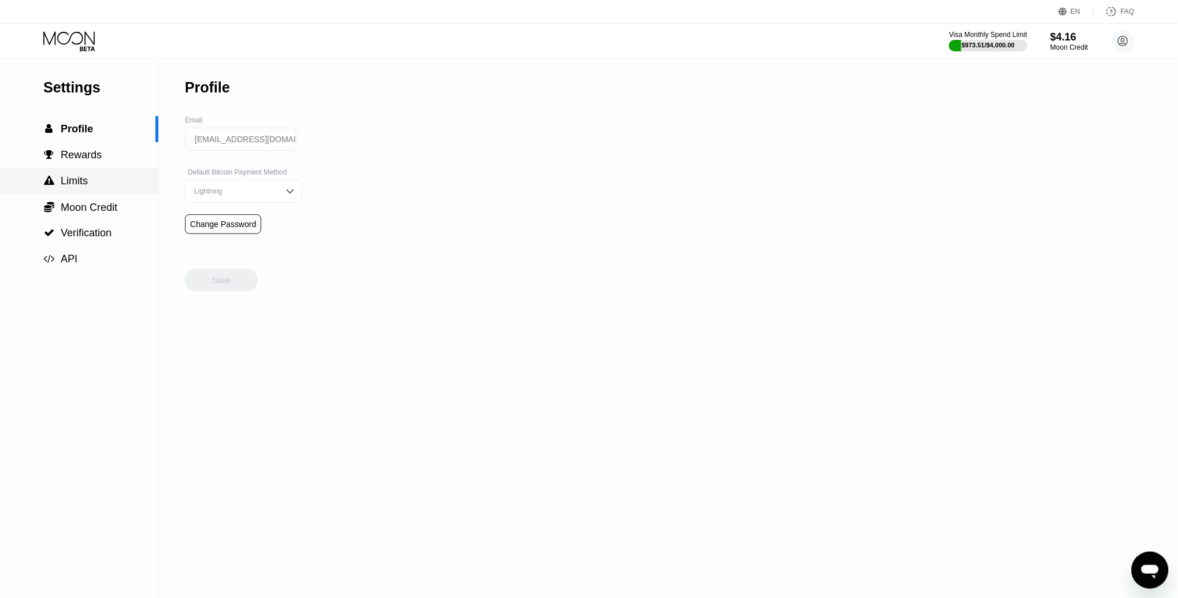
click at [75, 182] on span "Limits" at bounding box center [74, 181] width 27 height 12
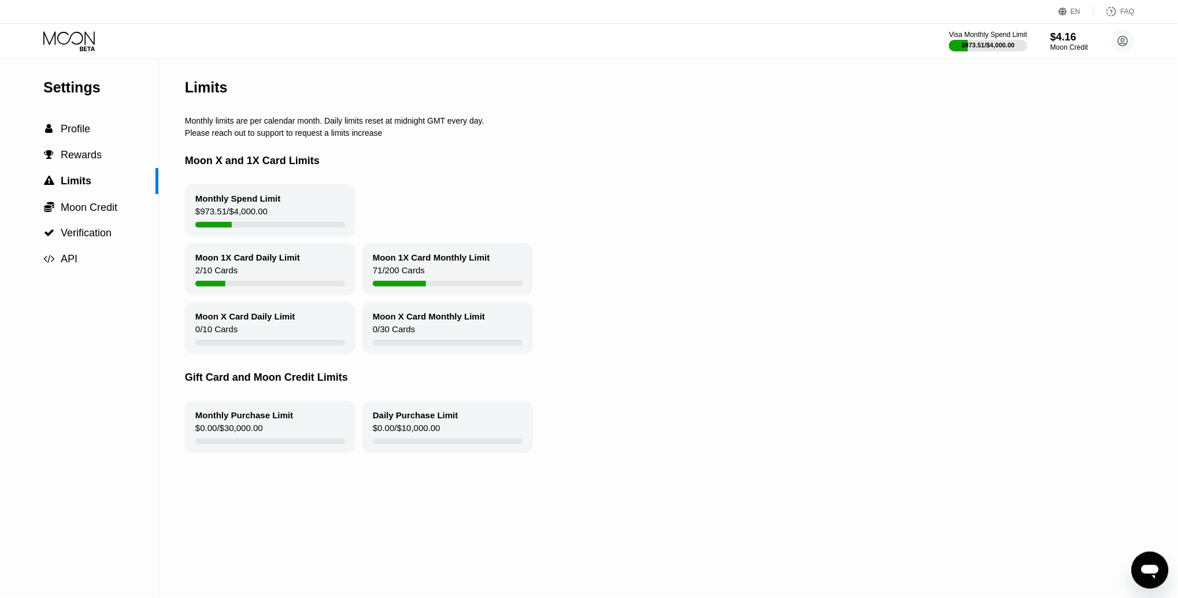
click at [65, 40] on icon at bounding box center [70, 41] width 54 height 20
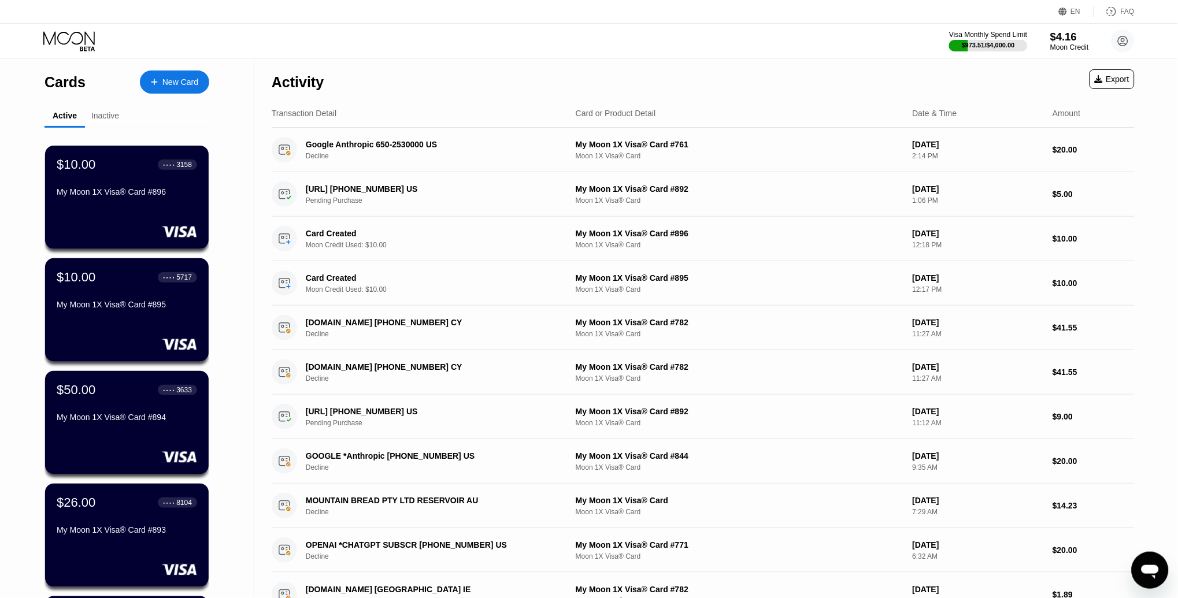
click at [1058, 38] on div "$4.16" at bounding box center [1070, 37] width 39 height 12
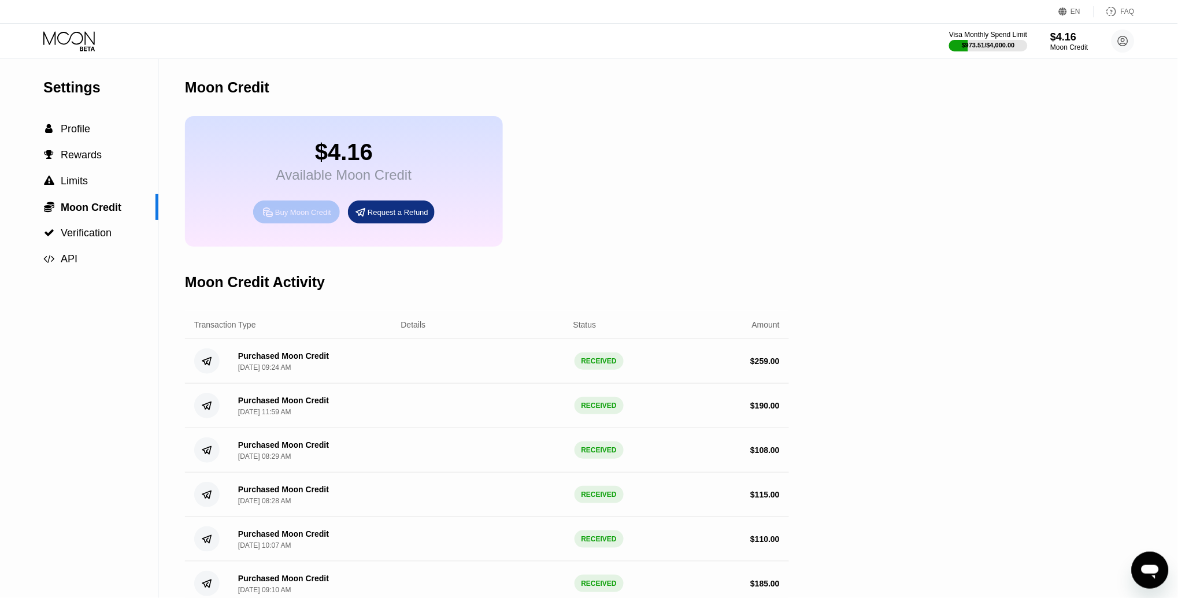
click at [294, 201] on div "Buy Moon Credit" at bounding box center [296, 212] width 87 height 23
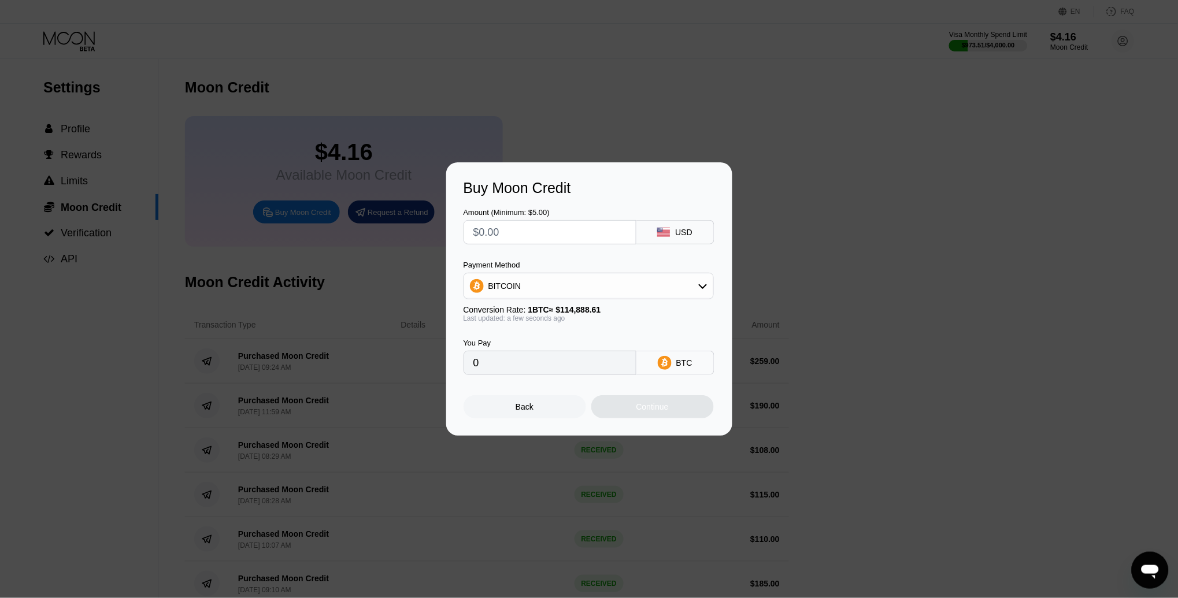
click at [522, 234] on input "text" at bounding box center [550, 232] width 153 height 23
type input "$1"
type input "0.00000871"
type input "$11"
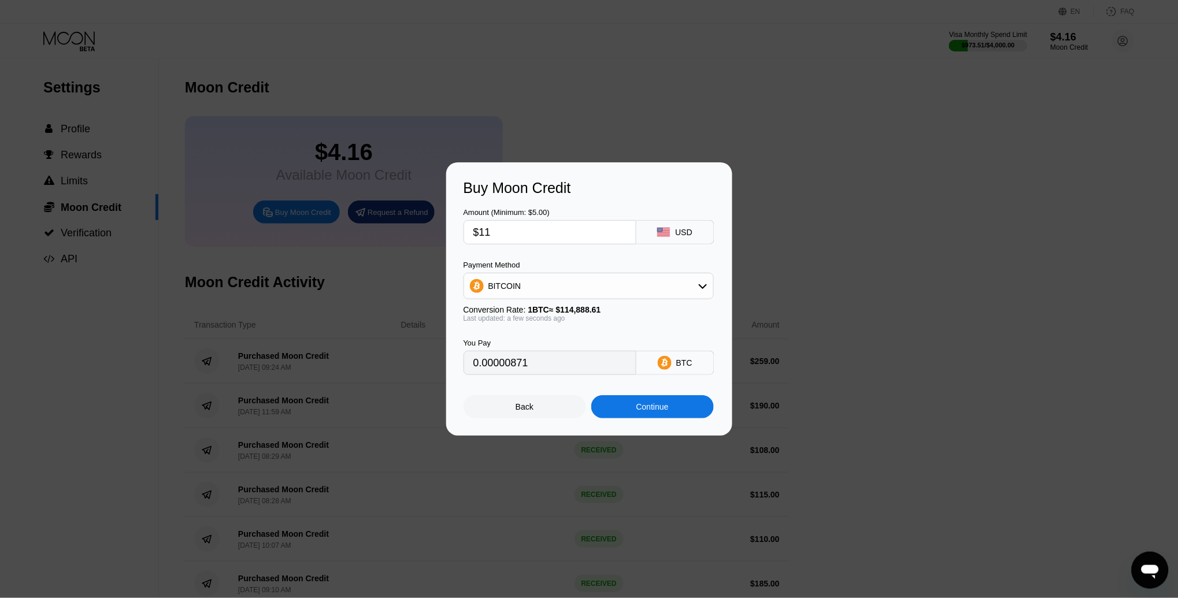
type input "0.00009575"
type input "$113"
type input "0.00098357"
type input "$113"
click at [527, 284] on div "BITCOIN" at bounding box center [588, 286] width 249 height 23
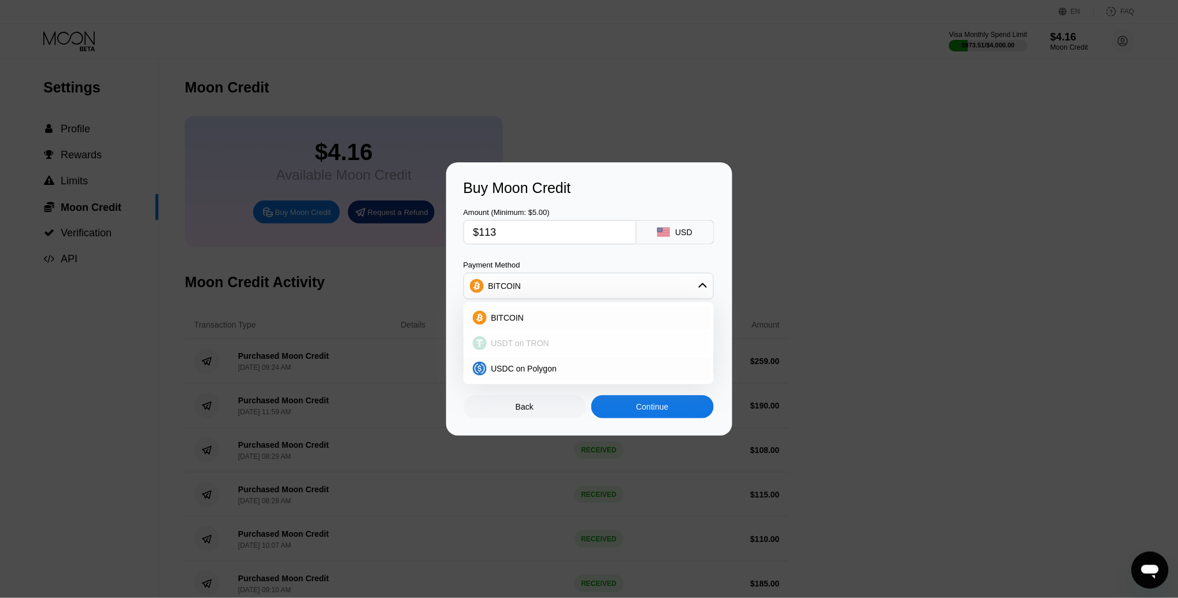
click at [513, 338] on div "USDT on TRON" at bounding box center [588, 343] width 243 height 23
type input "114.14"
click at [660, 402] on div "Continue" at bounding box center [653, 406] width 32 height 9
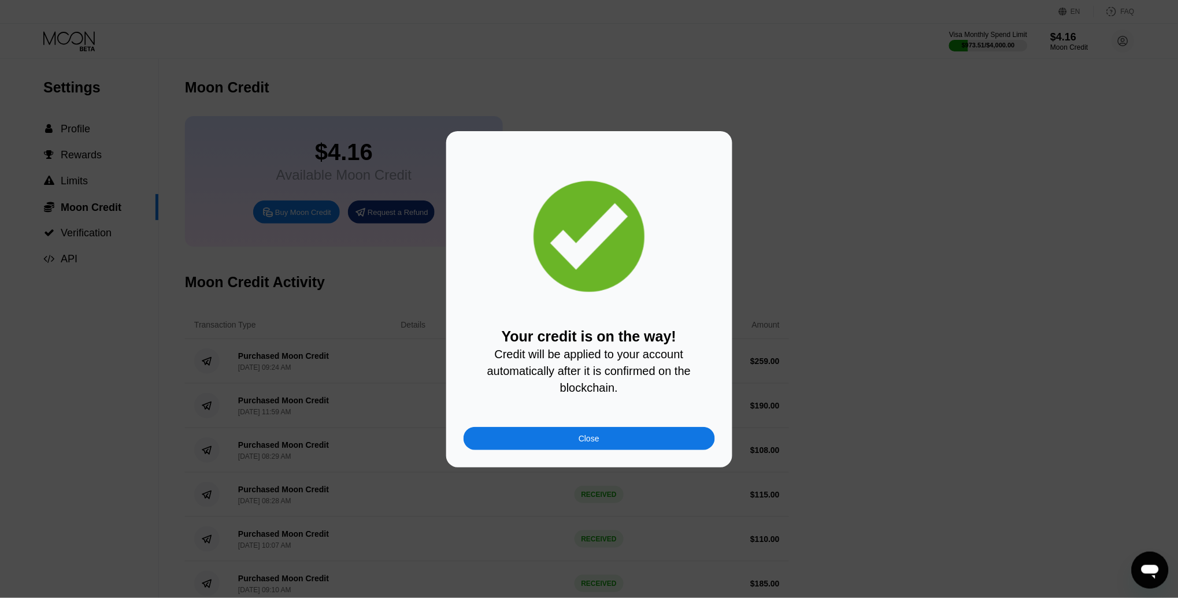
click at [595, 427] on div "Close" at bounding box center [590, 438] width 252 height 23
